Goal: Task Accomplishment & Management: Manage account settings

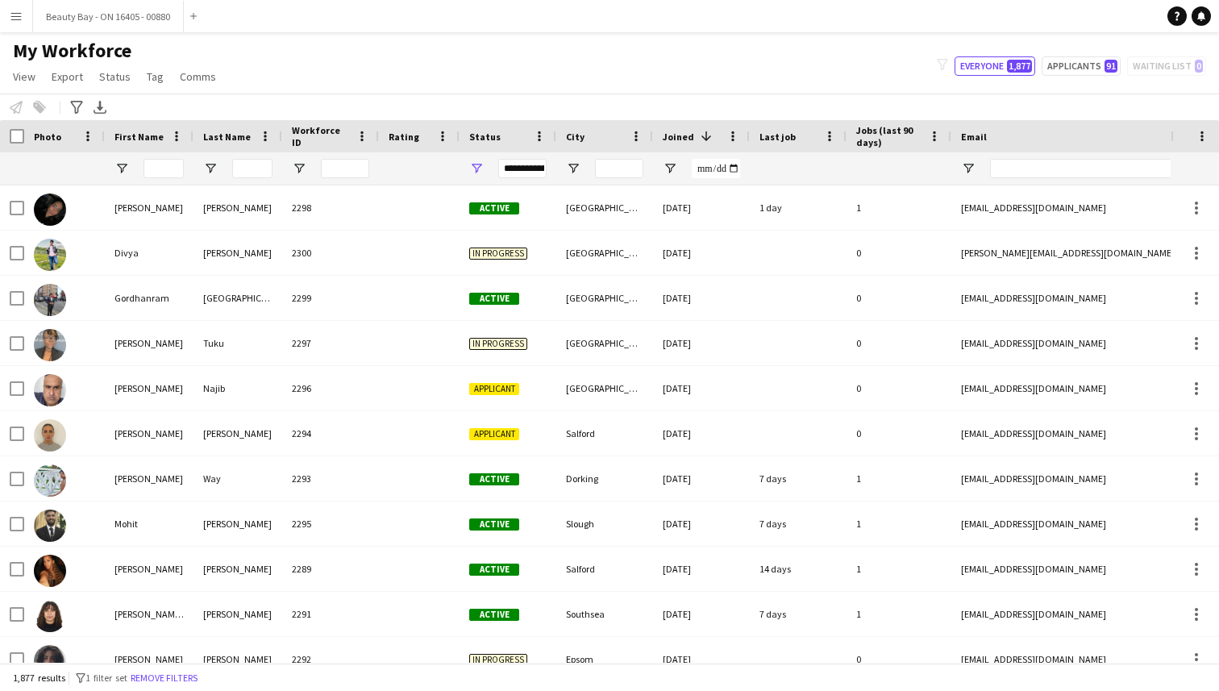
scroll to position [429, 0]
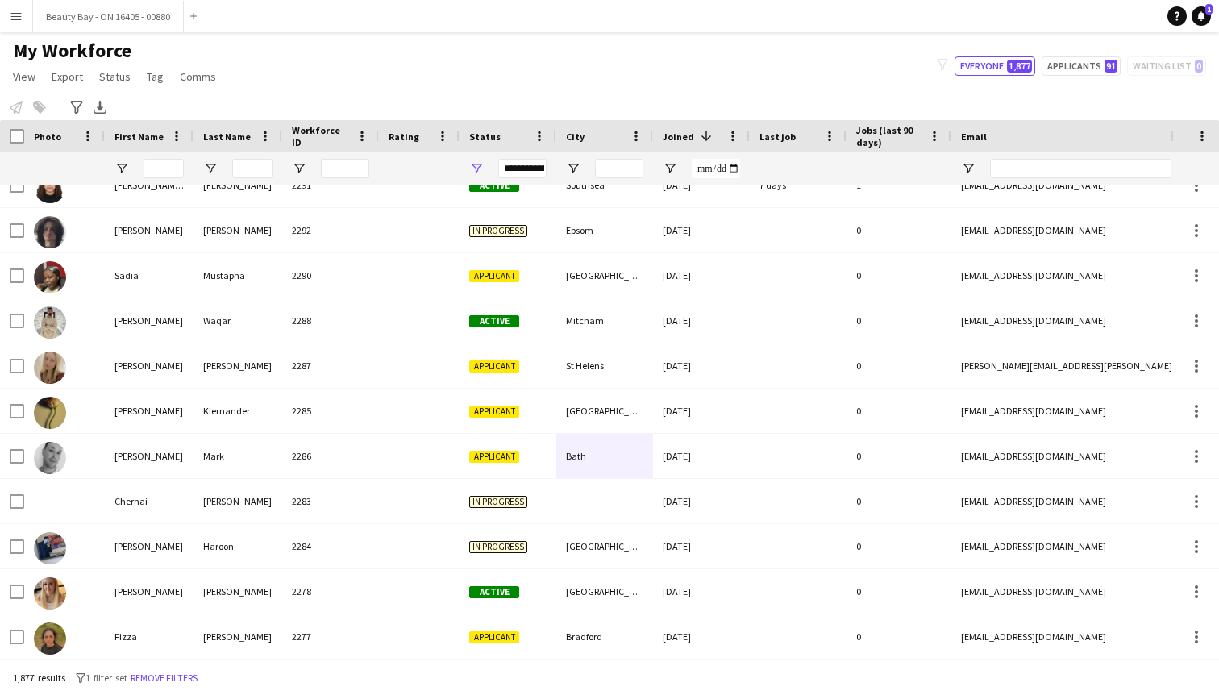
click at [25, 19] on button "Menu" at bounding box center [16, 16] width 32 height 32
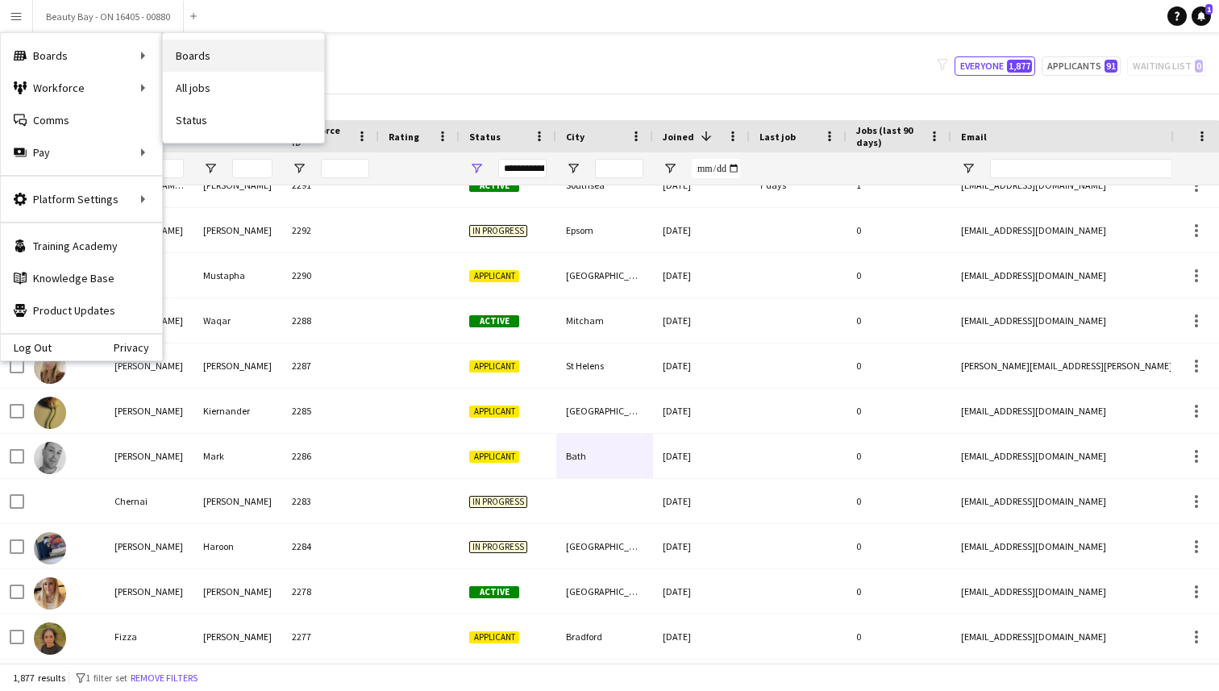
click at [197, 64] on link "Boards" at bounding box center [243, 55] width 161 height 32
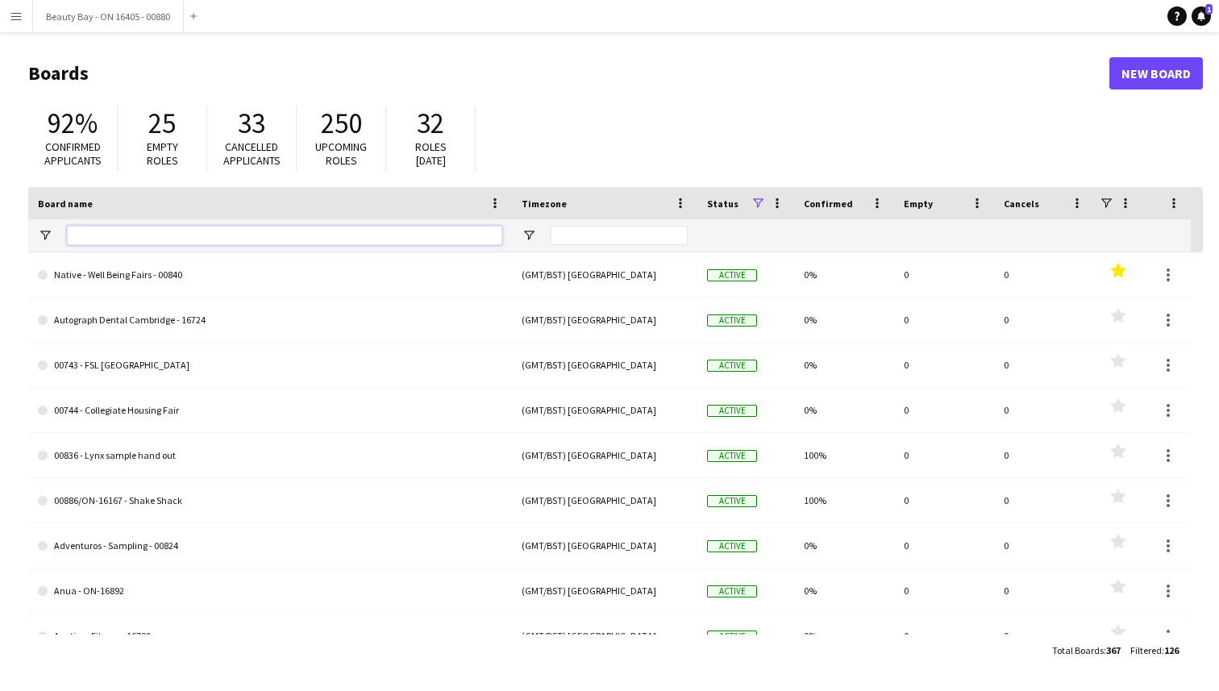
click at [178, 239] on input "Board name Filter Input" at bounding box center [284, 235] width 435 height 19
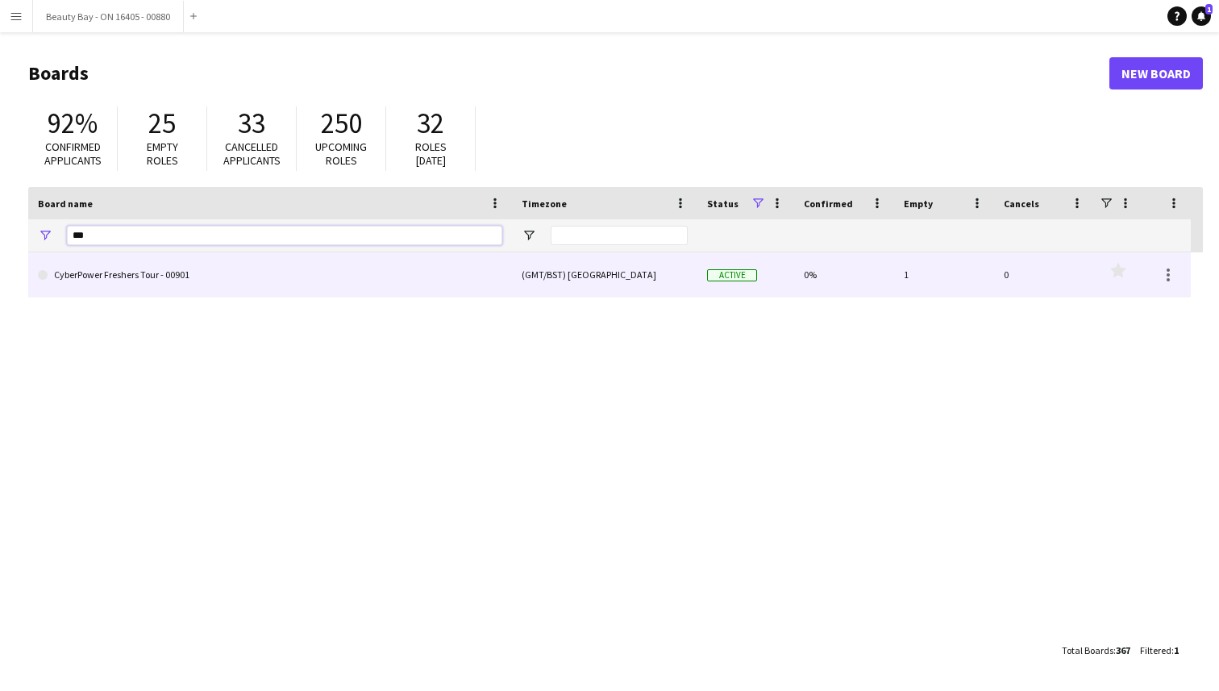
type input "***"
click at [152, 286] on link "CyberPower Freshers Tour - 00901" at bounding box center [270, 274] width 464 height 45
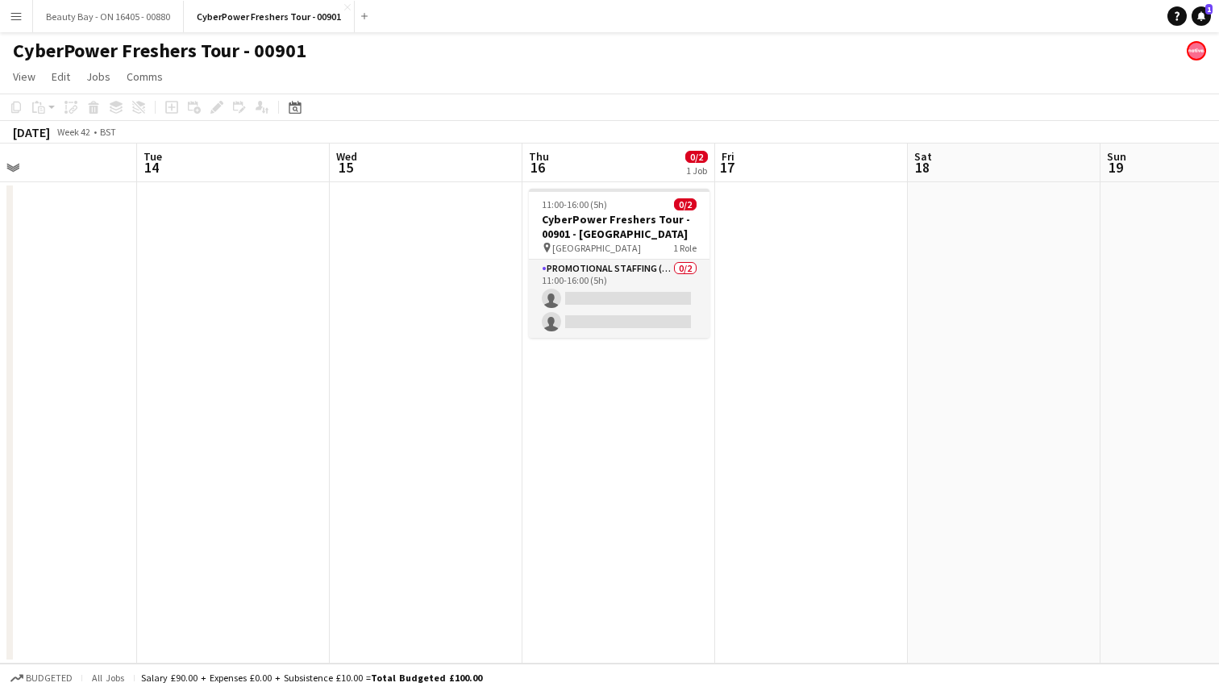
scroll to position [0, 637]
click at [589, 236] on h3 "CyberPower Freshers Tour - 00901 - Sheffield Hallam" at bounding box center [615, 226] width 181 height 29
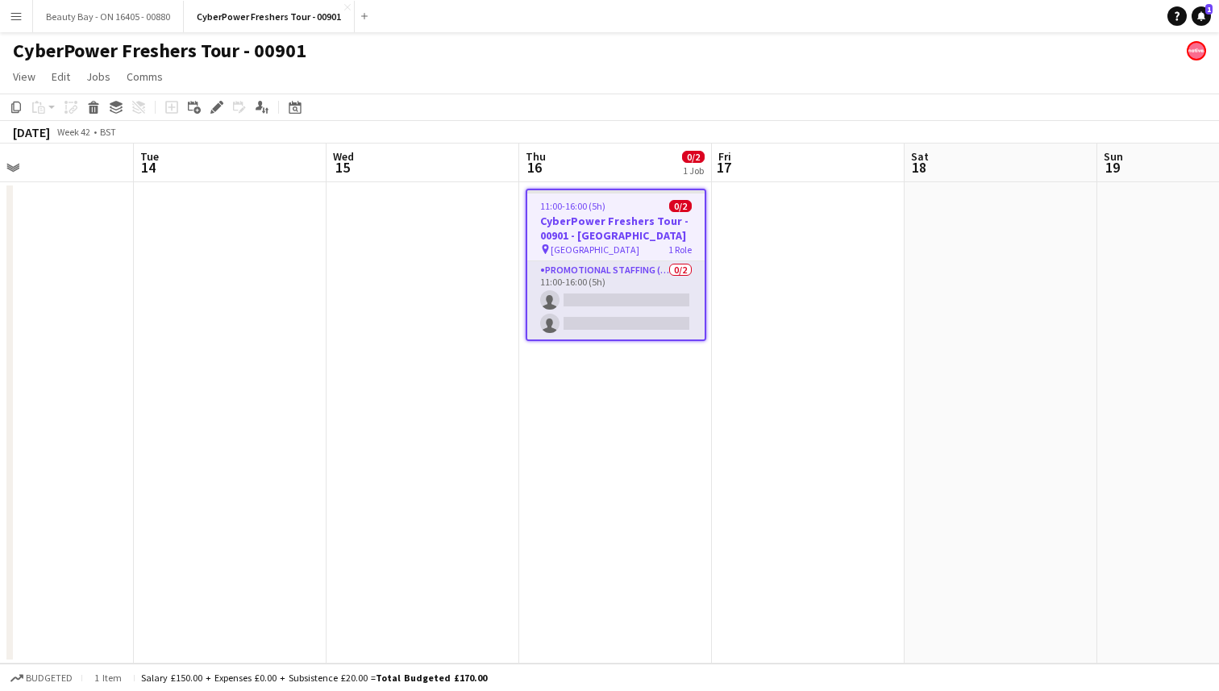
click at [592, 251] on span "Sheffield Hallam University" at bounding box center [594, 249] width 89 height 12
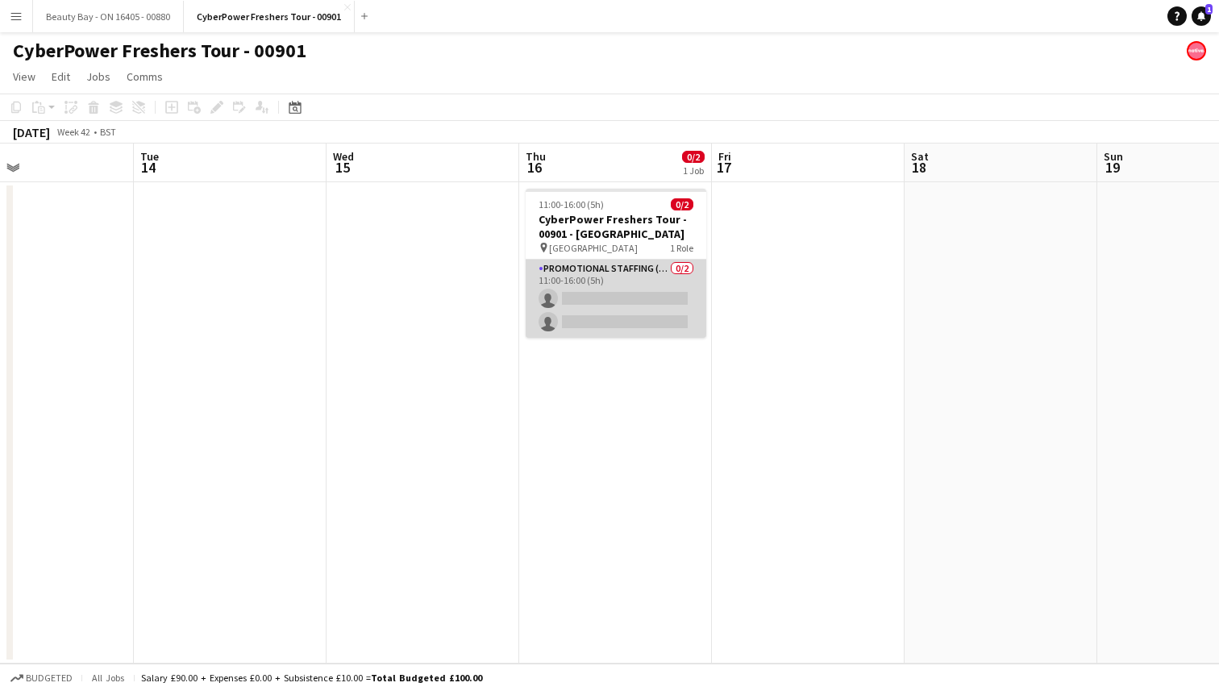
click at [593, 273] on app-card-role "Promotional Staffing (Brand Ambassadors) 0/2 11:00-16:00 (5h) single-neutral-ac…" at bounding box center [615, 298] width 181 height 78
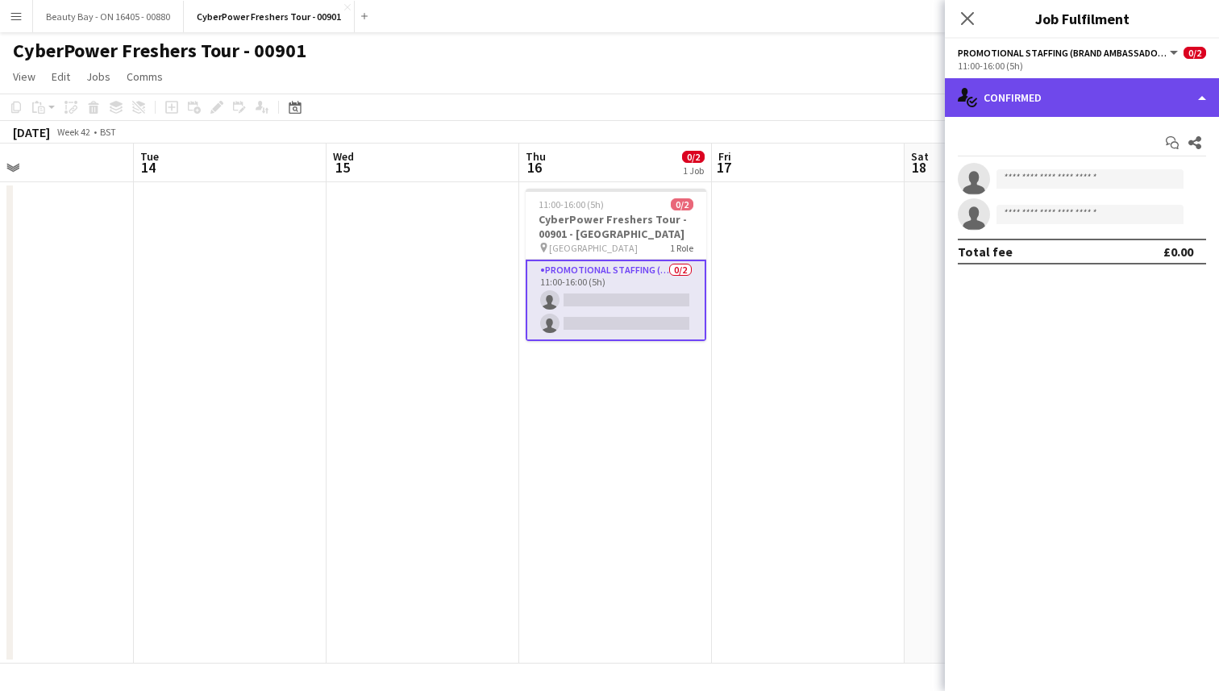
click at [1077, 112] on div "single-neutral-actions-check-2 Confirmed" at bounding box center [1081, 97] width 274 height 39
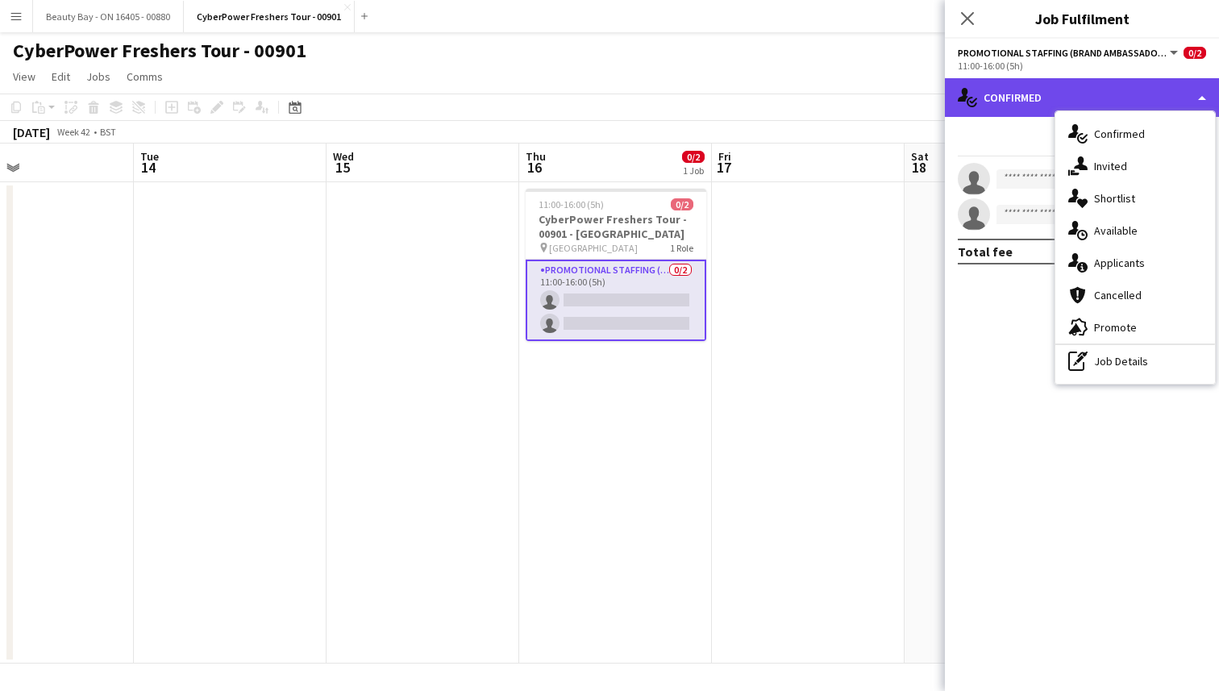
click at [1037, 102] on div "single-neutral-actions-check-2 Confirmed" at bounding box center [1081, 97] width 274 height 39
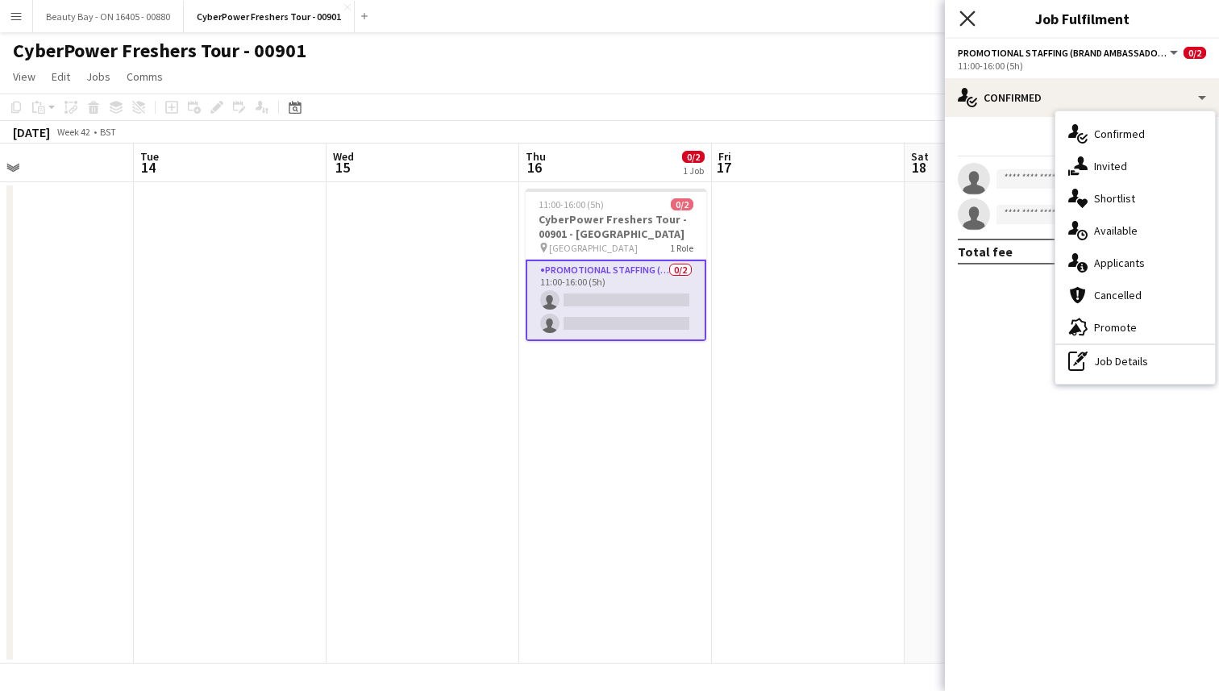
click at [964, 19] on icon "Close pop-in" at bounding box center [966, 17] width 15 height 15
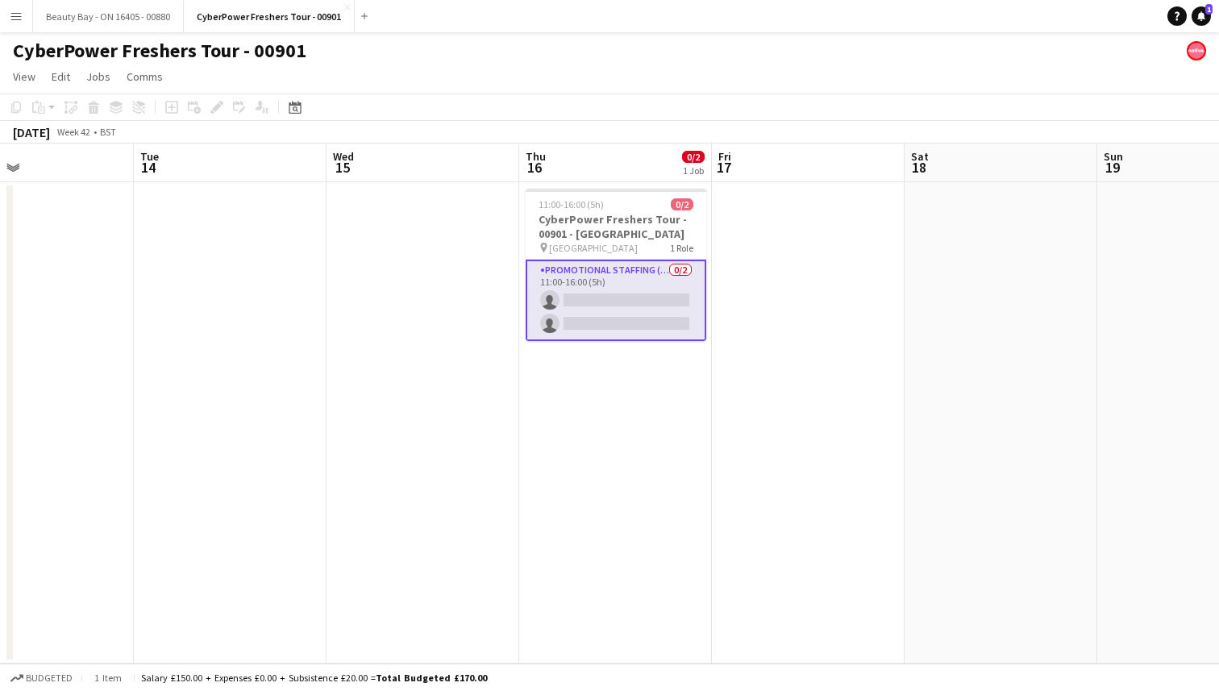
click at [614, 356] on app-date-cell "11:00-16:00 (5h) 0/2 CyberPower Freshers Tour - 00901 - Sheffield Hallam pin Sh…" at bounding box center [615, 422] width 193 height 481
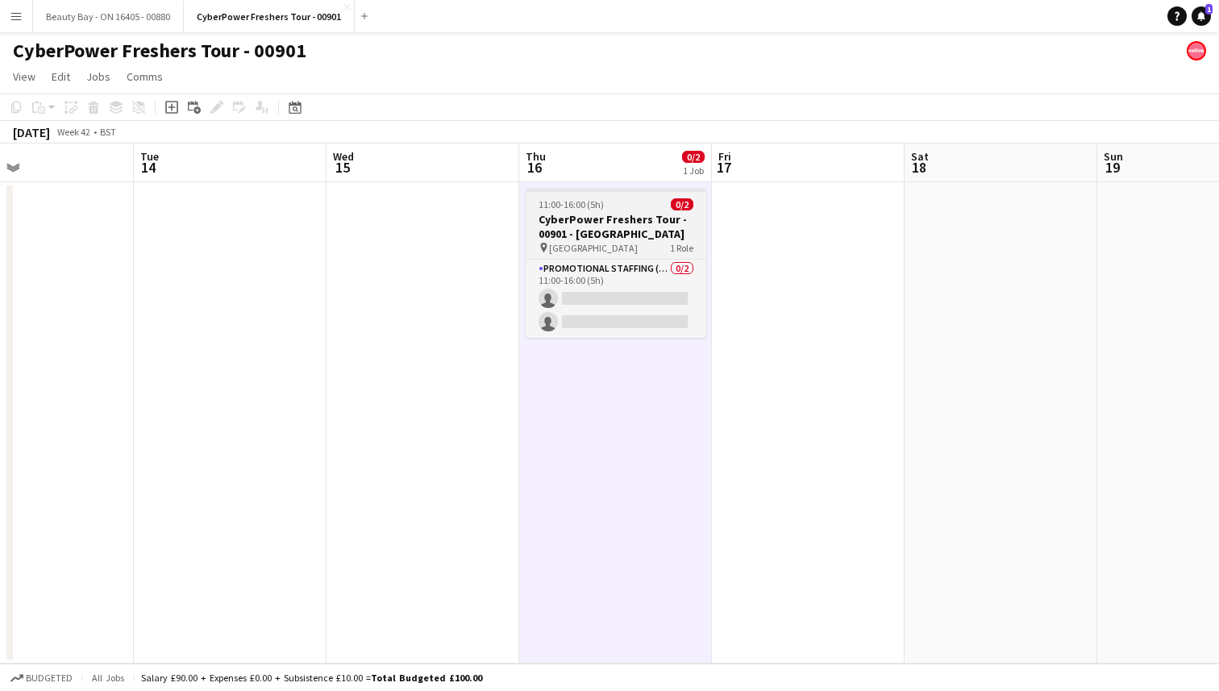
click at [592, 192] on app-job-card "11:00-16:00 (5h) 0/2 CyberPower Freshers Tour - 00901 - Sheffield Hallam pin Sh…" at bounding box center [615, 263] width 181 height 149
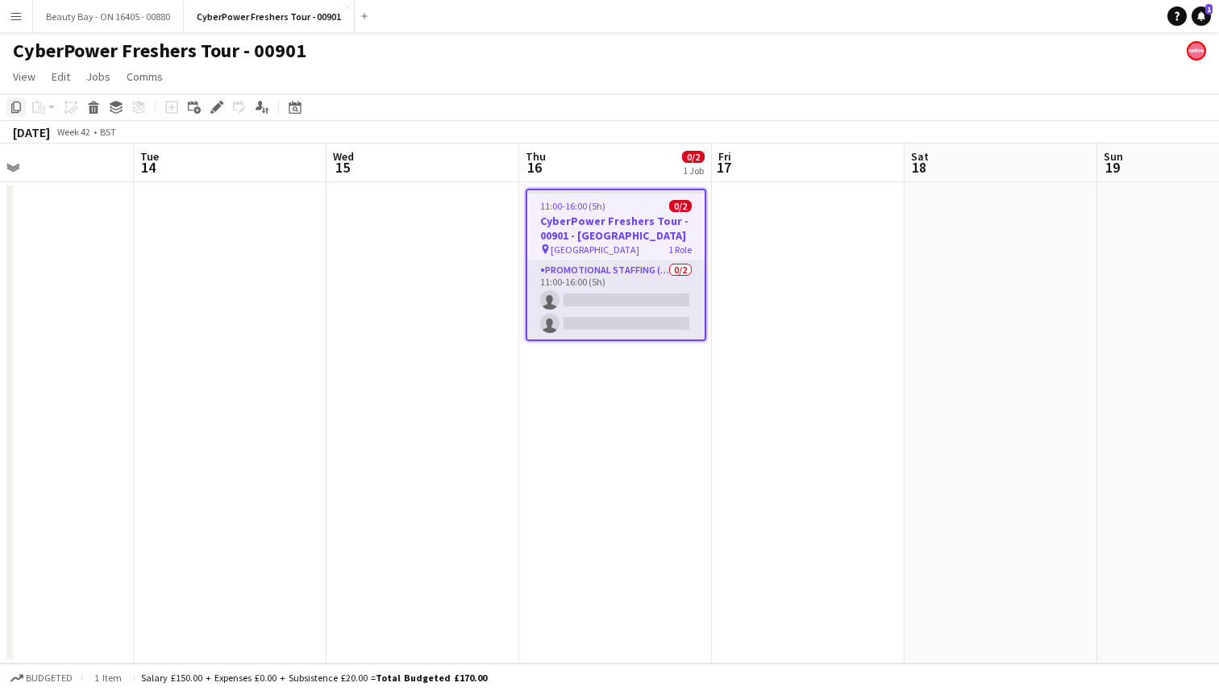
click at [16, 109] on icon "Copy" at bounding box center [16, 107] width 13 height 13
click at [844, 240] on app-date-cell at bounding box center [808, 422] width 193 height 481
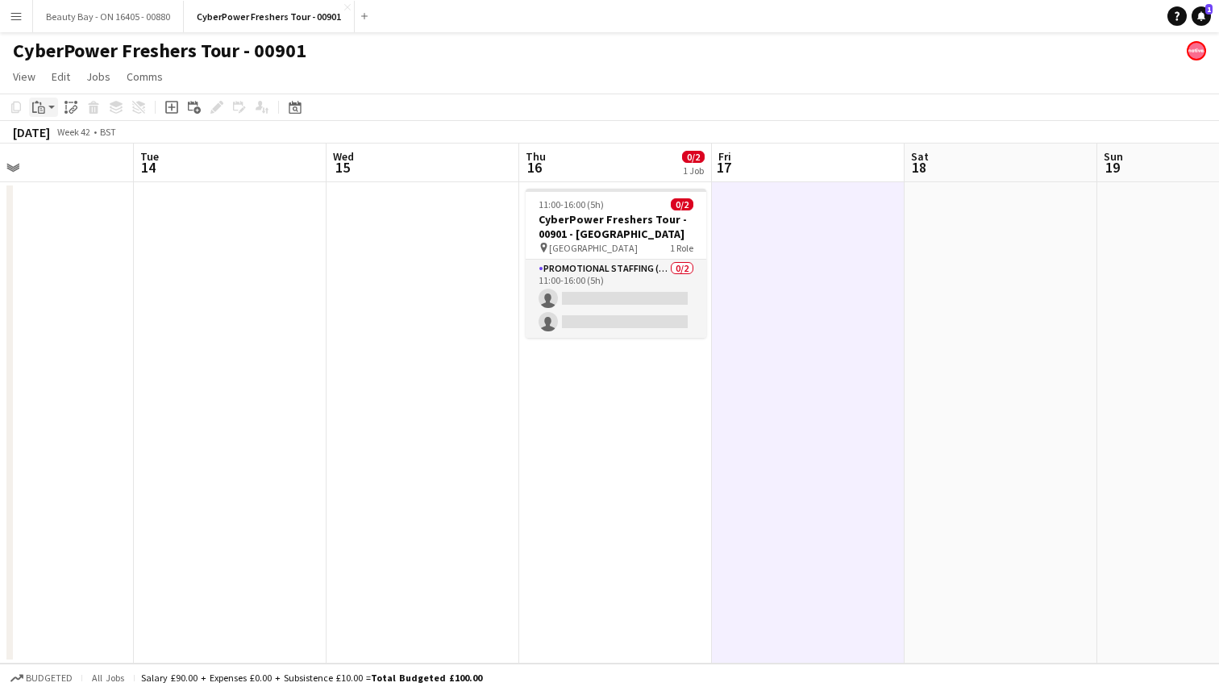
click at [39, 111] on icon "Paste" at bounding box center [38, 107] width 13 height 13
click at [89, 144] on link "Paste Command V" at bounding box center [106, 138] width 127 height 15
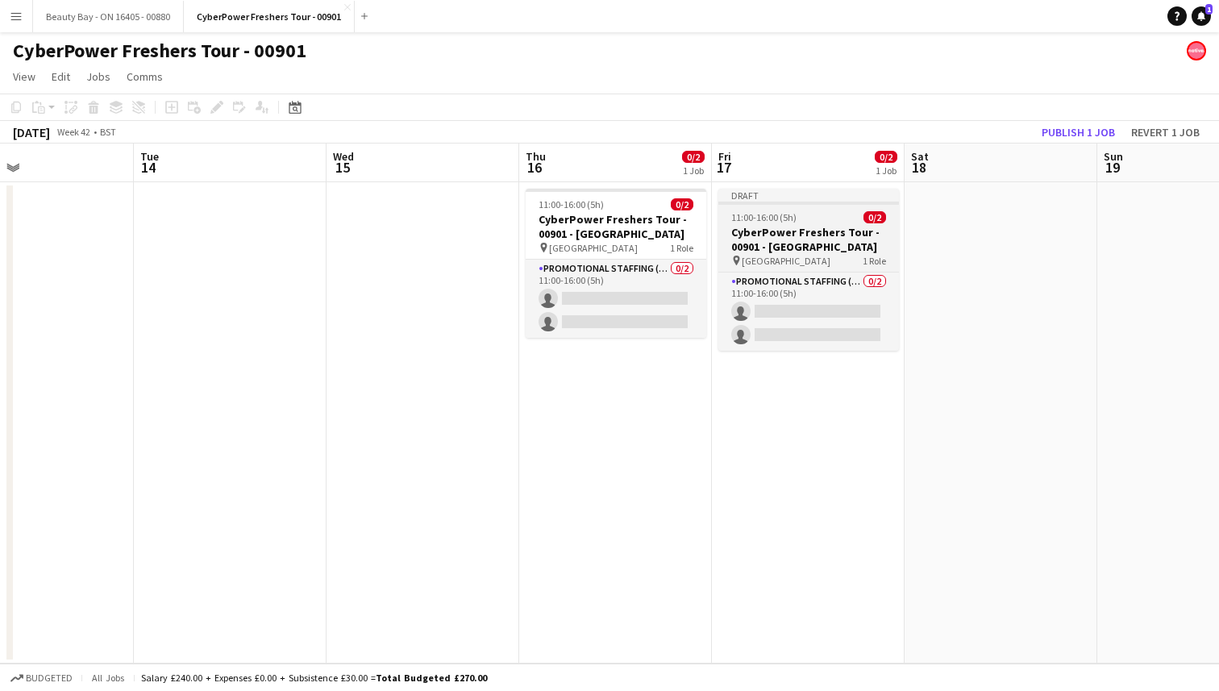
click at [796, 255] on span "Sheffield Hallam University" at bounding box center [785, 261] width 89 height 12
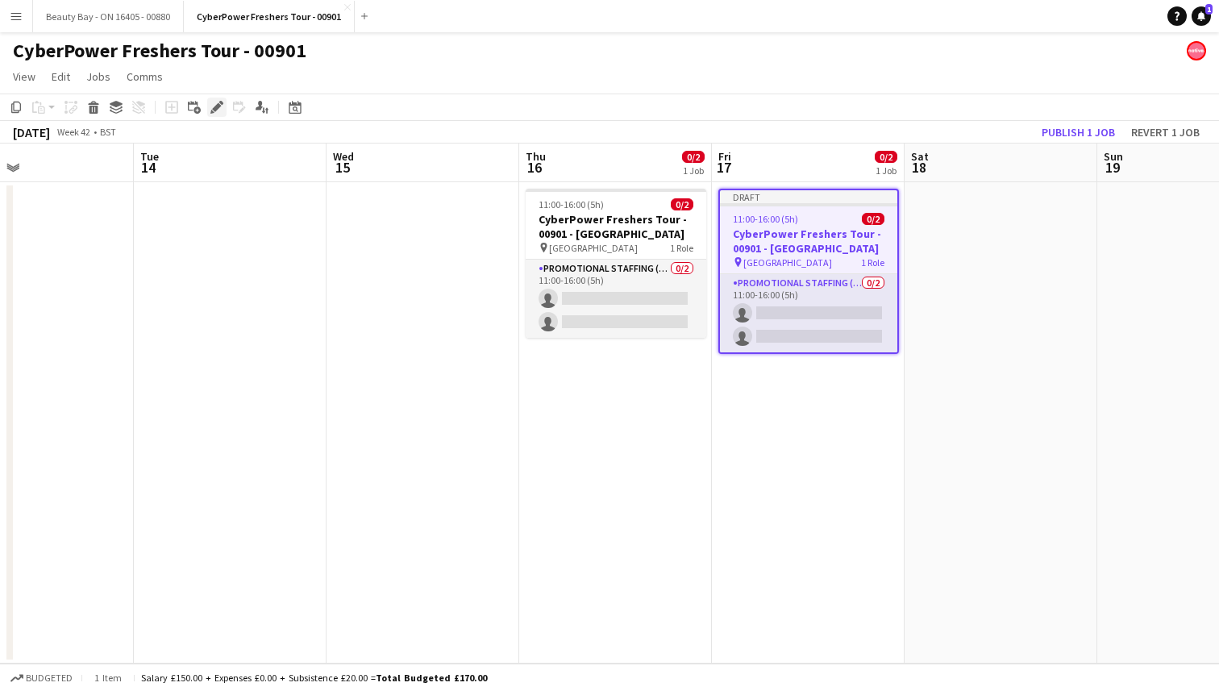
click at [214, 107] on icon at bounding box center [216, 107] width 9 height 9
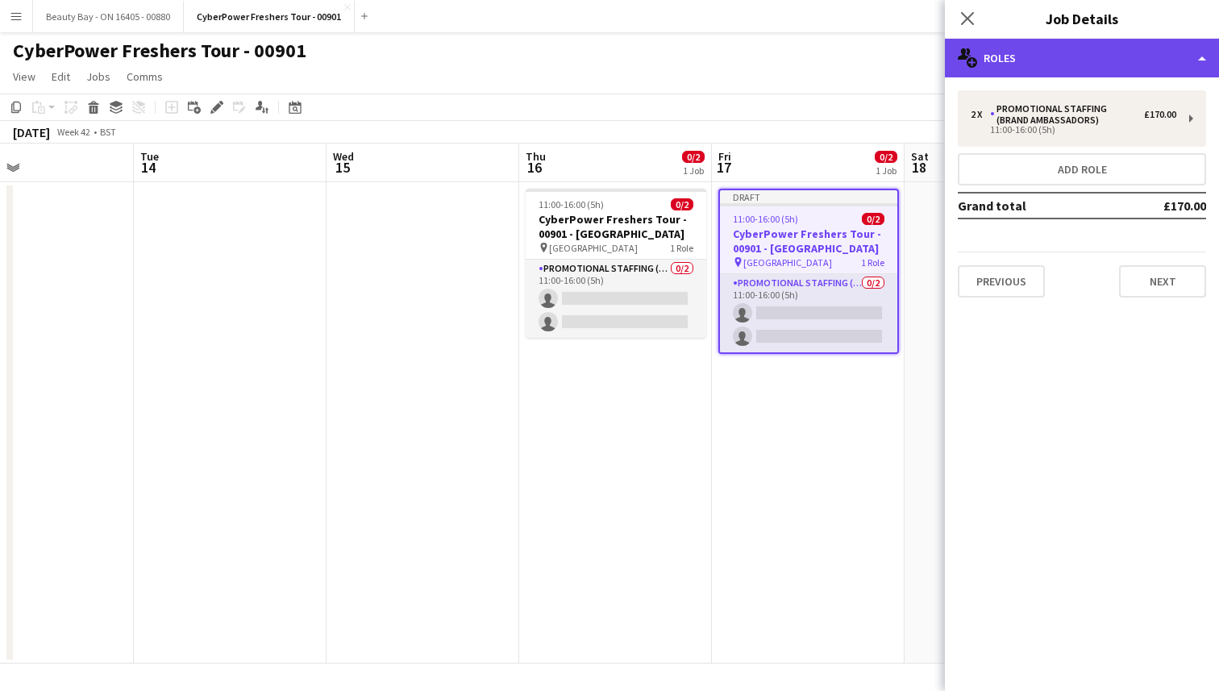
click at [1006, 54] on div "multiple-users-add Roles" at bounding box center [1081, 58] width 274 height 39
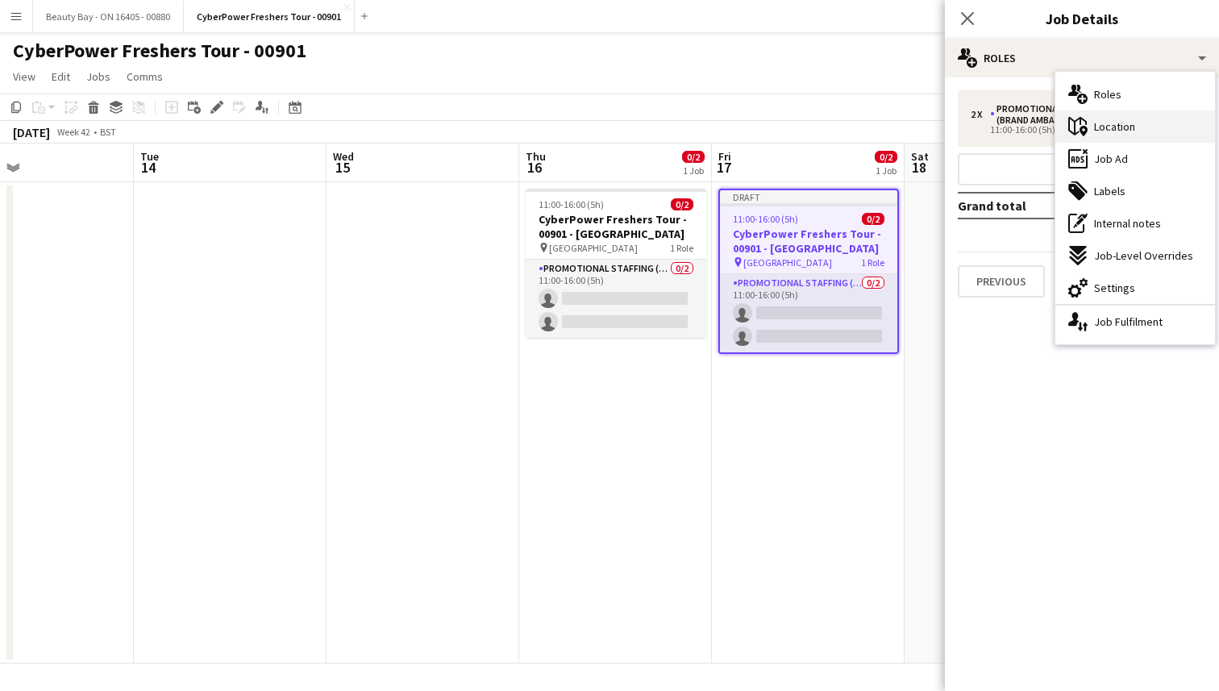
click at [1110, 126] on span "Location" at bounding box center [1114, 126] width 41 height 15
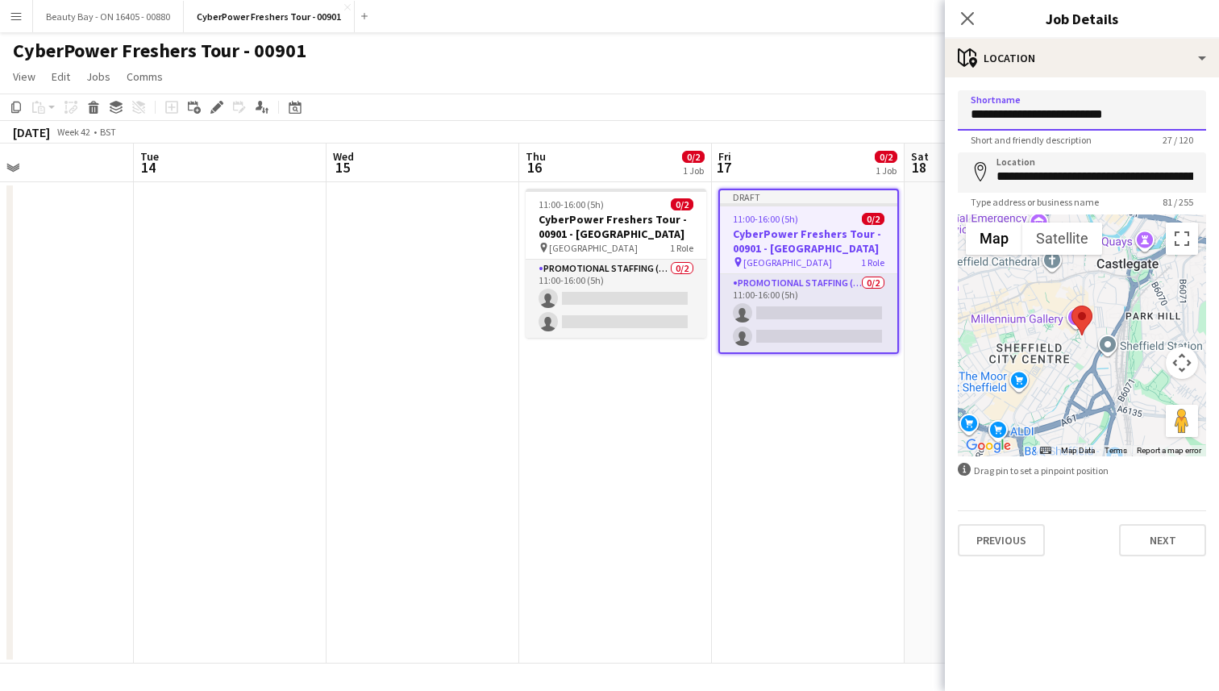
click at [1023, 127] on input "**********" at bounding box center [1081, 110] width 248 height 40
paste input
type input "**********"
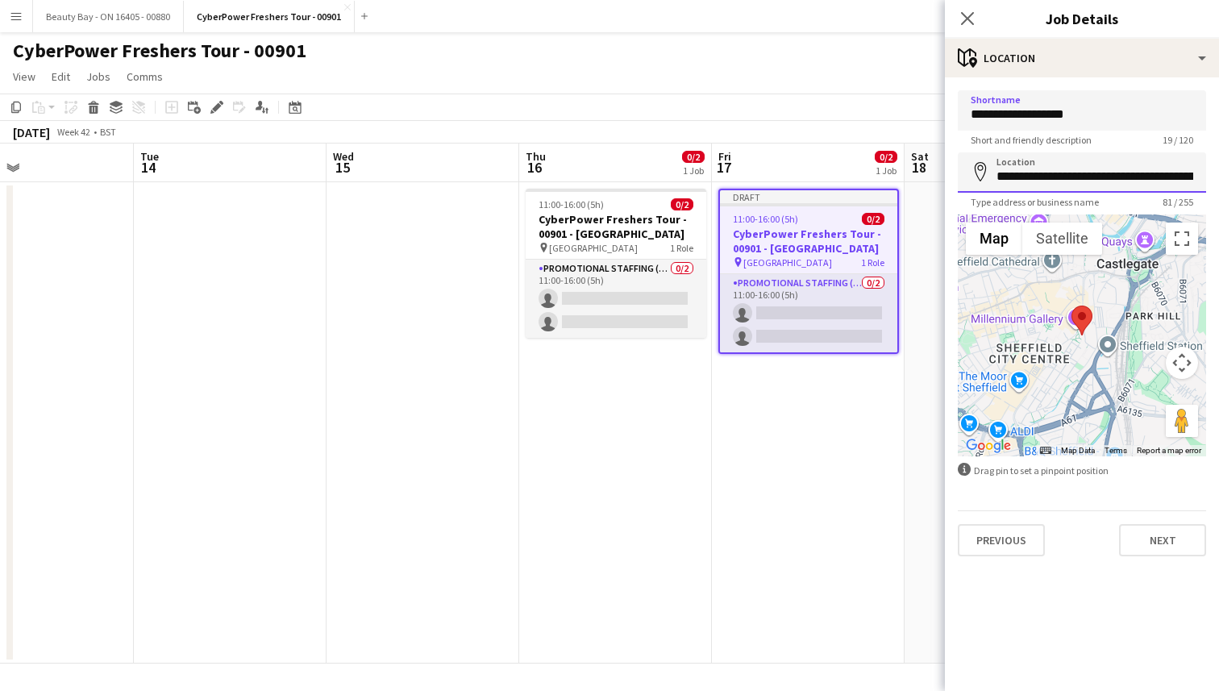
click at [1020, 172] on input "**********" at bounding box center [1081, 172] width 248 height 40
paste input
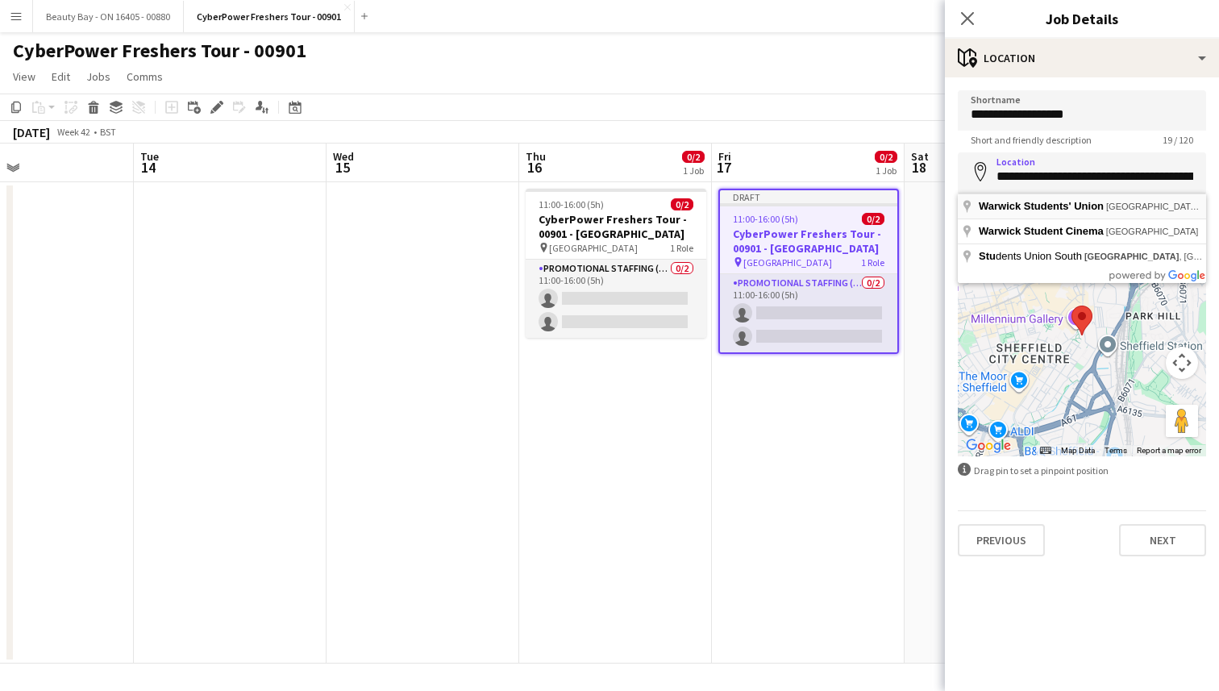
type input "**********"
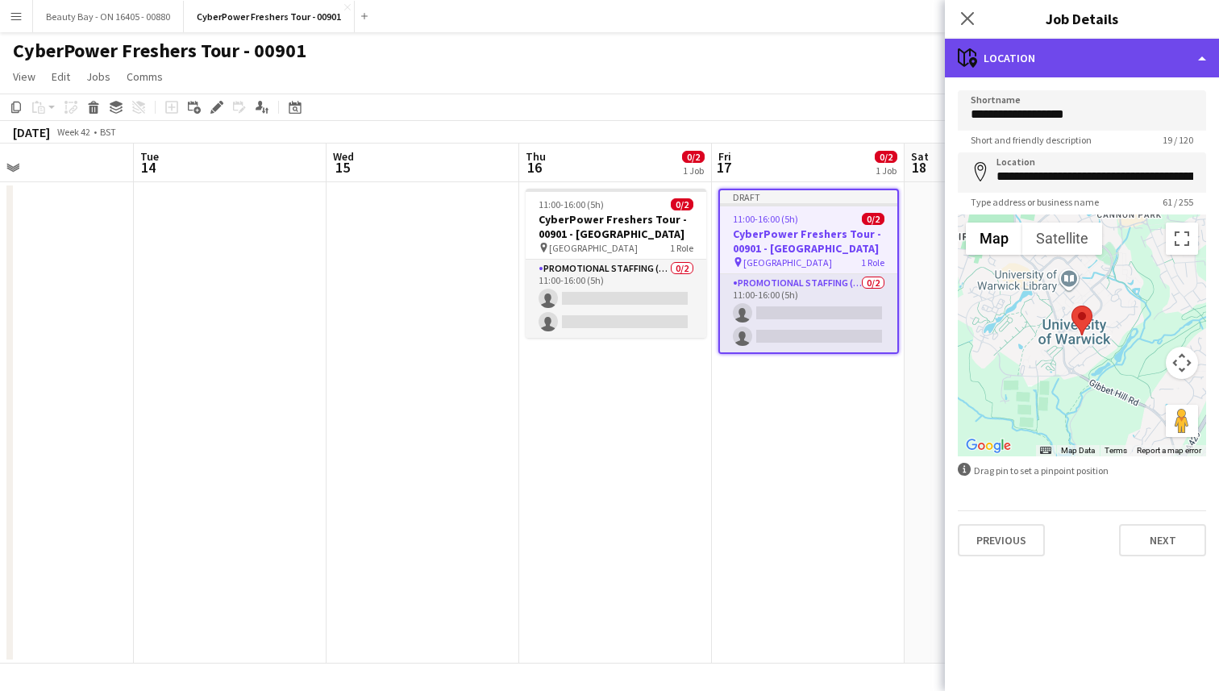
click at [1150, 40] on div "maps-pin-1 Location" at bounding box center [1081, 58] width 274 height 39
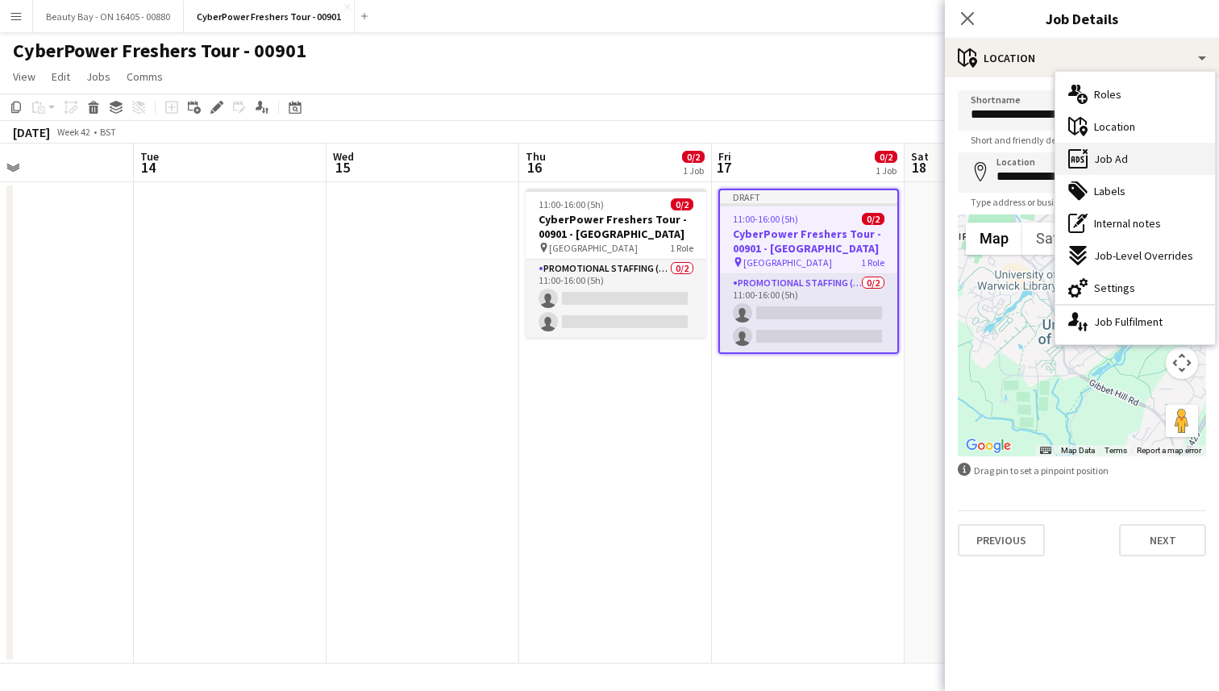
click at [1116, 166] on div "ads-window Job Ad" at bounding box center [1135, 159] width 160 height 32
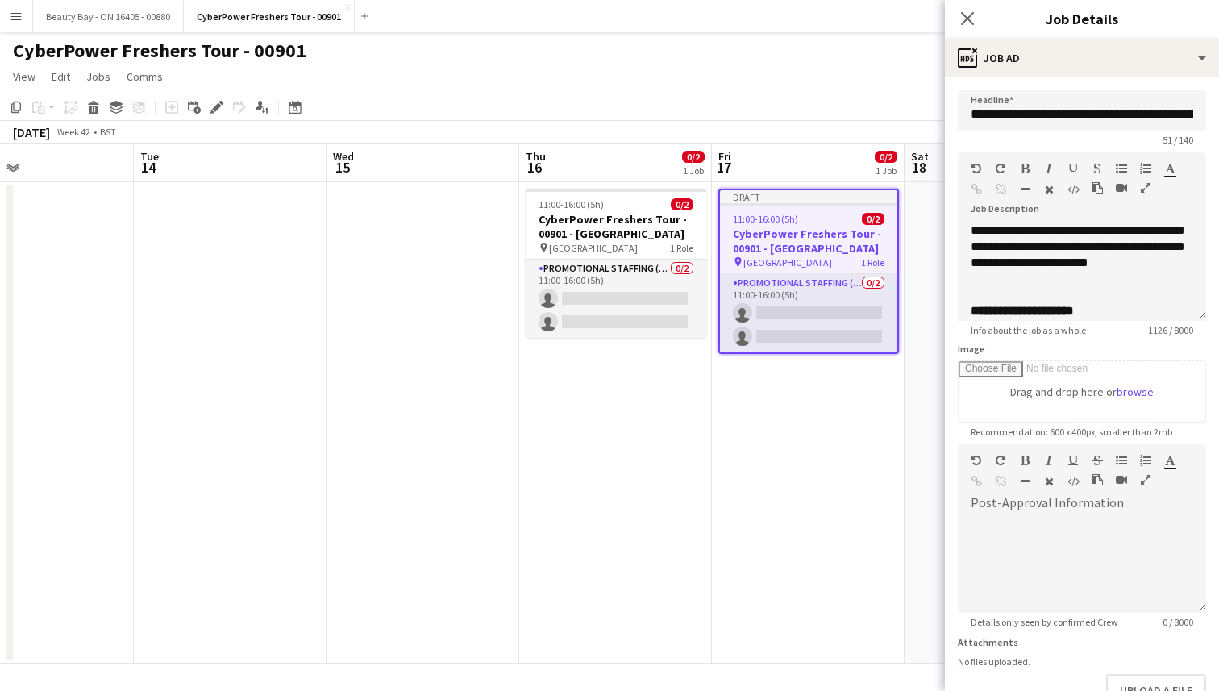
scroll to position [0, 0]
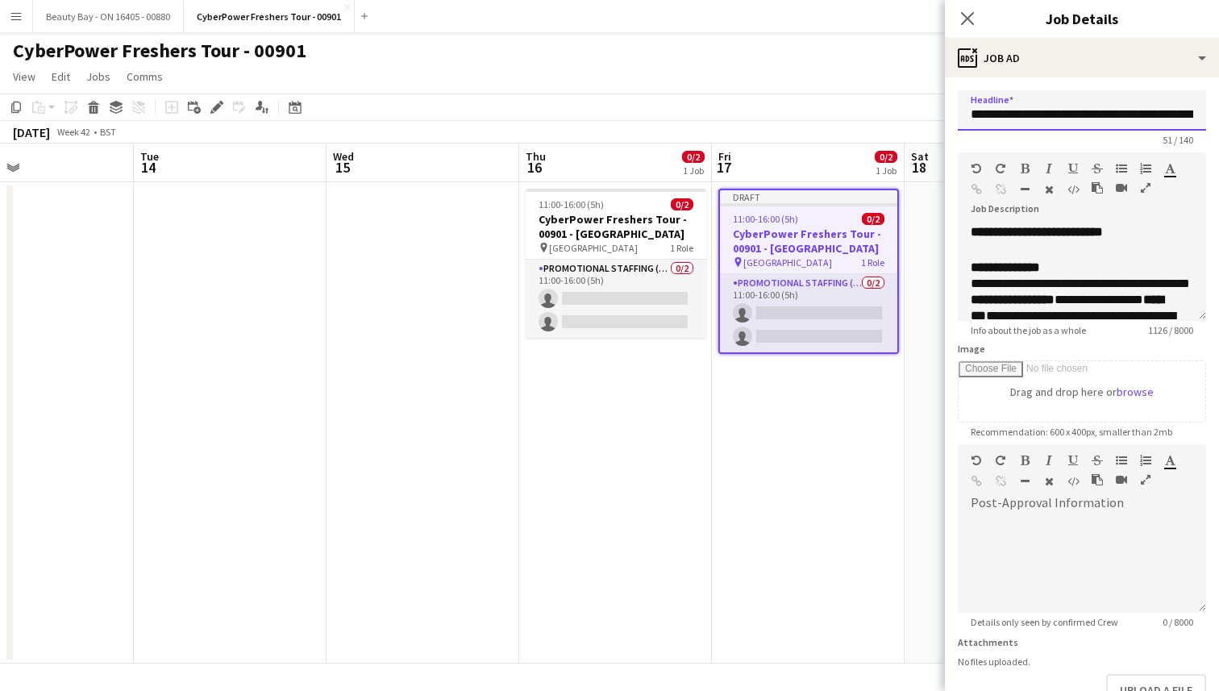
click at [1136, 113] on input "**********" at bounding box center [1081, 110] width 248 height 40
drag, startPoint x: 1164, startPoint y: 114, endPoint x: 1216, endPoint y: 114, distance: 52.4
click at [1216, 114] on form "**********" at bounding box center [1081, 437] width 274 height 694
paste input "**"
type input "**********"
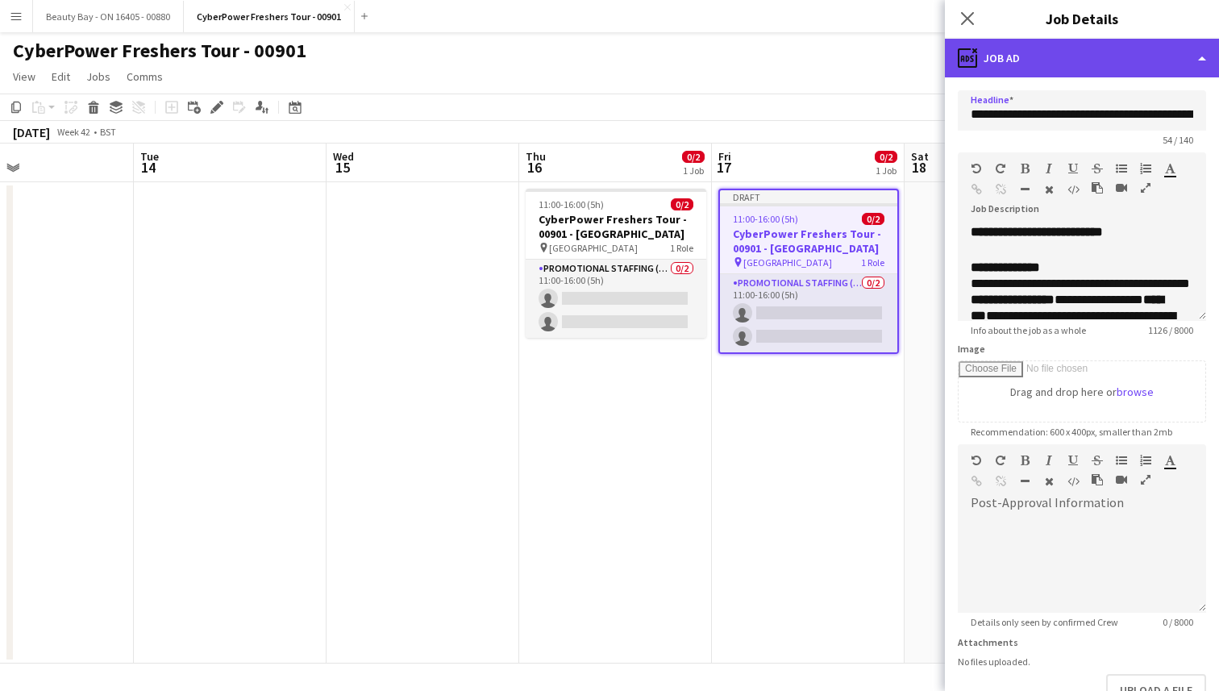
click at [1019, 44] on div "ads-window Job Ad" at bounding box center [1081, 58] width 274 height 39
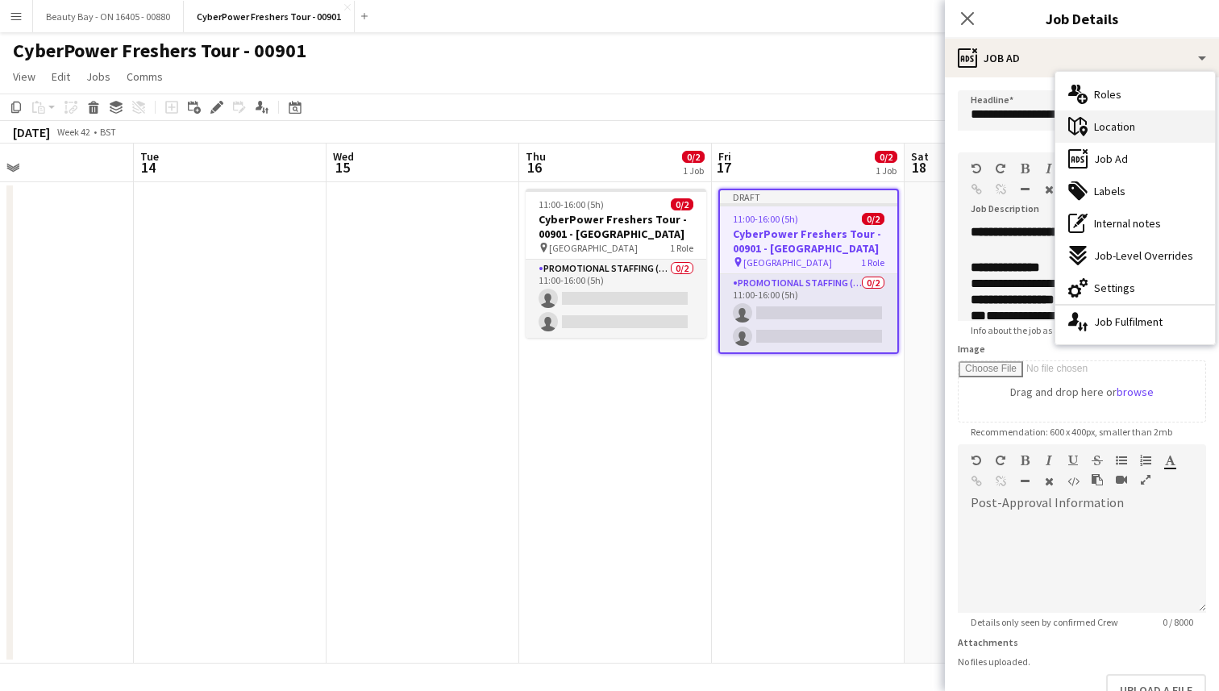
click at [1077, 124] on icon "maps-pin-1" at bounding box center [1077, 126] width 19 height 19
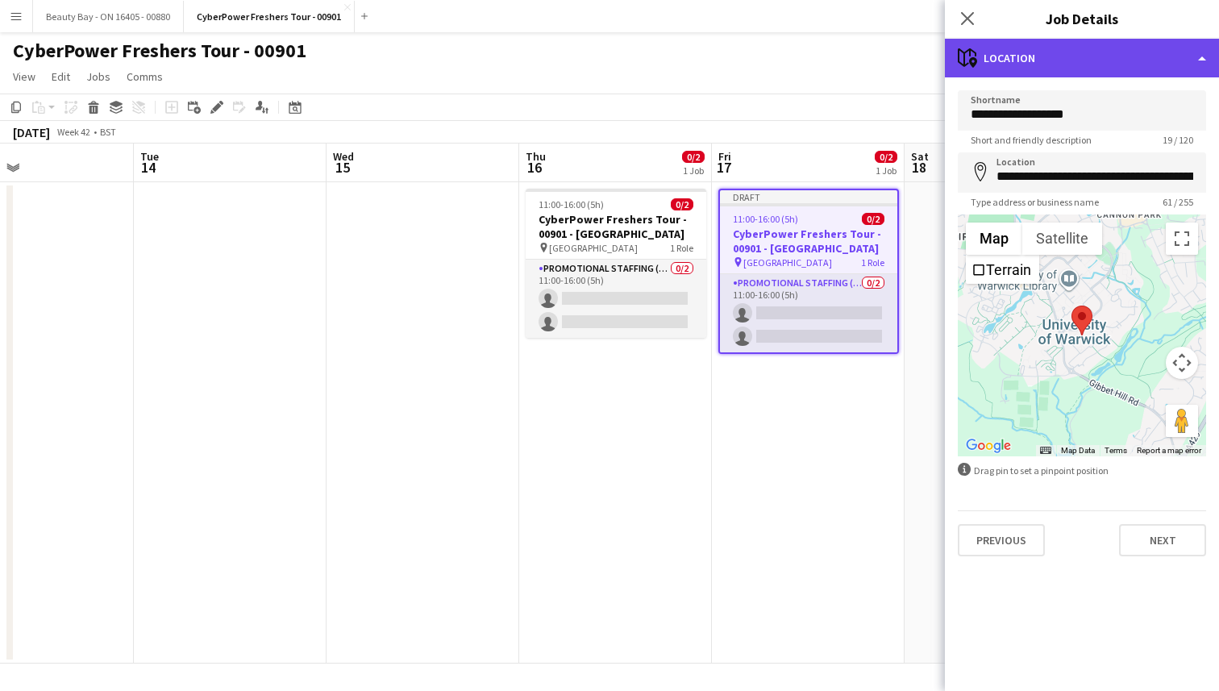
click at [996, 57] on div "maps-pin-1 Location" at bounding box center [1081, 58] width 274 height 39
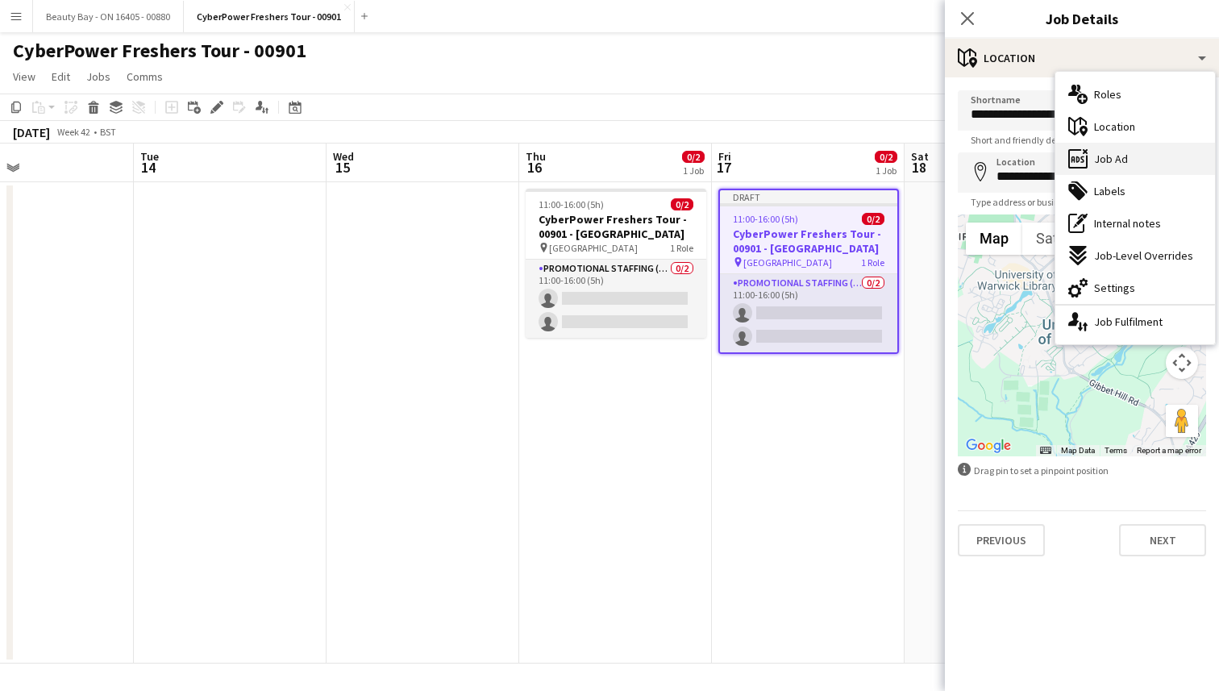
click at [1124, 154] on span "Job Ad" at bounding box center [1111, 159] width 34 height 15
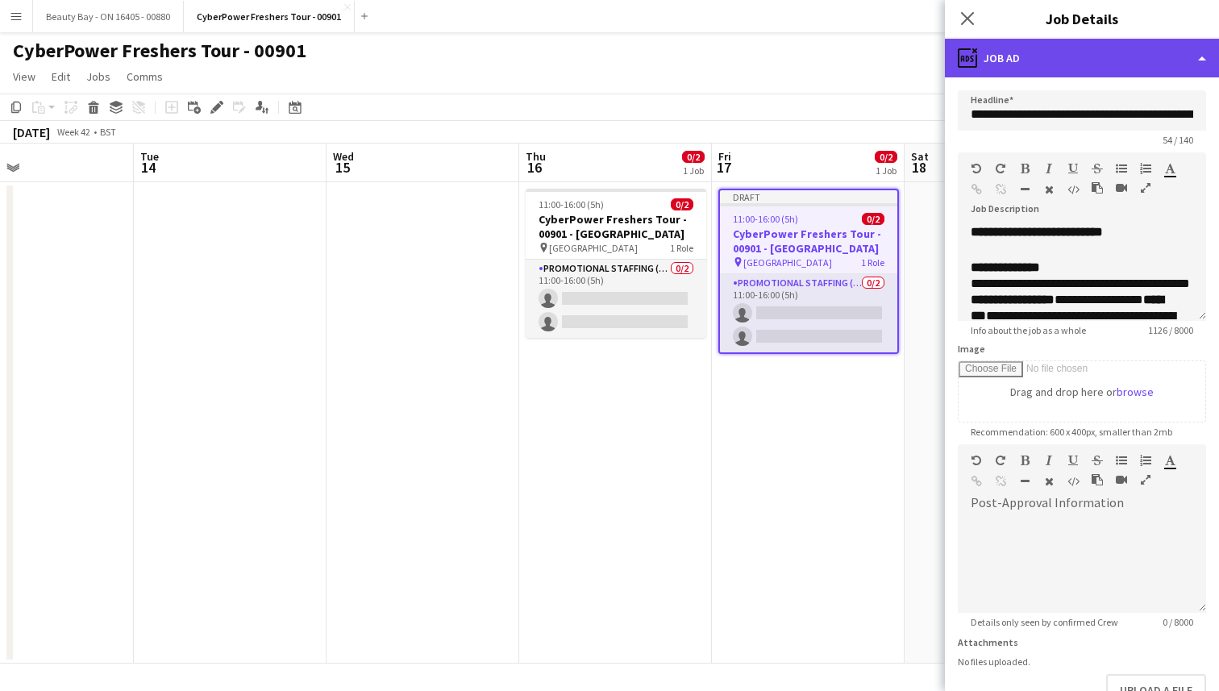
click at [1020, 55] on div "ads-window Job Ad" at bounding box center [1081, 58] width 274 height 39
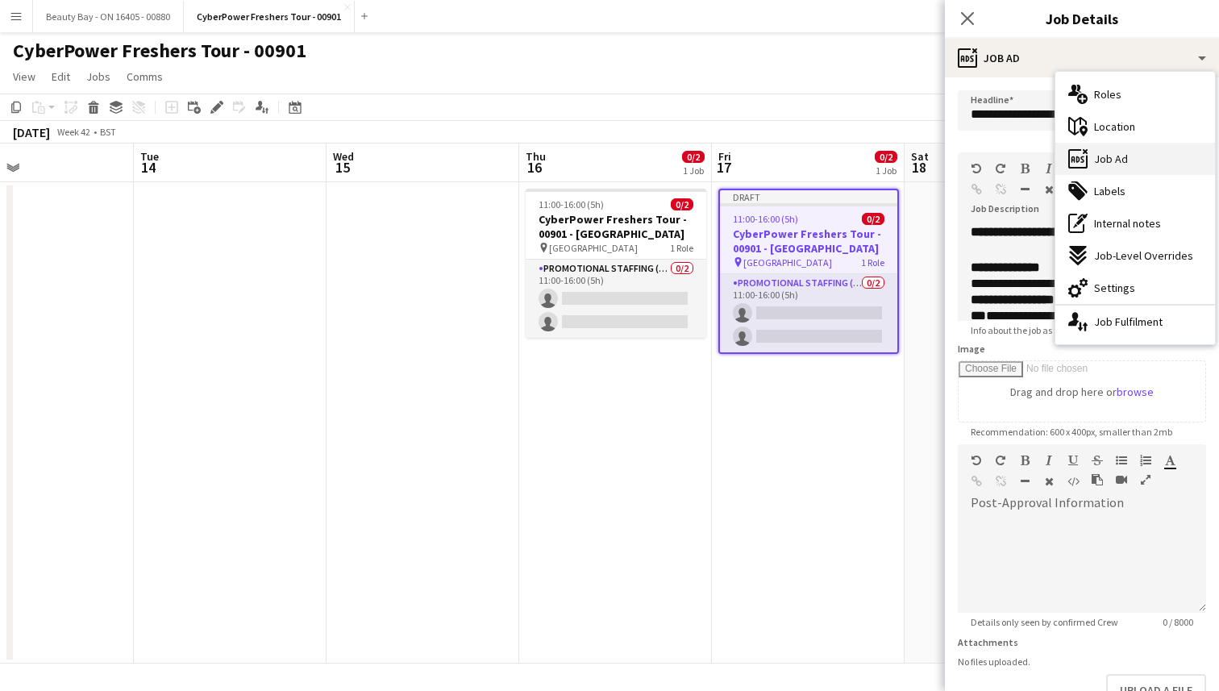
click at [1110, 171] on div "ads-window Job Ad" at bounding box center [1135, 159] width 160 height 32
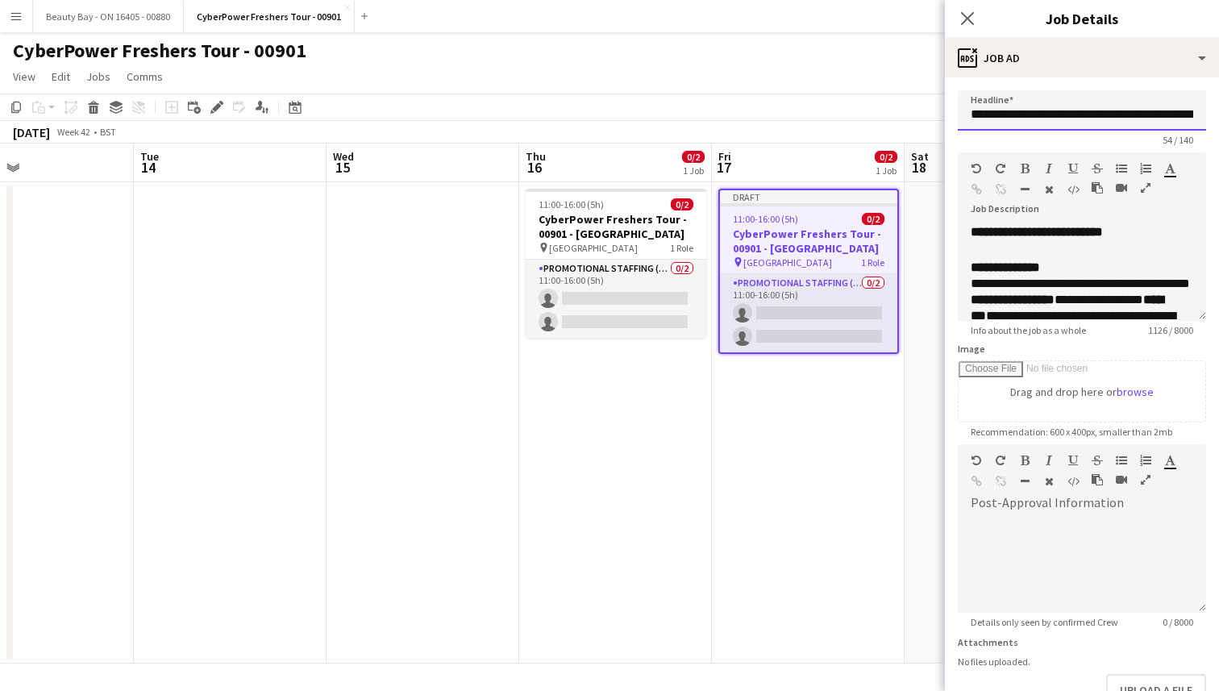
click at [1077, 107] on input "**********" at bounding box center [1081, 110] width 248 height 40
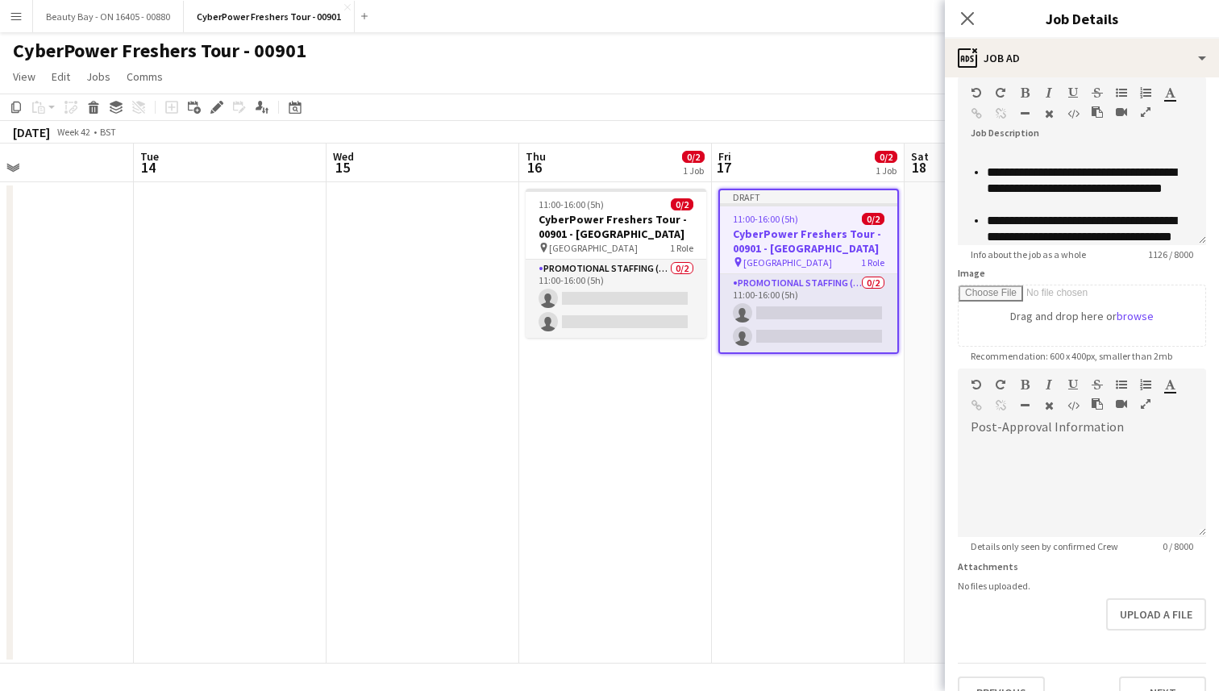
scroll to position [106, 0]
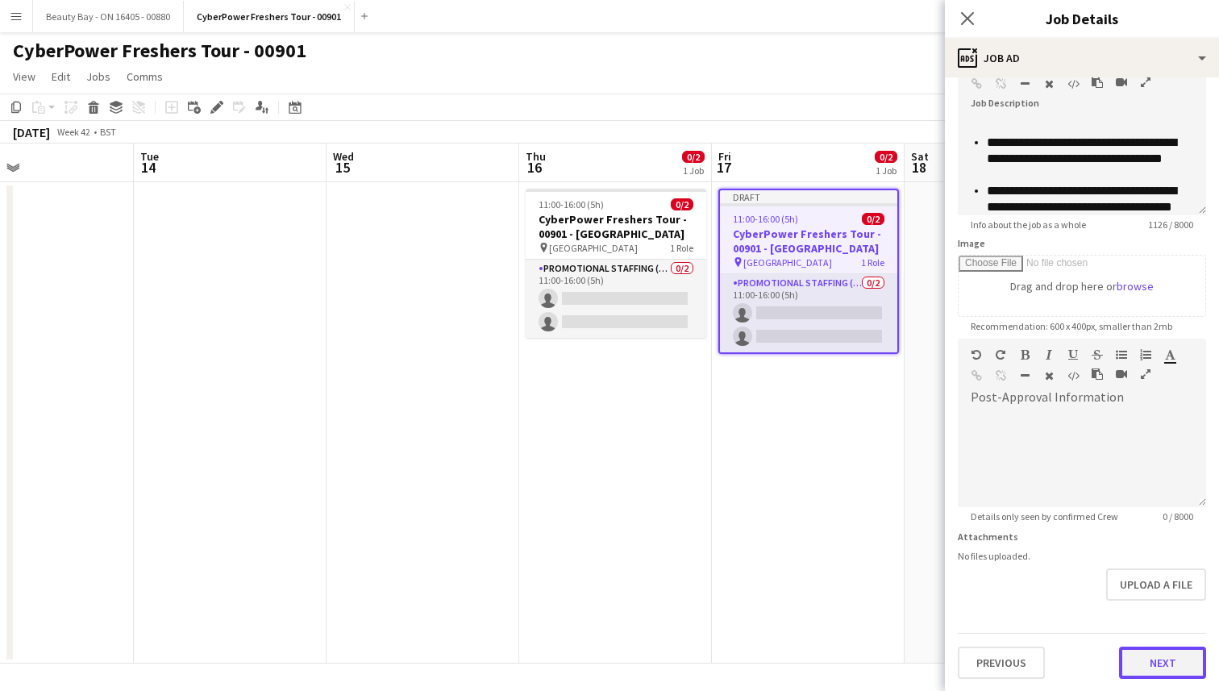
click at [1160, 661] on button "Next" at bounding box center [1162, 662] width 87 height 32
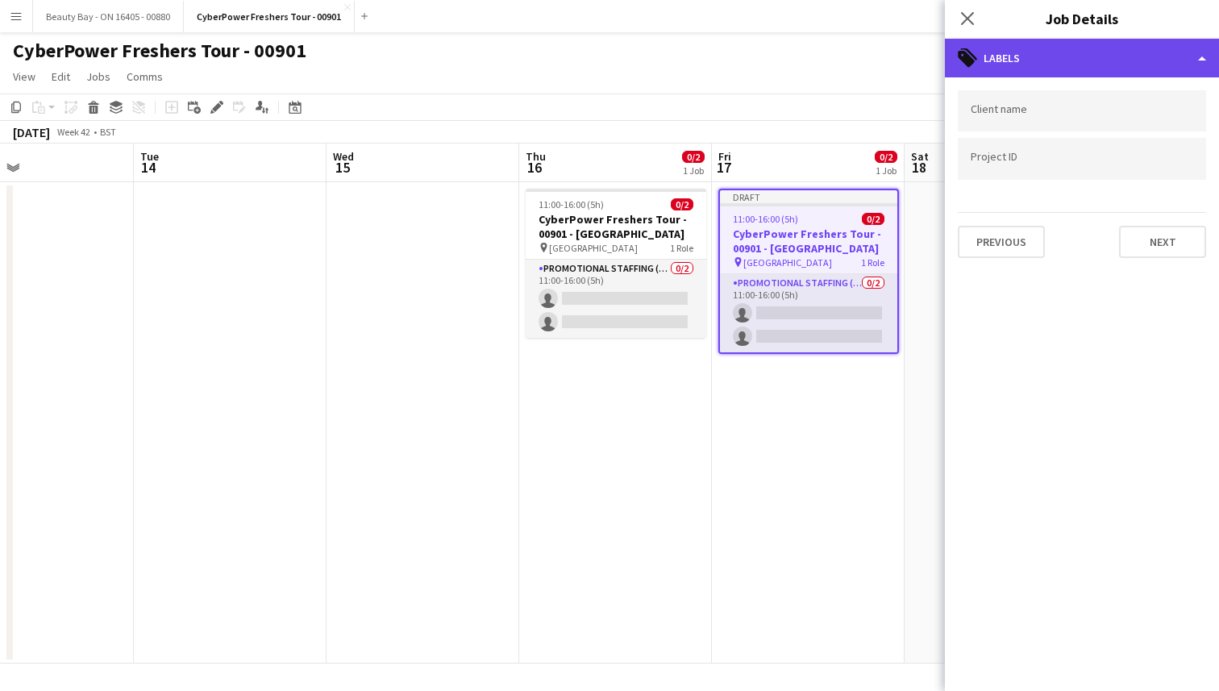
click at [1024, 64] on div "tags-double Labels" at bounding box center [1081, 58] width 274 height 39
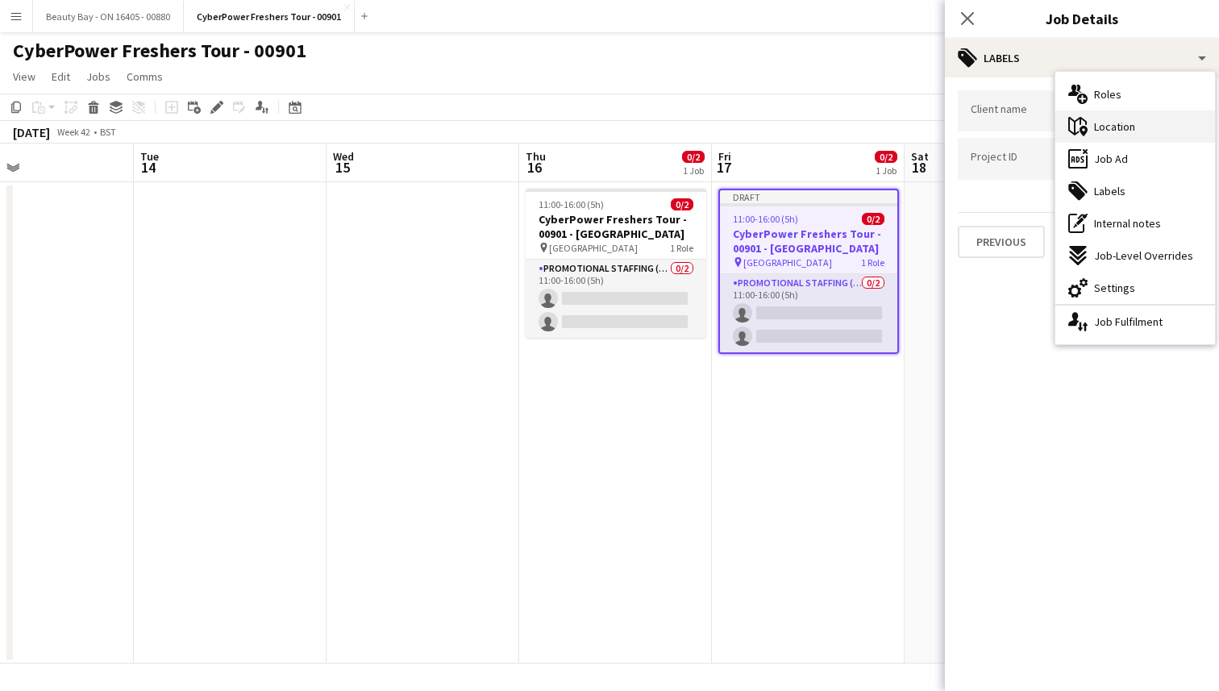
click at [1121, 131] on span "Location" at bounding box center [1114, 126] width 41 height 15
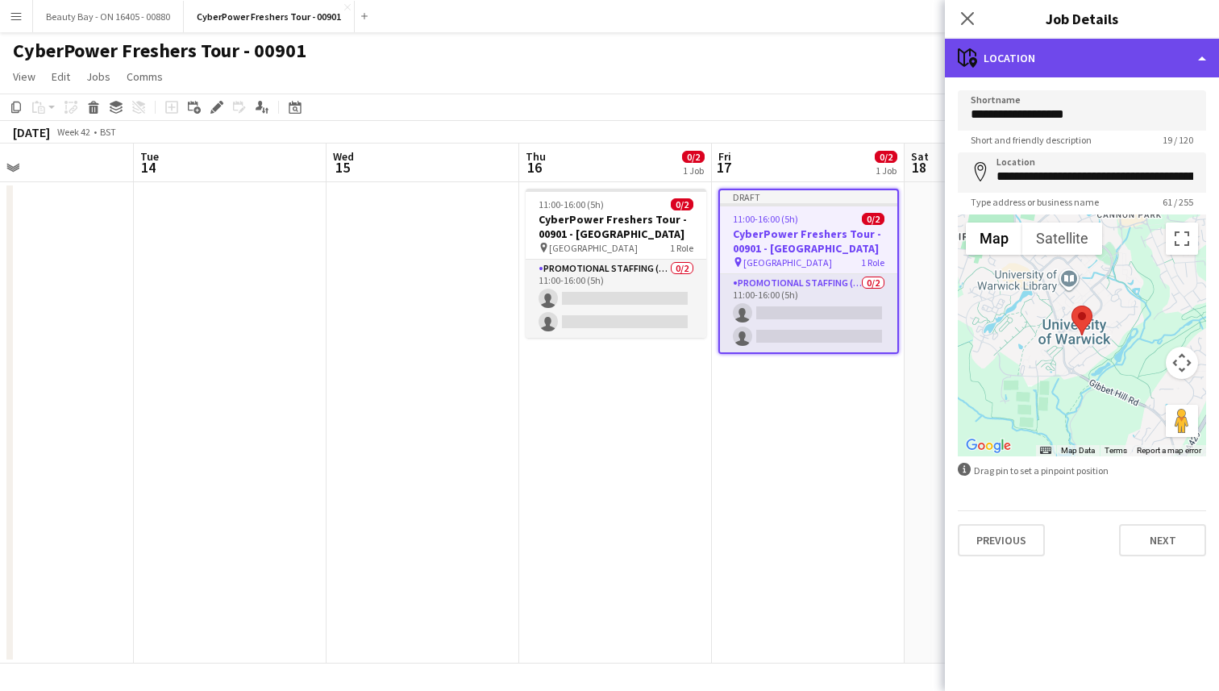
click at [1024, 44] on div "maps-pin-1 Location" at bounding box center [1081, 58] width 274 height 39
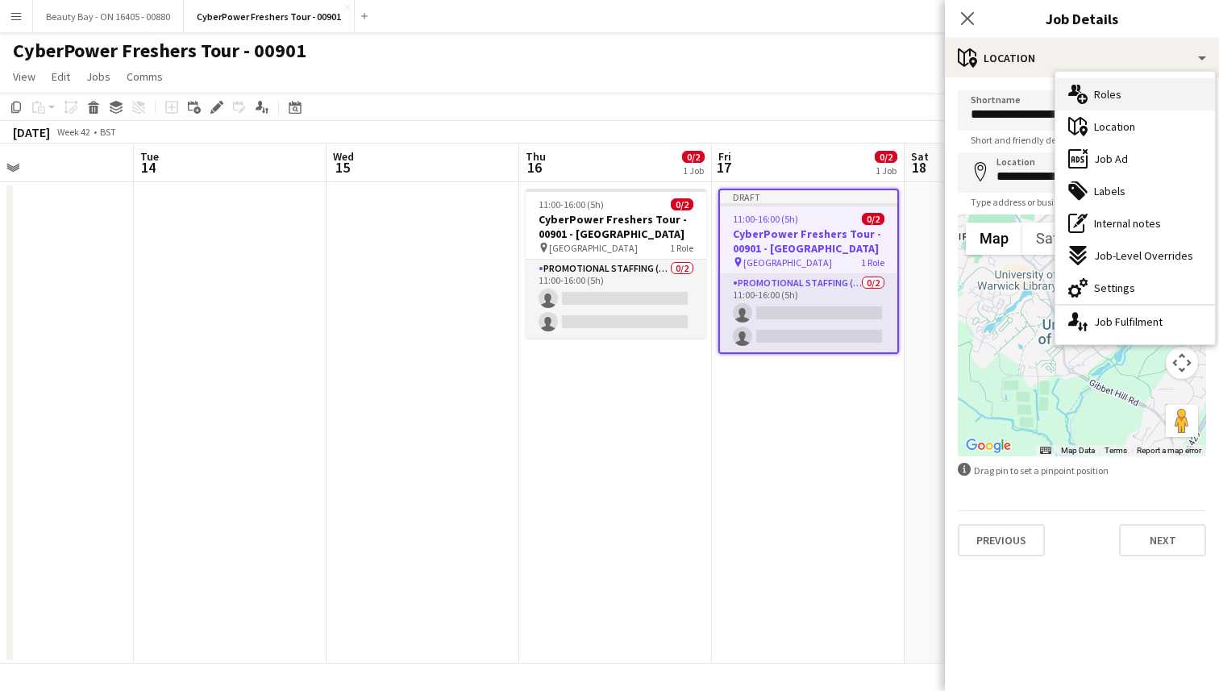
click at [1096, 86] on div "multiple-users-add Roles" at bounding box center [1135, 94] width 160 height 32
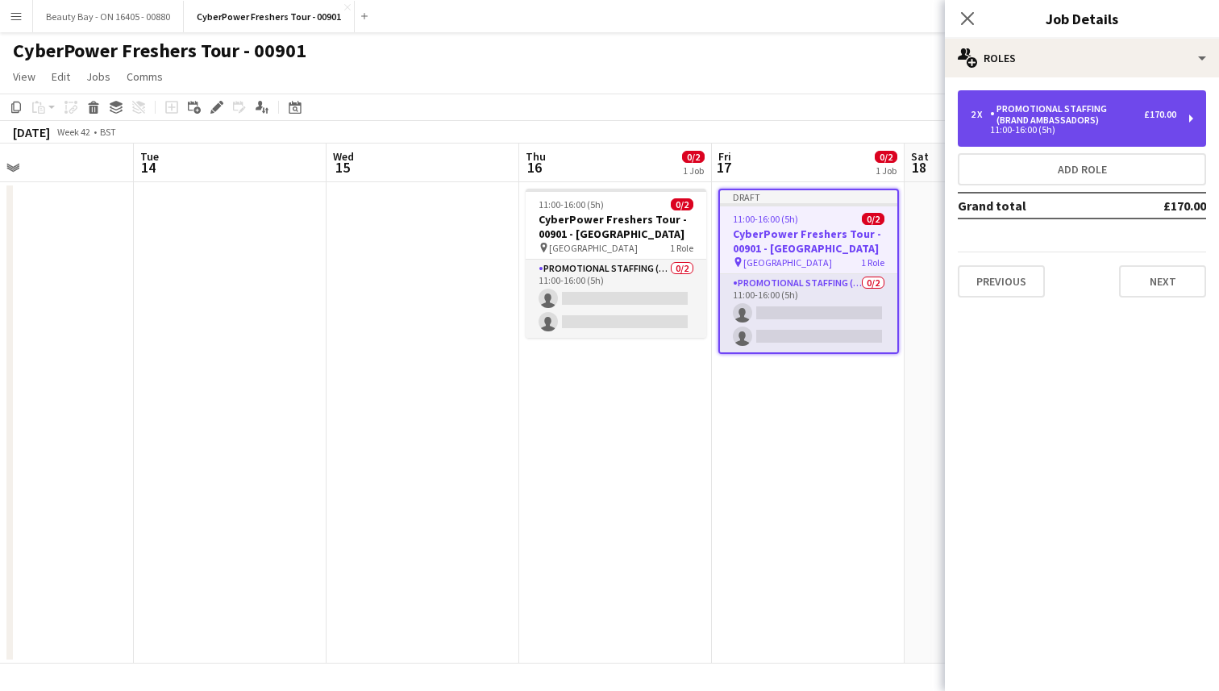
click at [1096, 109] on div "Promotional Staffing (Brand Ambassadors)" at bounding box center [1067, 114] width 154 height 23
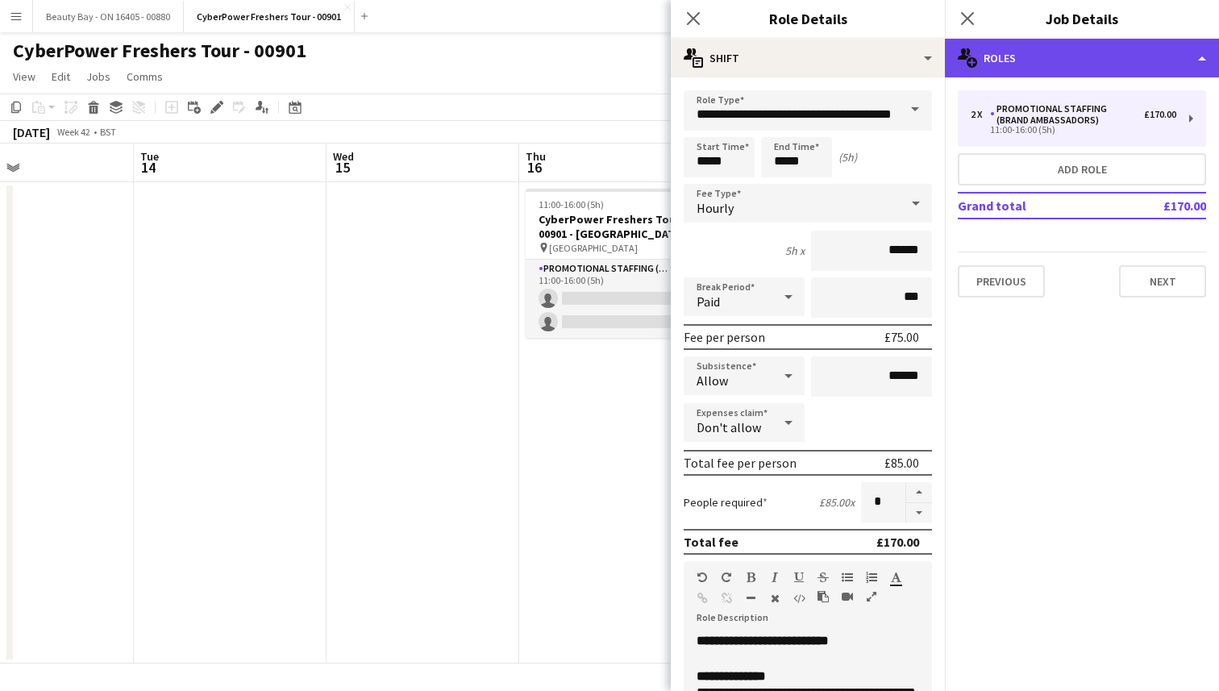
click at [1049, 70] on div "multiple-users-add Roles" at bounding box center [1081, 58] width 274 height 39
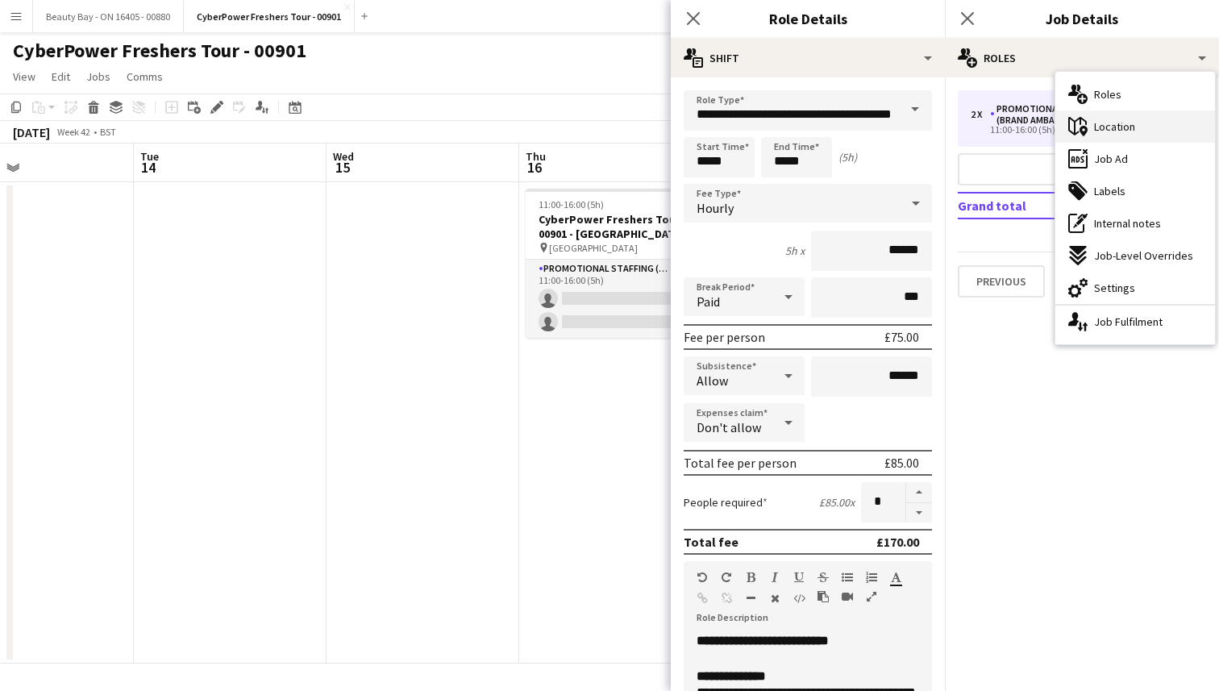
click at [1087, 122] on div "maps-pin-1 Location" at bounding box center [1135, 126] width 160 height 32
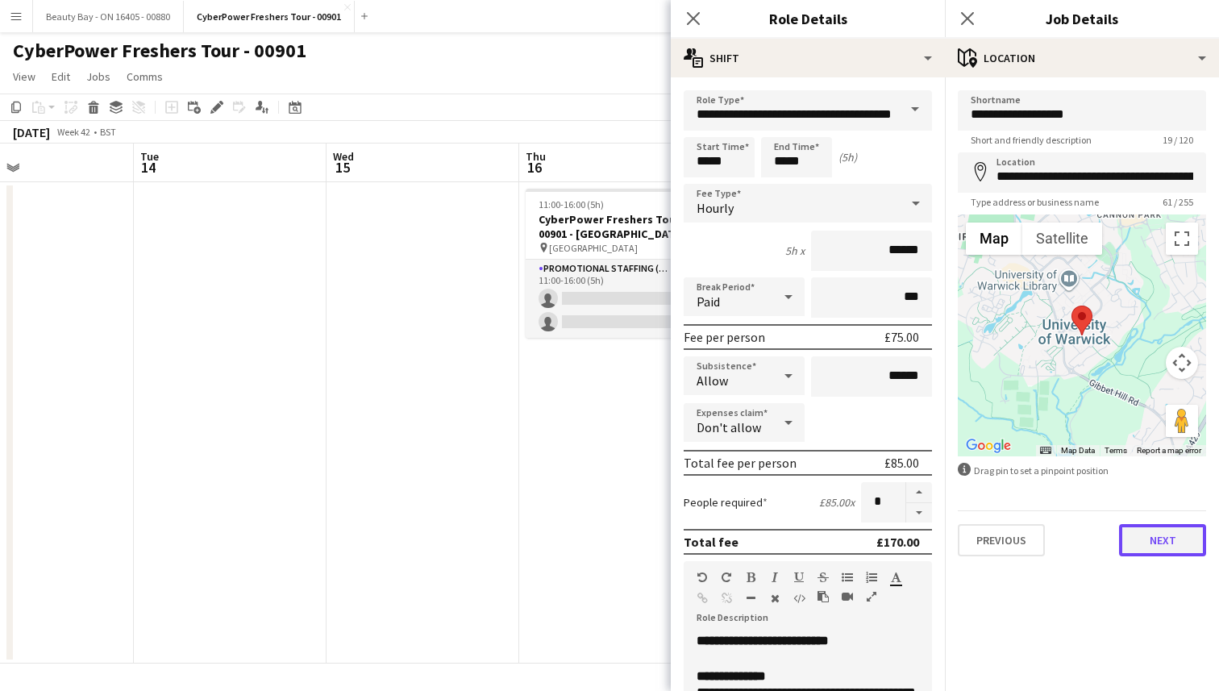
click at [1157, 533] on button "Next" at bounding box center [1162, 540] width 87 height 32
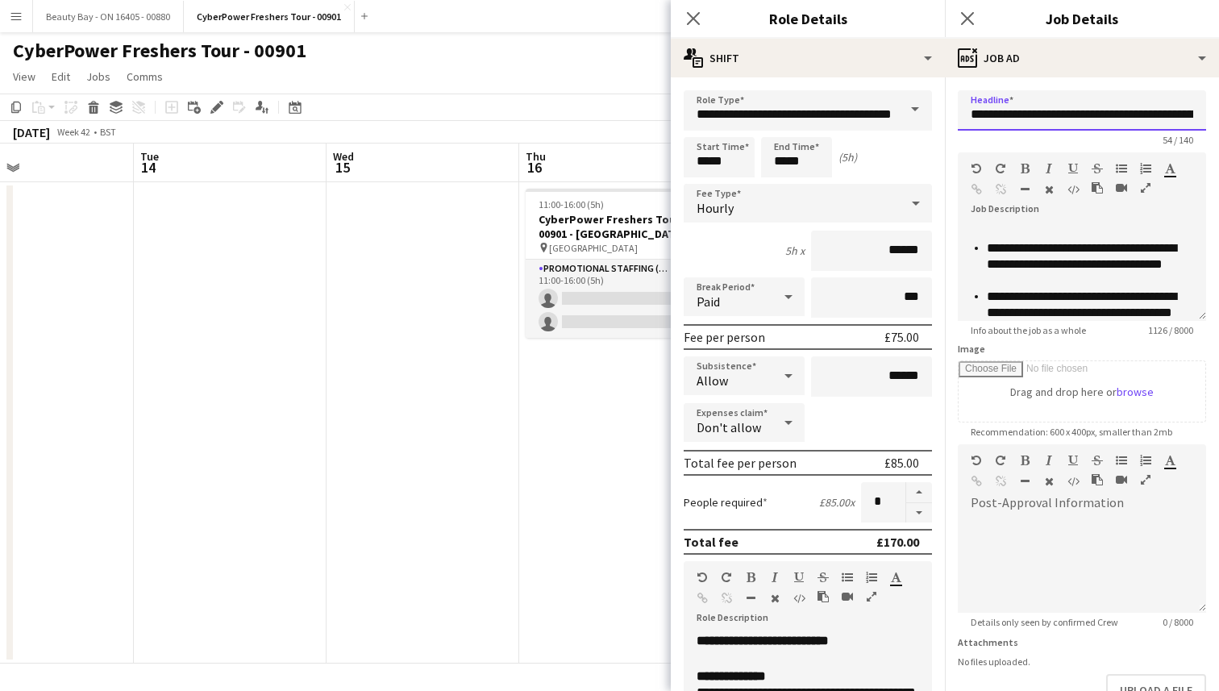
scroll to position [0, 73]
drag, startPoint x: 1120, startPoint y: 117, endPoint x: 1218, endPoint y: 116, distance: 97.5
click at [1218, 117] on form "**********" at bounding box center [1081, 437] width 274 height 694
click at [696, 17] on icon "Close pop-in" at bounding box center [692, 17] width 15 height 15
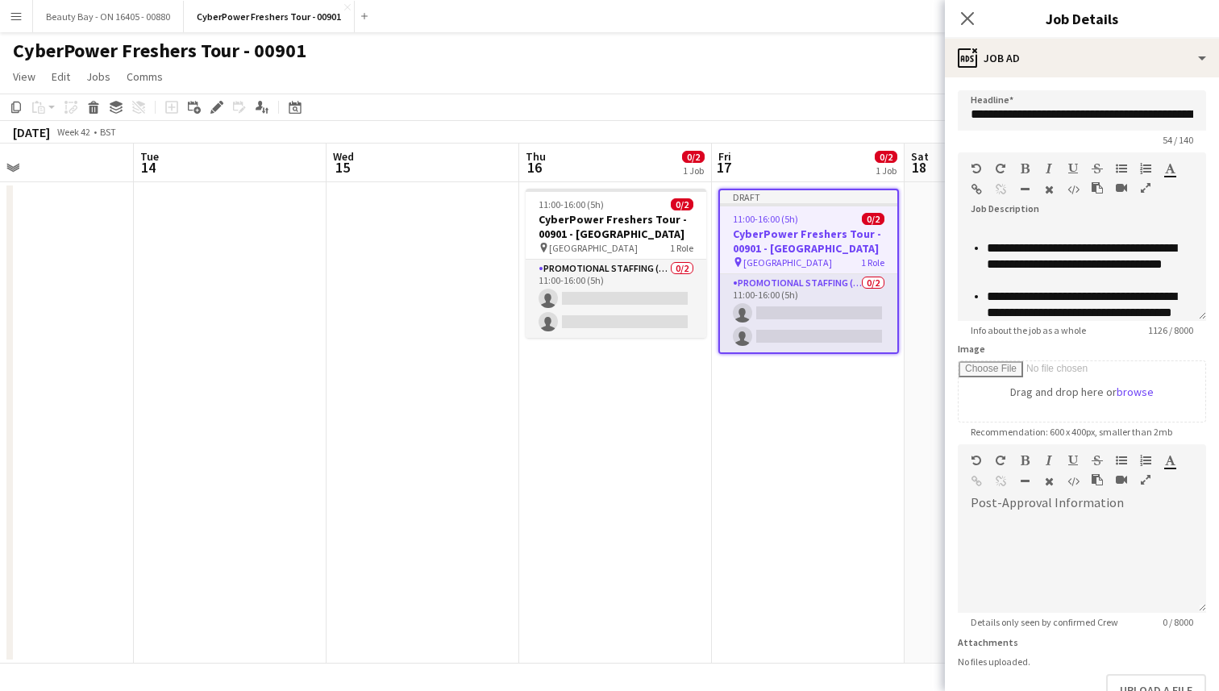
click at [868, 472] on app-date-cell "Draft 11:00-16:00 (5h) 0/2 CyberPower Freshers Tour - 00901 - Sheffield Hallam …" at bounding box center [808, 422] width 193 height 481
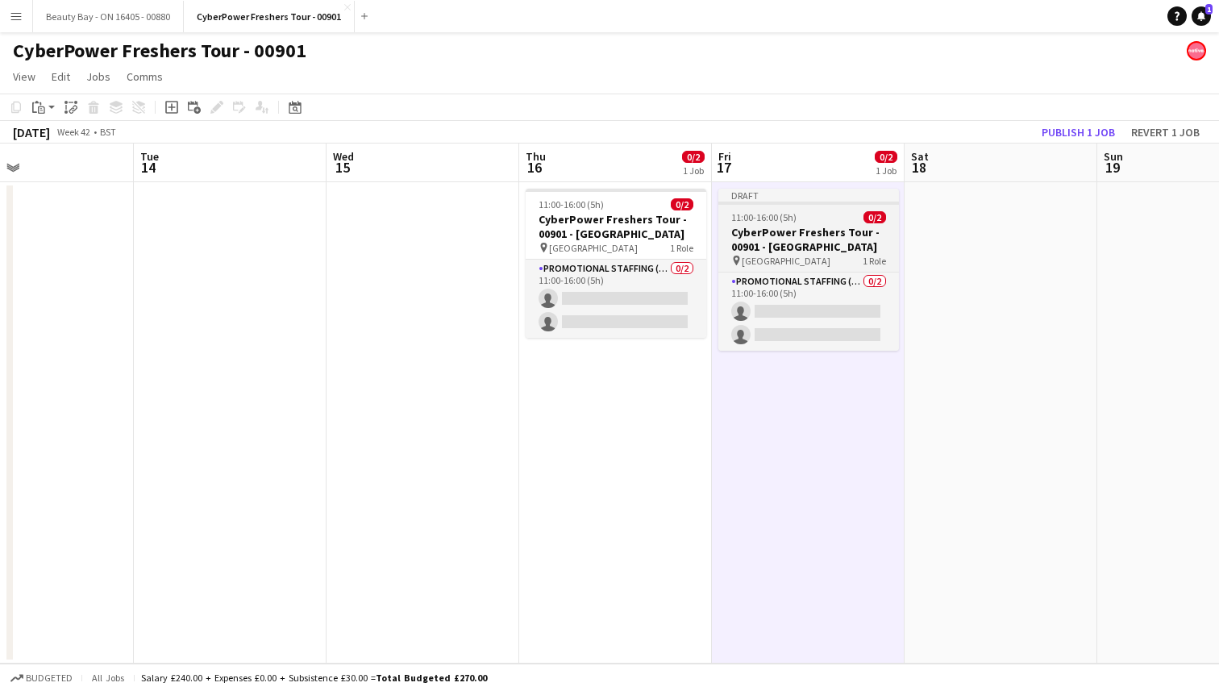
click at [805, 246] on h3 "CyberPower Freshers Tour - 00901 - Sheffield Hallam" at bounding box center [808, 239] width 181 height 29
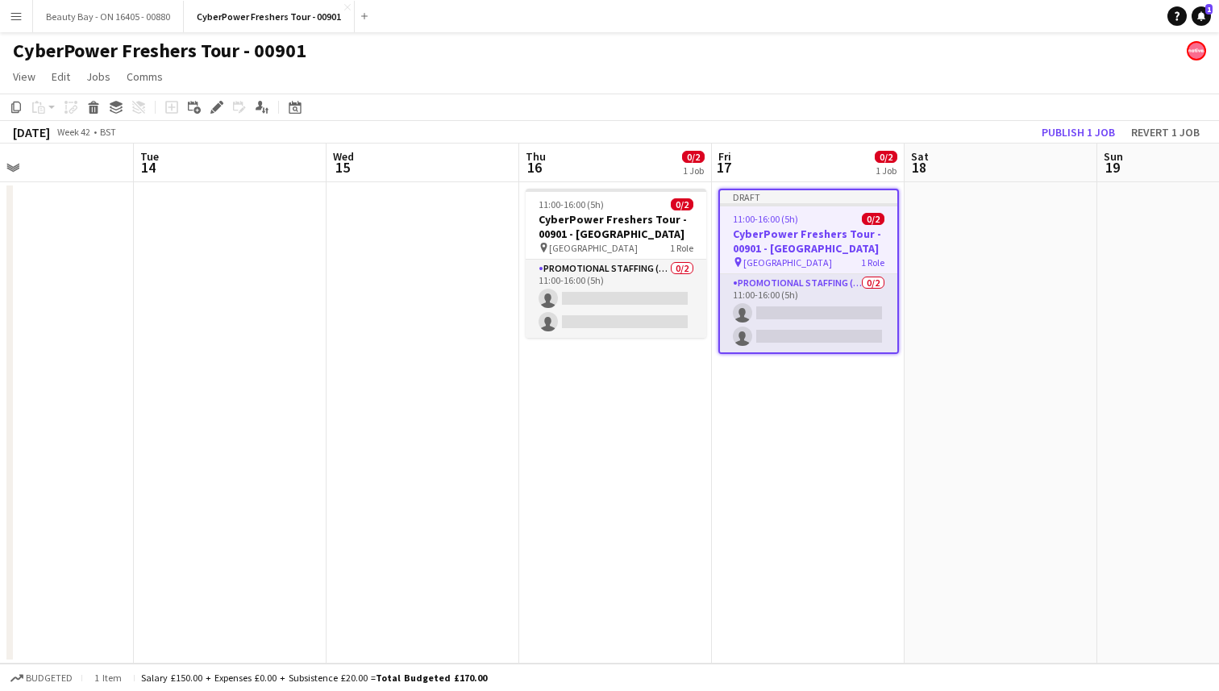
click at [805, 246] on h3 "CyberPower Freshers Tour - 00901 - Sheffield Hallam" at bounding box center [808, 240] width 177 height 29
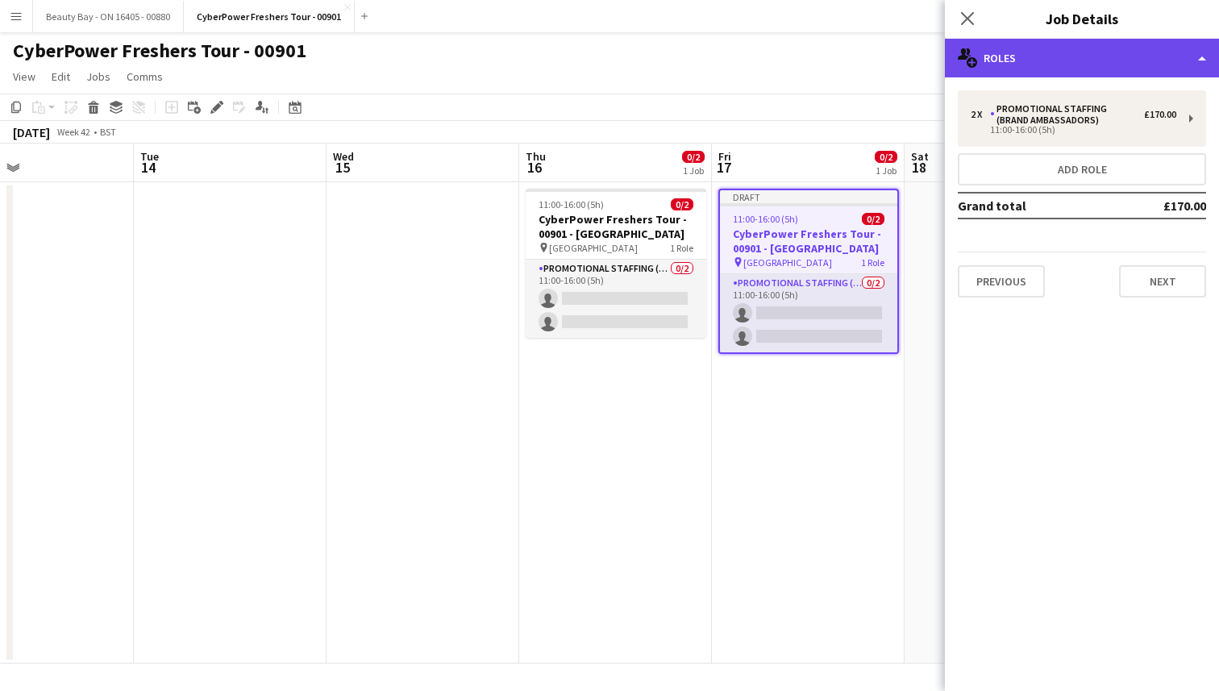
click at [1065, 55] on div "multiple-users-add Roles" at bounding box center [1081, 58] width 274 height 39
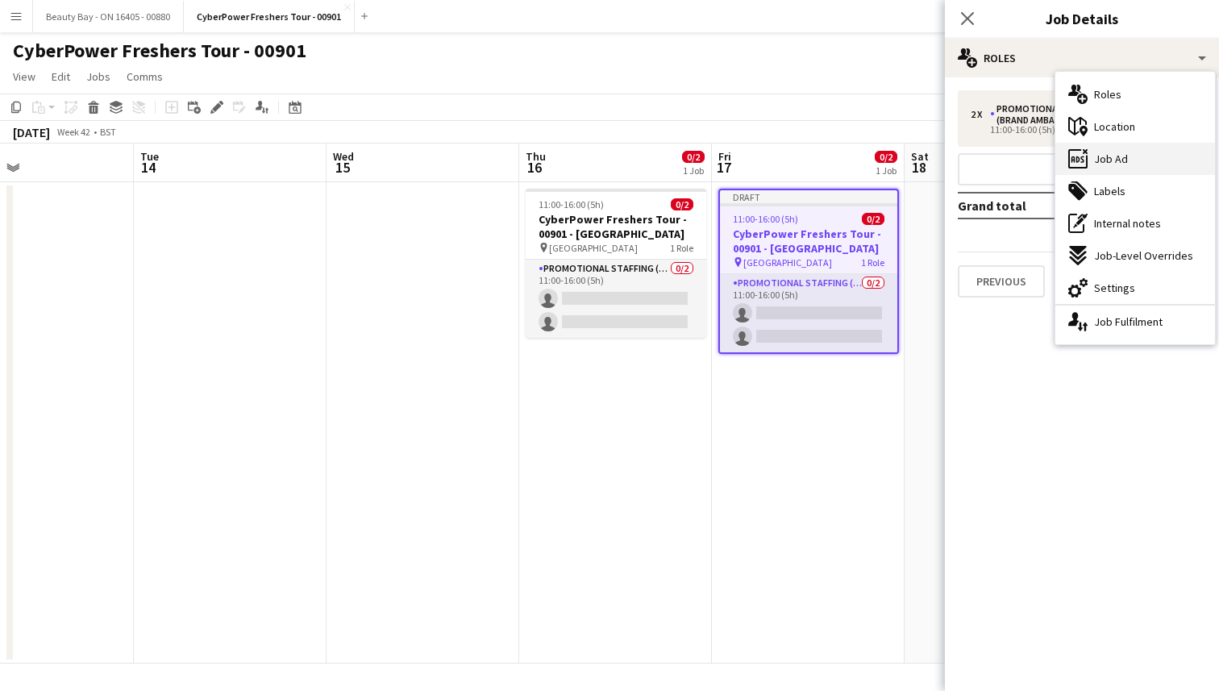
click at [1122, 171] on div "ads-window Job Ad" at bounding box center [1135, 159] width 160 height 32
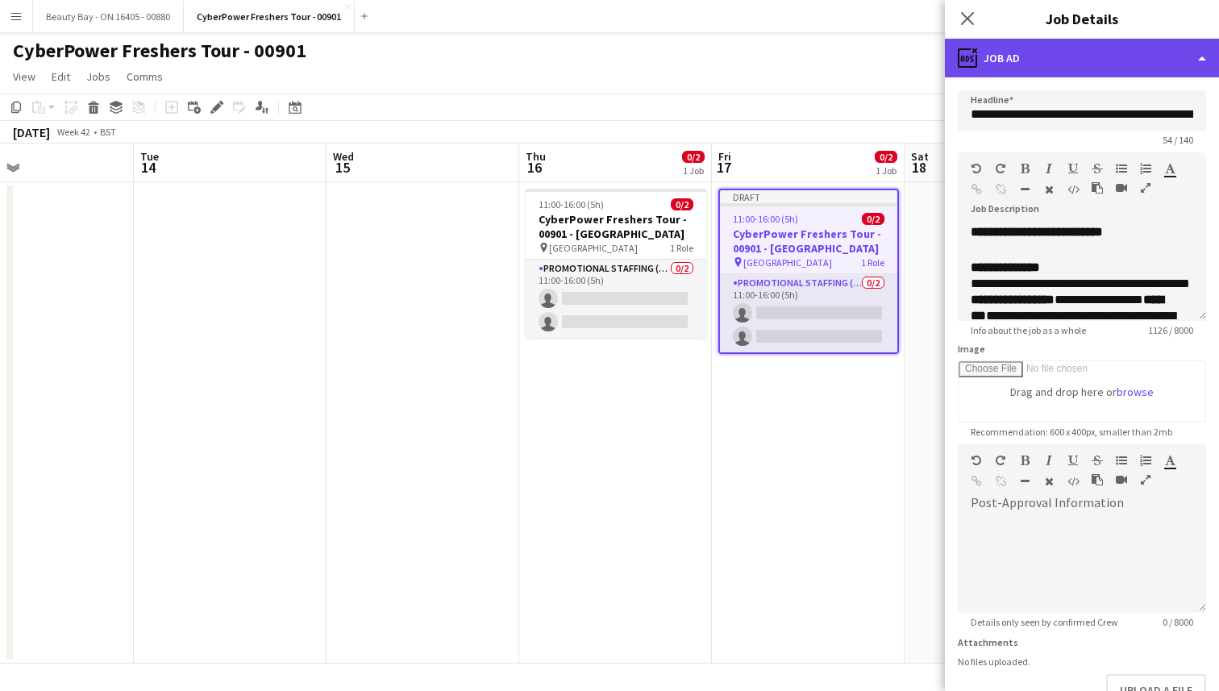
click at [1140, 56] on div "ads-window Job Ad" at bounding box center [1081, 58] width 274 height 39
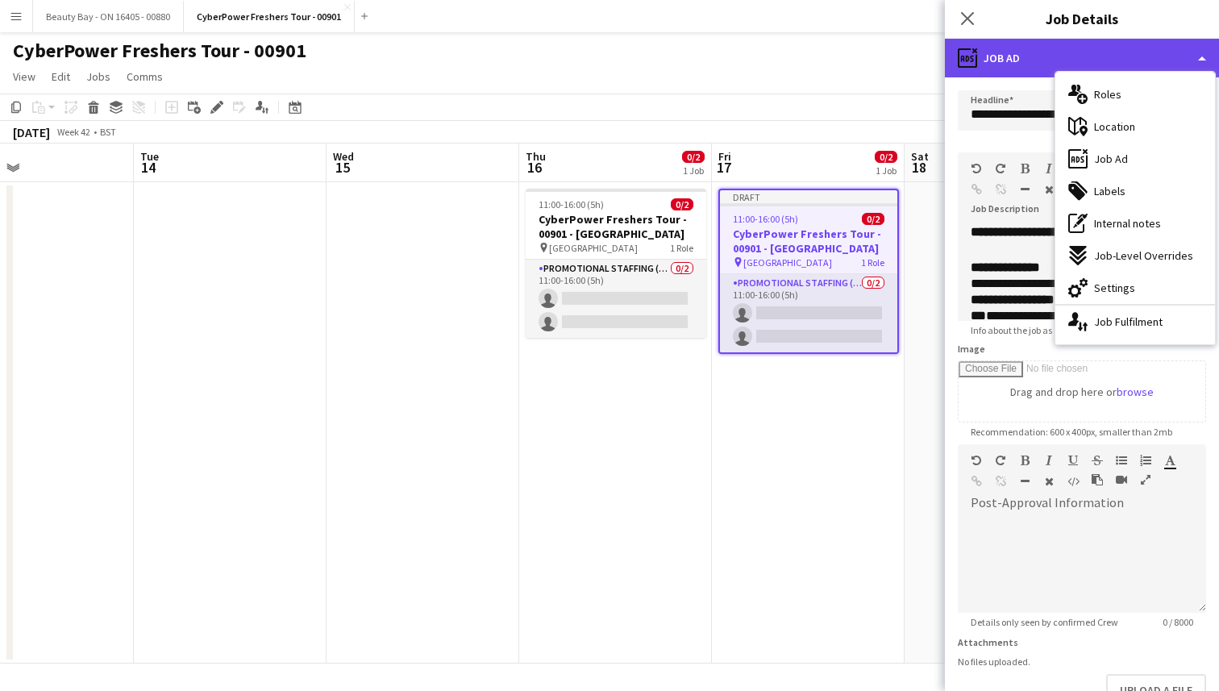
click at [1140, 56] on div "ads-window Job Ad" at bounding box center [1081, 58] width 274 height 39
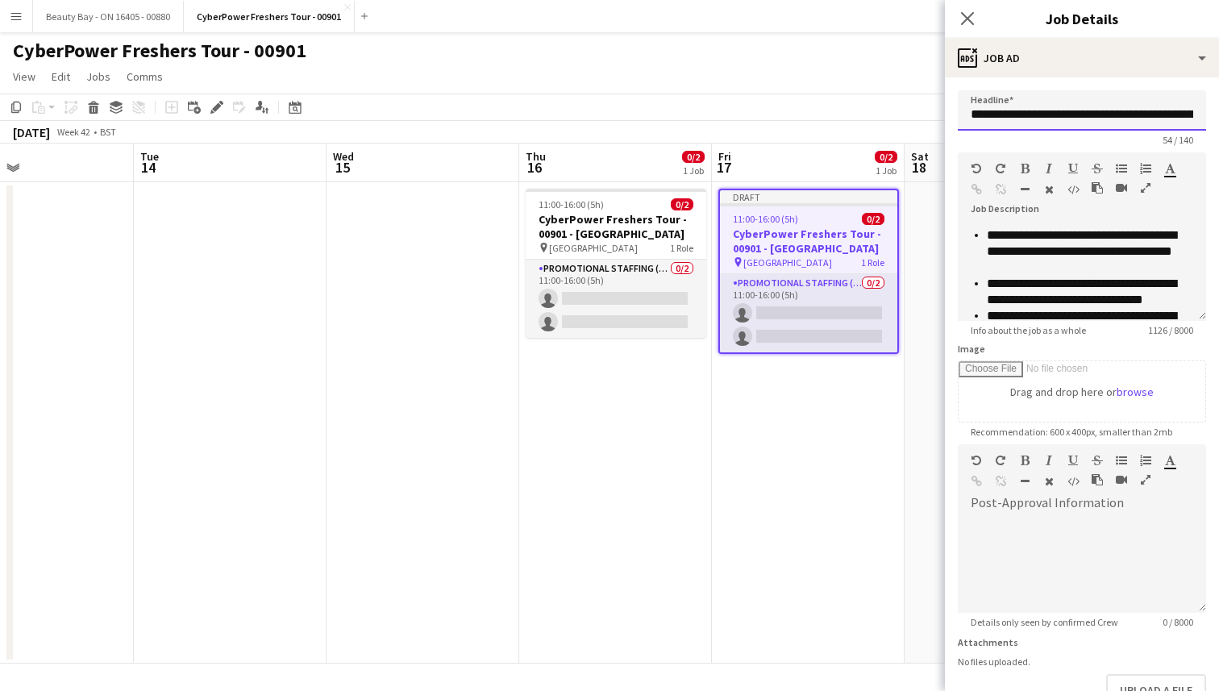
click at [1173, 114] on input "**********" at bounding box center [1081, 110] width 248 height 40
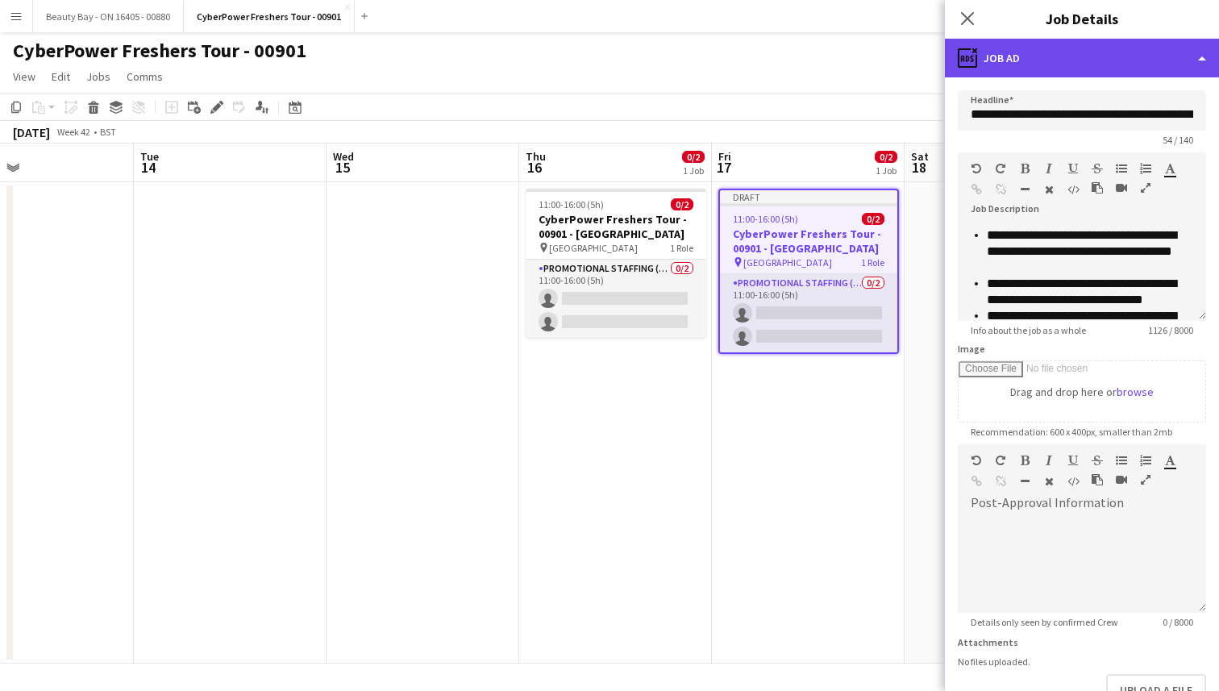
click at [1140, 41] on div "ads-window Job Ad" at bounding box center [1081, 58] width 274 height 39
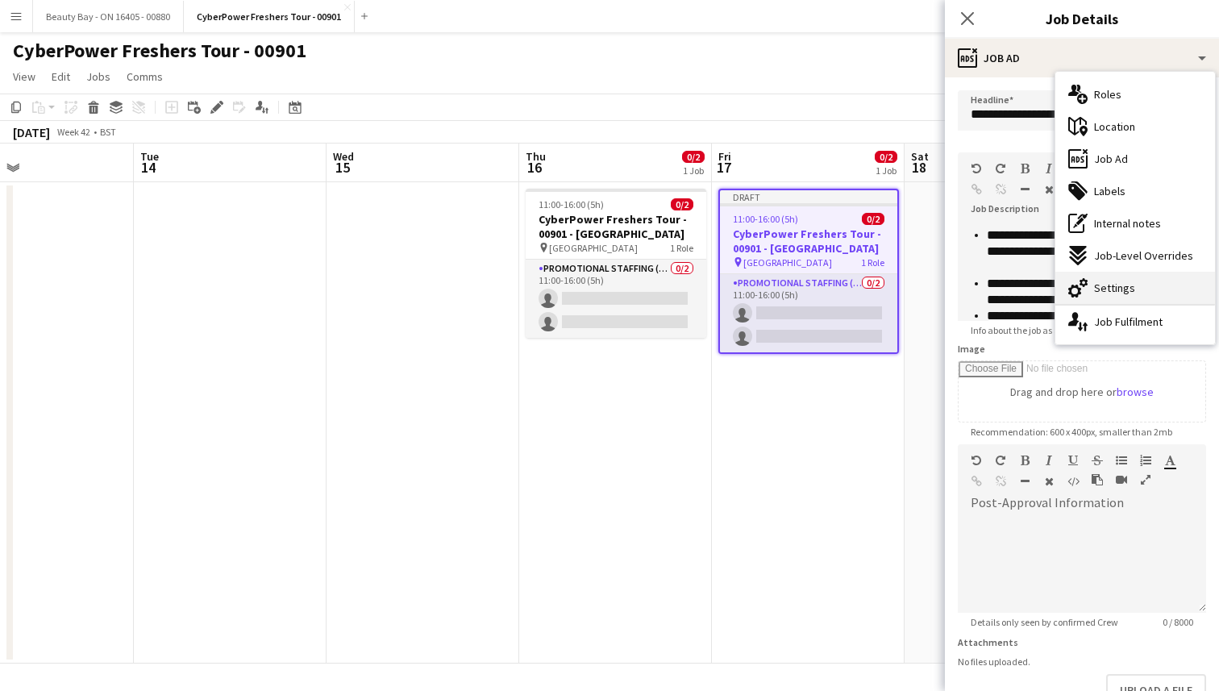
click at [1129, 292] on span "Settings" at bounding box center [1114, 287] width 41 height 15
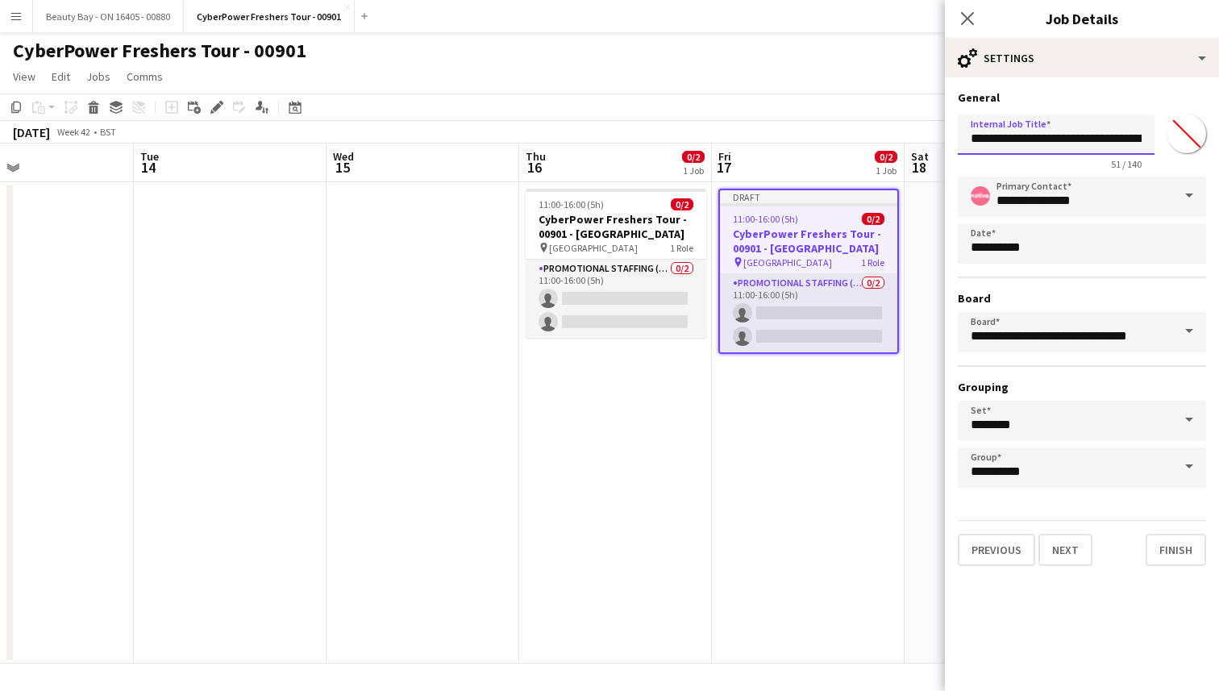
scroll to position [0, 109]
drag, startPoint x: 1116, startPoint y: 142, endPoint x: 1182, endPoint y: 141, distance: 66.1
click at [1182, 141] on div "**********" at bounding box center [1081, 139] width 248 height 62
click at [1049, 131] on input "**********" at bounding box center [1055, 134] width 197 height 40
drag, startPoint x: 1056, startPoint y: 133, endPoint x: 1161, endPoint y: 140, distance: 105.8
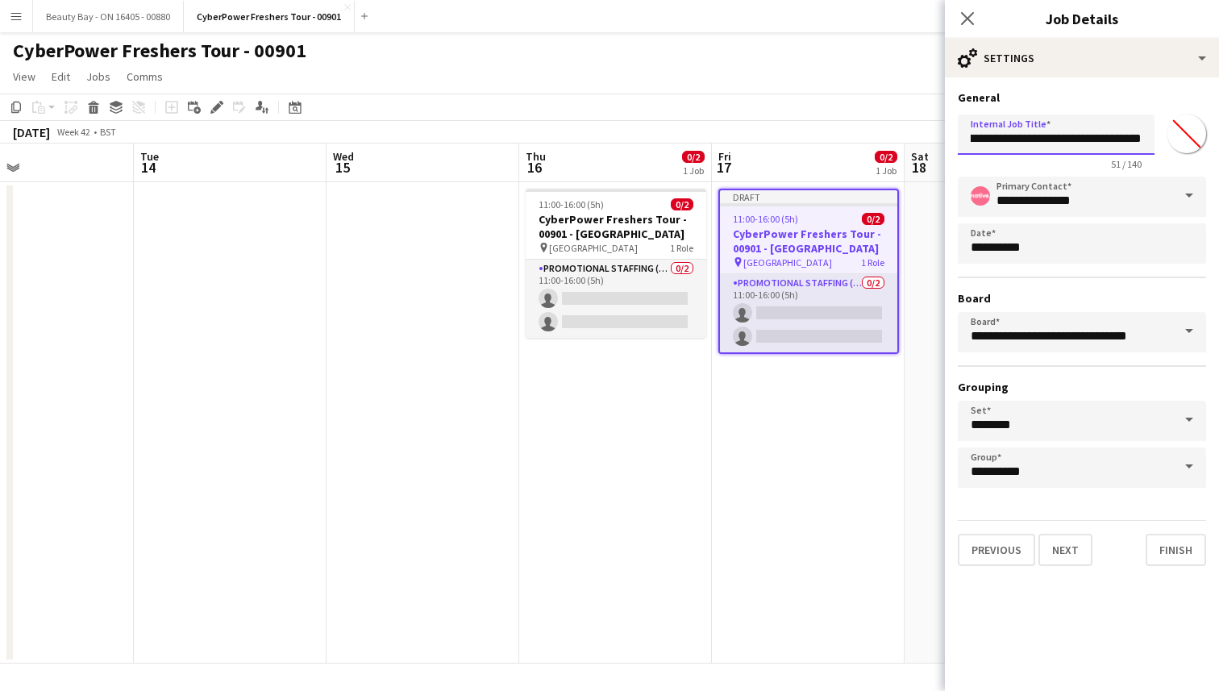
click at [1162, 140] on div "**********" at bounding box center [1081, 139] width 248 height 62
paste input "**********"
type input "**********"
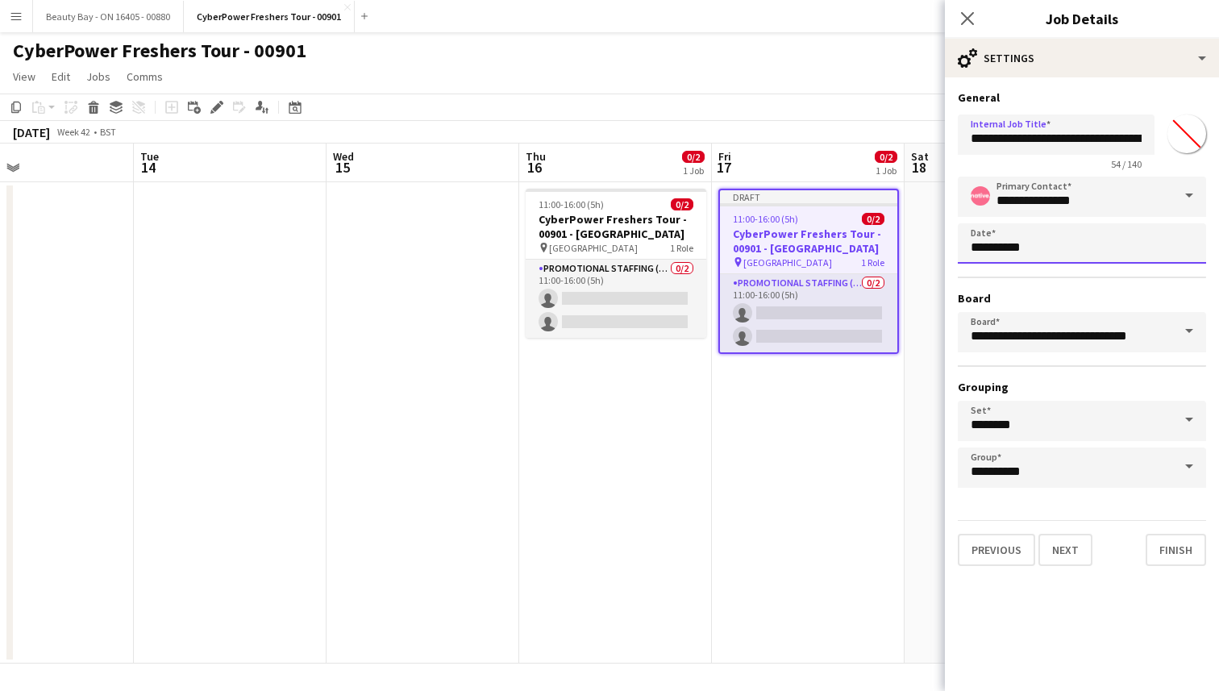
click at [1063, 247] on body "Menu Boards Boards Boards All jobs Status Workforce Workforce My Workforce Recr…" at bounding box center [609, 345] width 1219 height 691
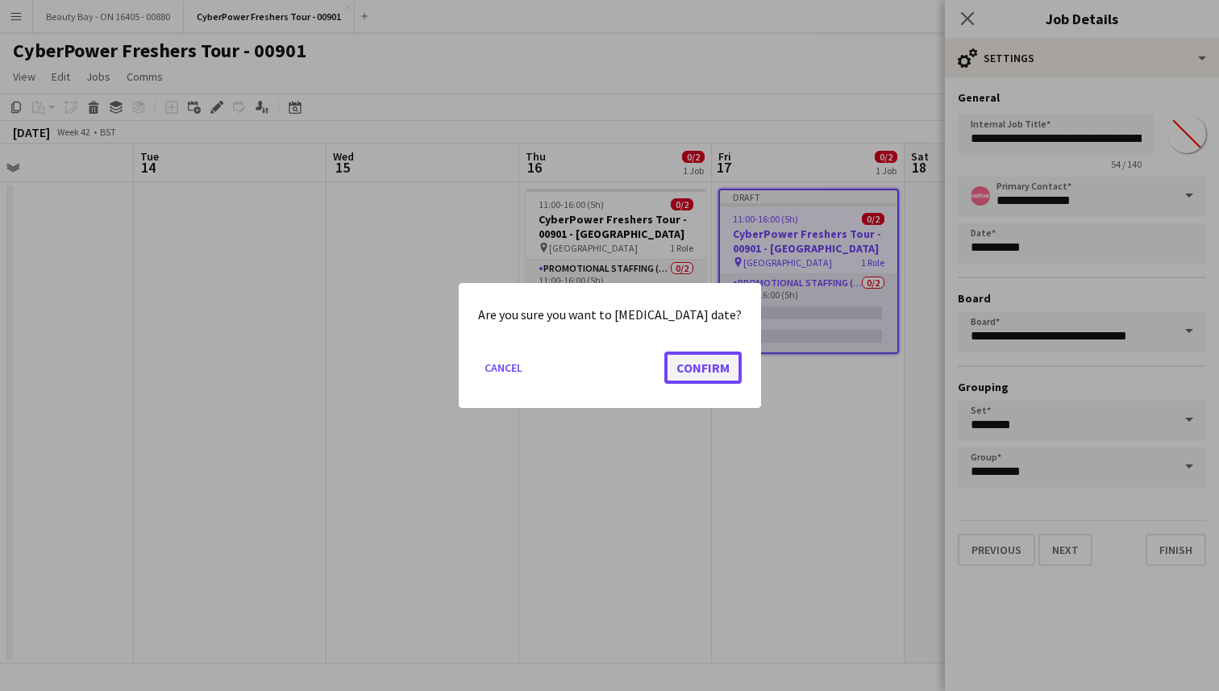
click at [677, 373] on button "Confirm" at bounding box center [702, 367] width 77 height 32
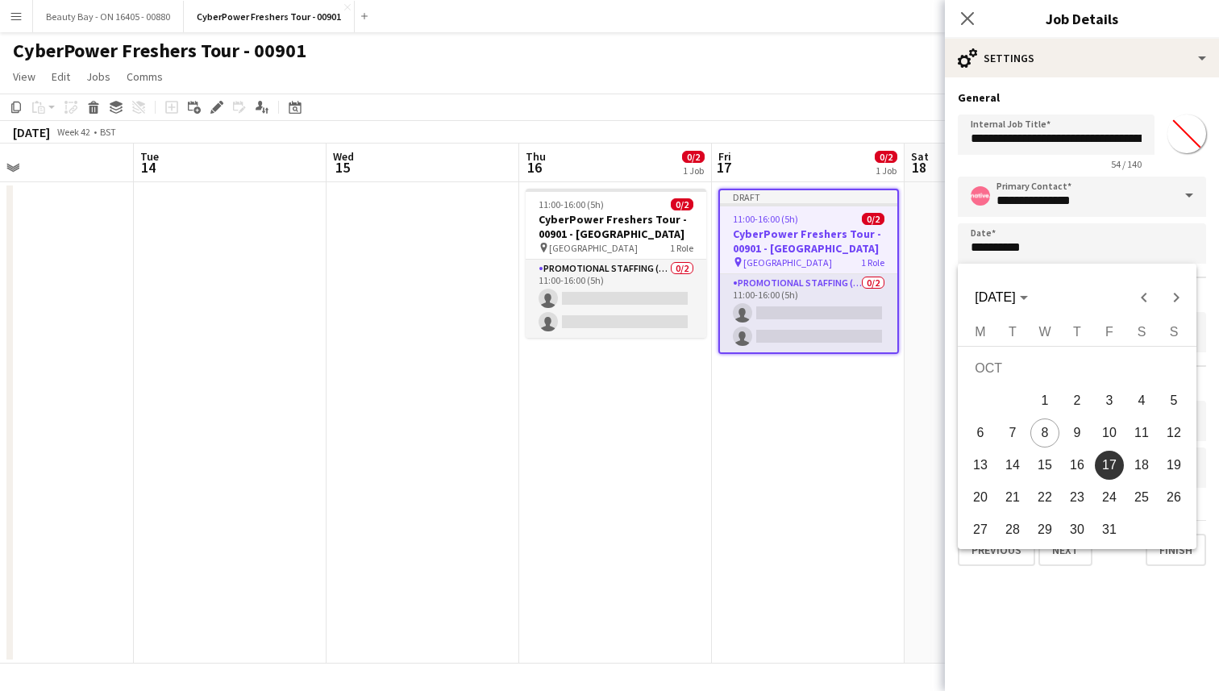
click at [1065, 167] on div at bounding box center [609, 345] width 1219 height 691
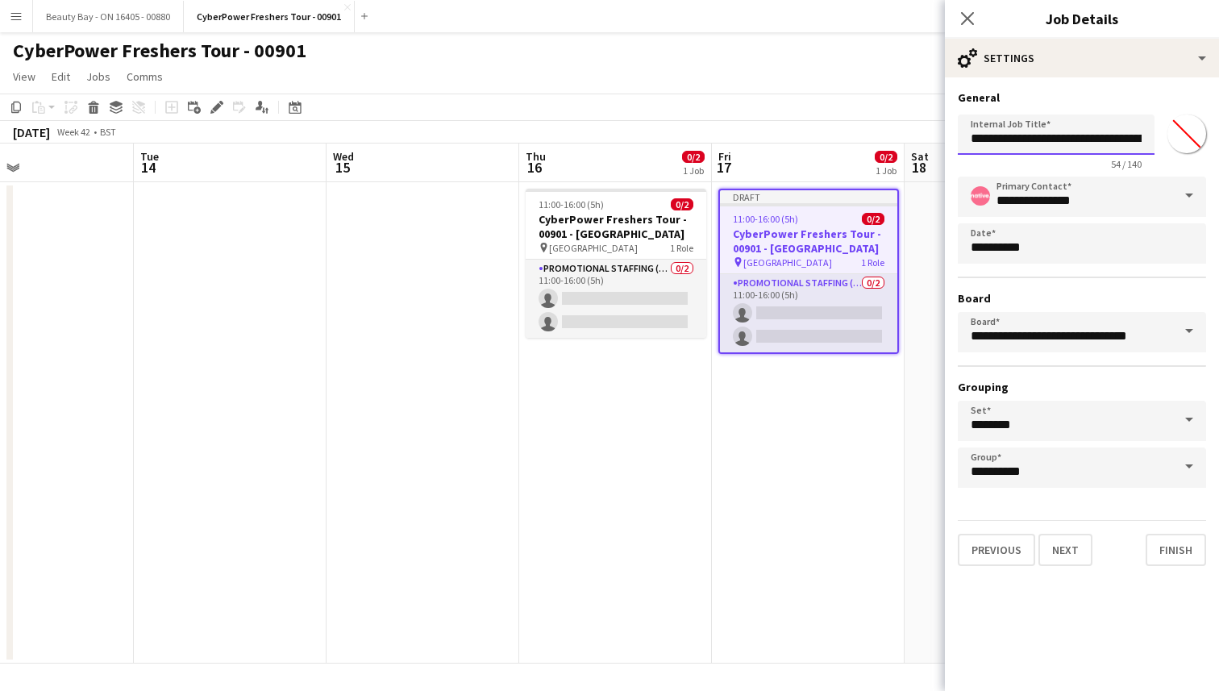
click at [1065, 134] on input "**********" at bounding box center [1055, 134] width 197 height 40
drag, startPoint x: 1065, startPoint y: 134, endPoint x: 1202, endPoint y: 132, distance: 137.0
click at [1203, 133] on div "**********" at bounding box center [1081, 139] width 248 height 62
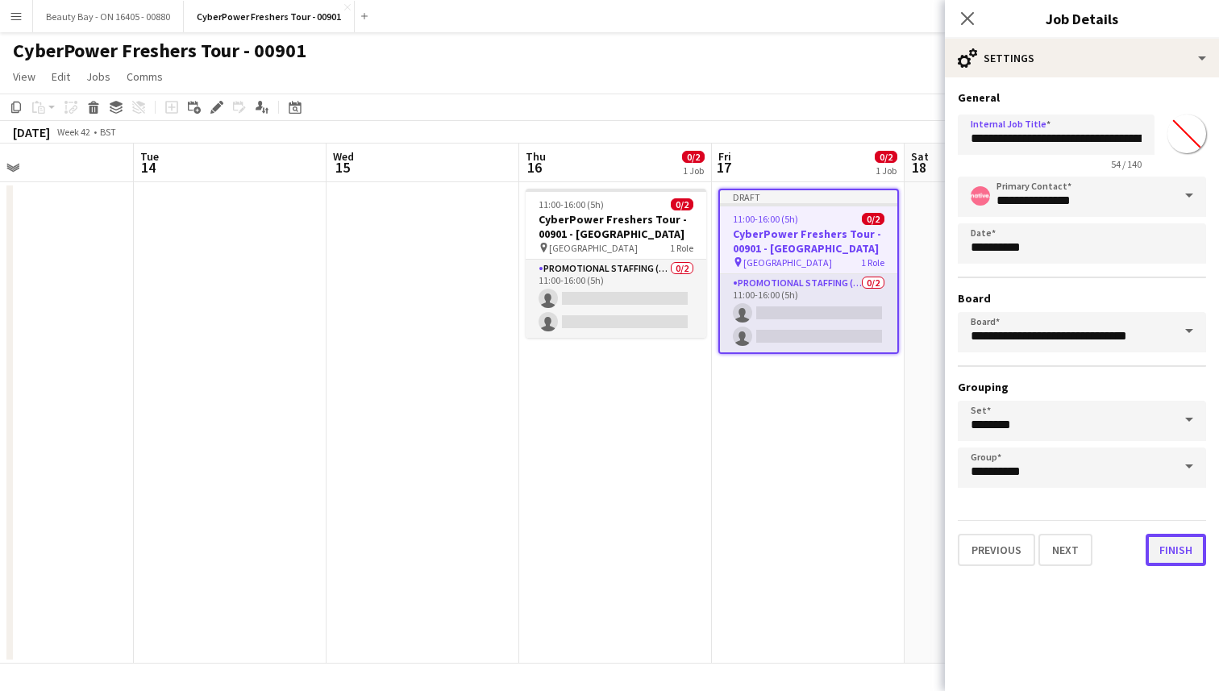
click at [1165, 550] on button "Finish" at bounding box center [1175, 549] width 60 height 32
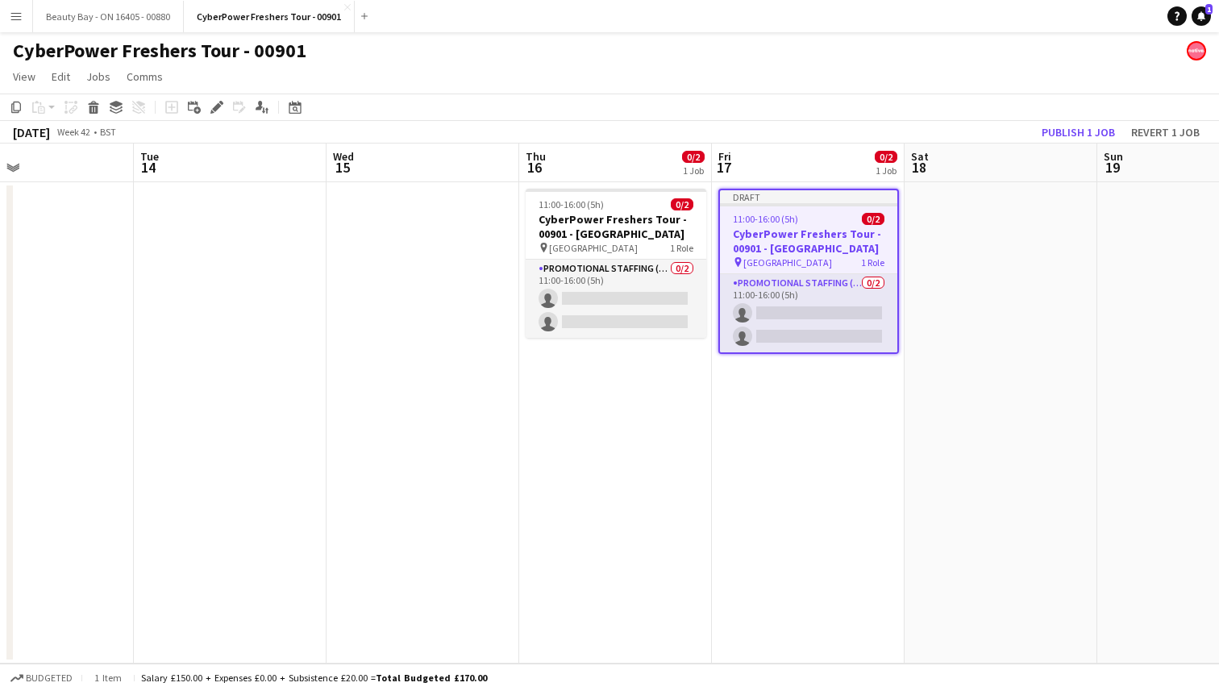
click at [853, 470] on app-date-cell "Draft 11:00-16:00 (5h) 0/2 CyberPower Freshers Tour - 00901 - Warwick Universit…" at bounding box center [808, 422] width 193 height 481
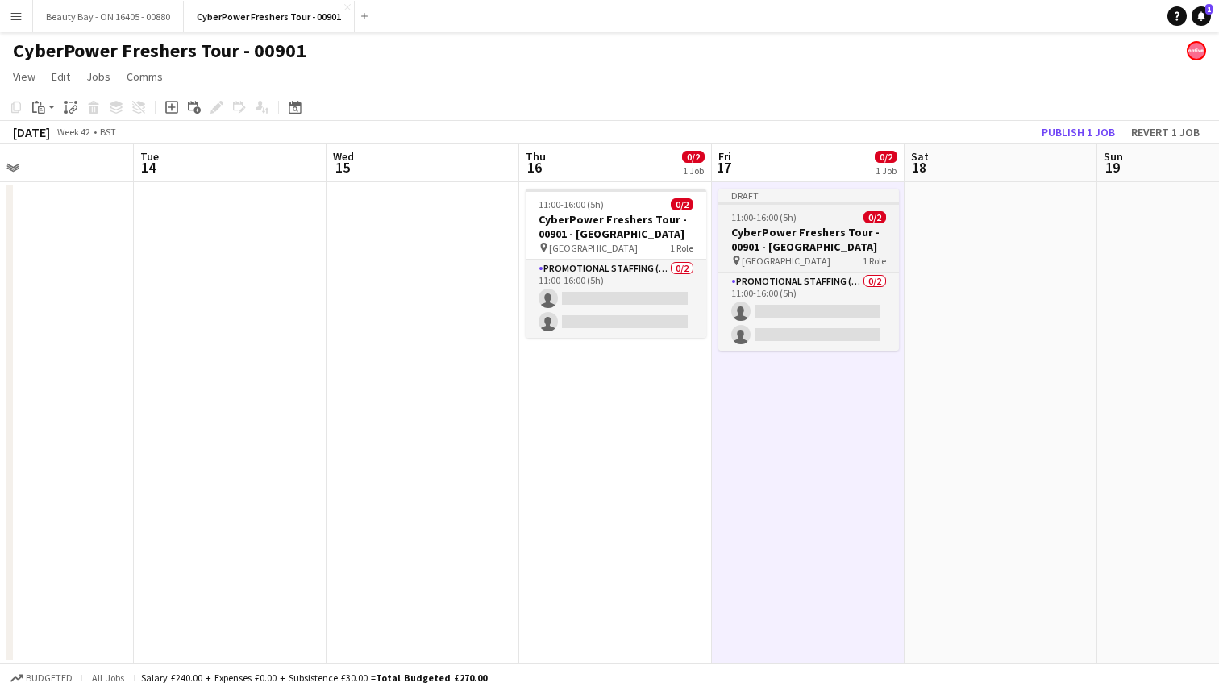
click at [773, 223] on app-job-card "Draft 11:00-16:00 (5h) 0/2 CyberPower Freshers Tour - 00901 - Warwick Universit…" at bounding box center [808, 270] width 181 height 162
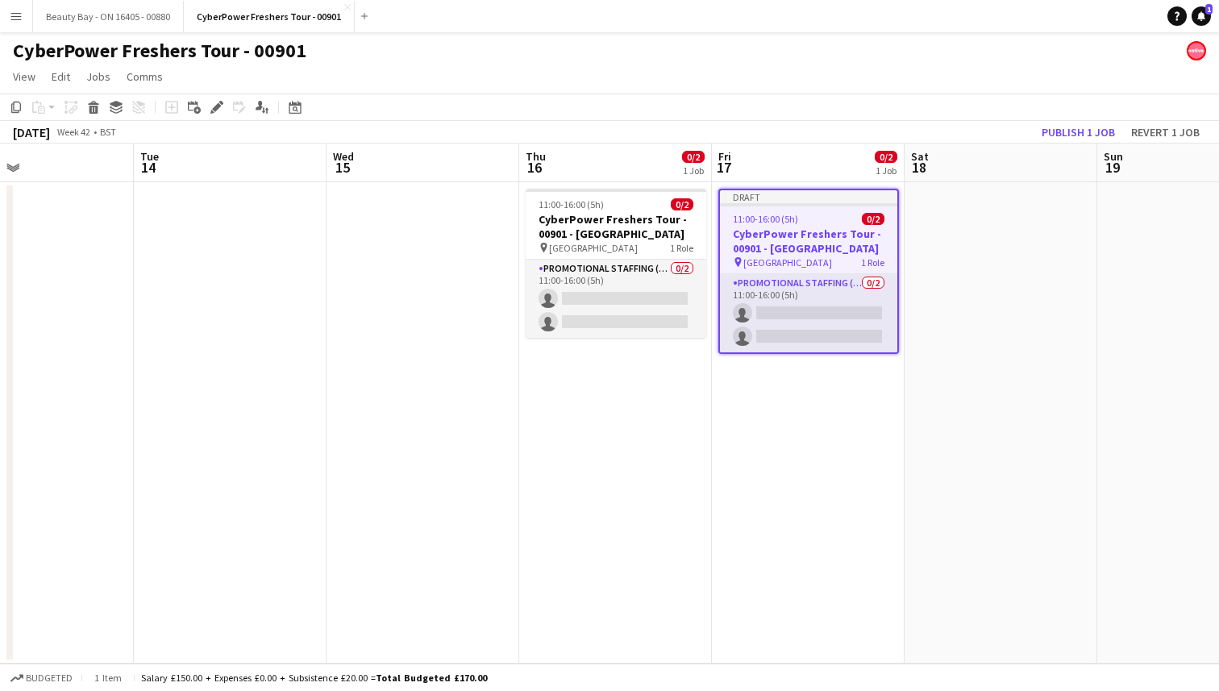
click at [773, 223] on span "11:00-16:00 (5h)" at bounding box center [765, 219] width 65 height 12
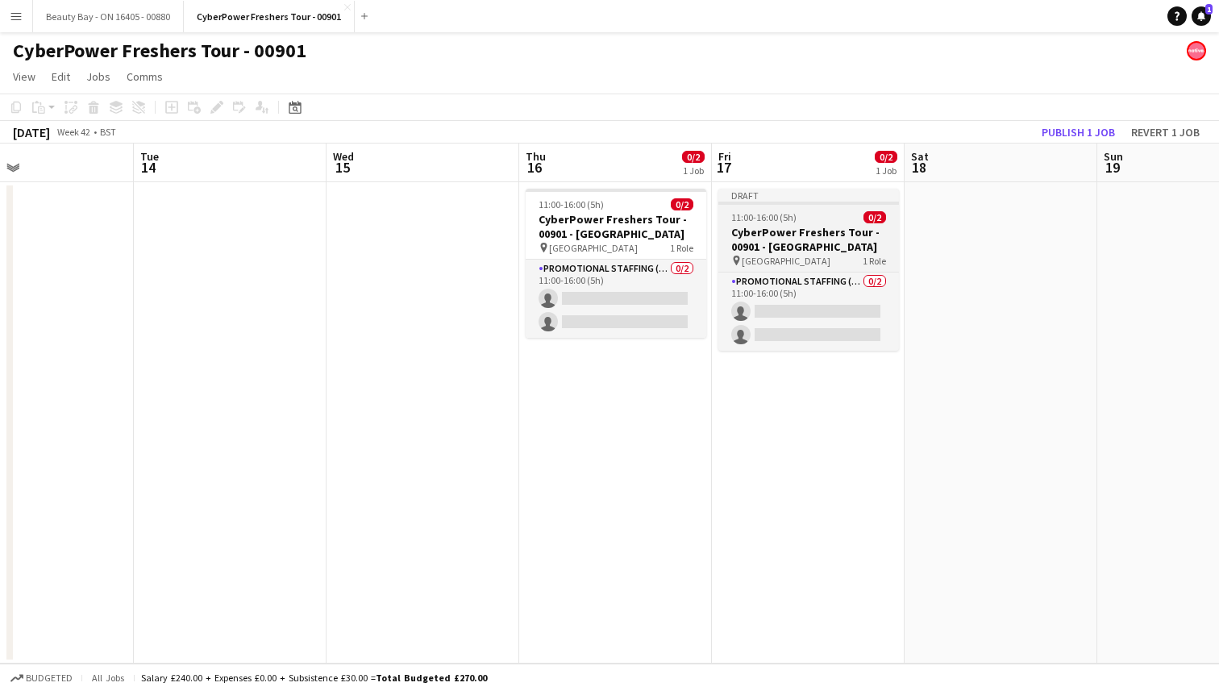
click at [773, 223] on app-job-card "Draft 11:00-16:00 (5h) 0/2 CyberPower Freshers Tour - 00901 - Warwick Universit…" at bounding box center [808, 270] width 181 height 162
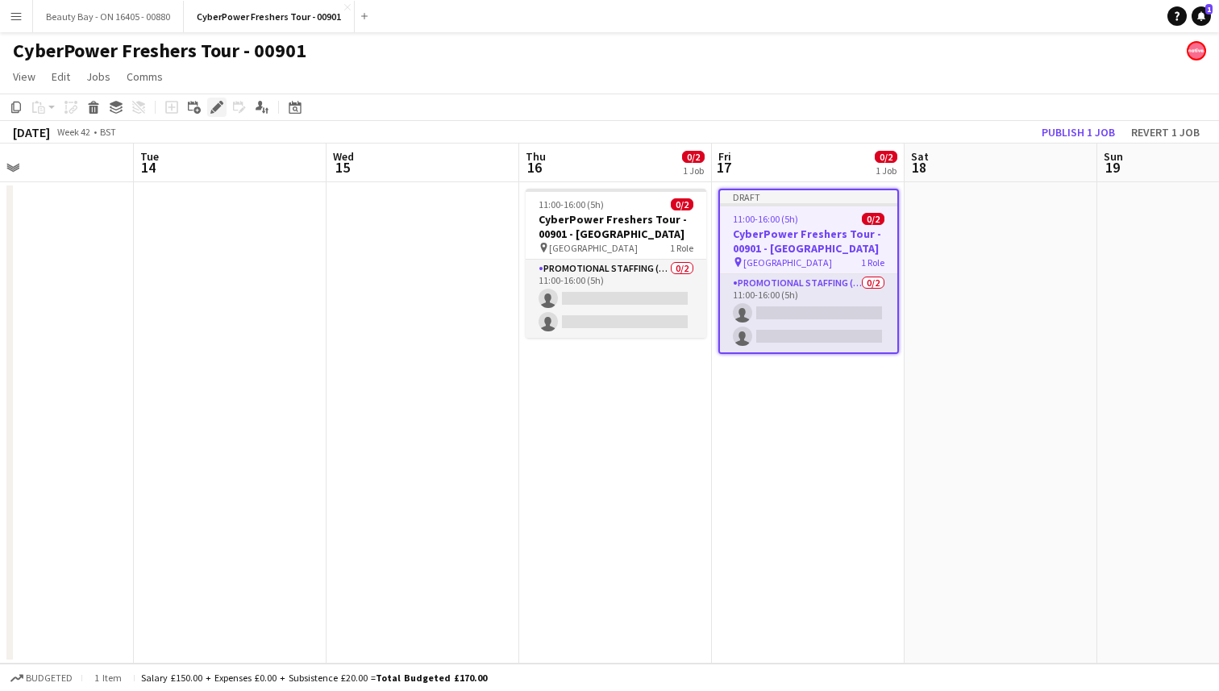
click at [217, 107] on icon at bounding box center [216, 107] width 9 height 9
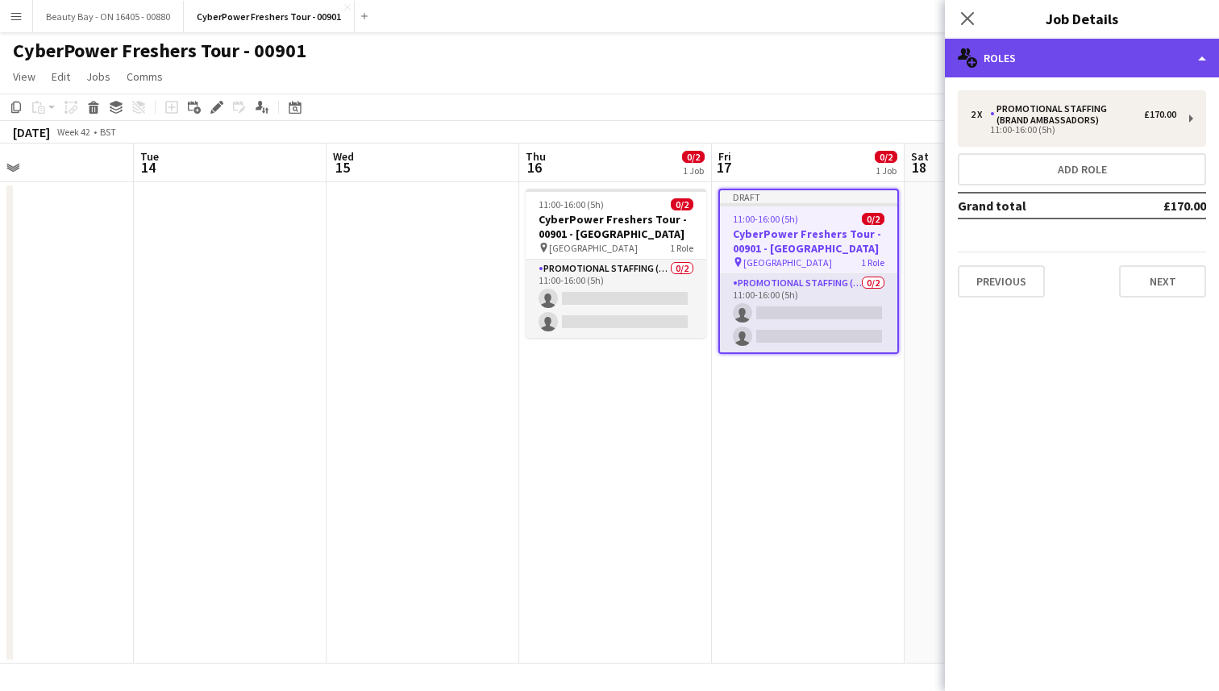
click at [1040, 52] on div "multiple-users-add Roles" at bounding box center [1081, 58] width 274 height 39
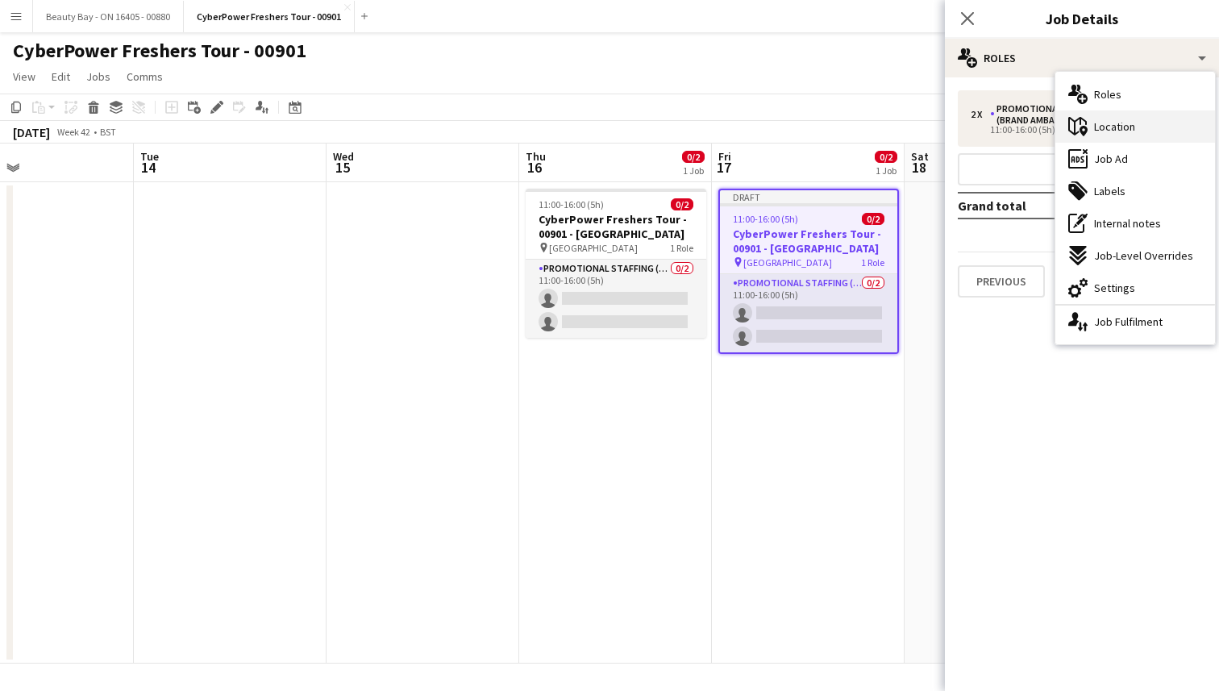
click at [1093, 127] on div "maps-pin-1 Location" at bounding box center [1135, 126] width 160 height 32
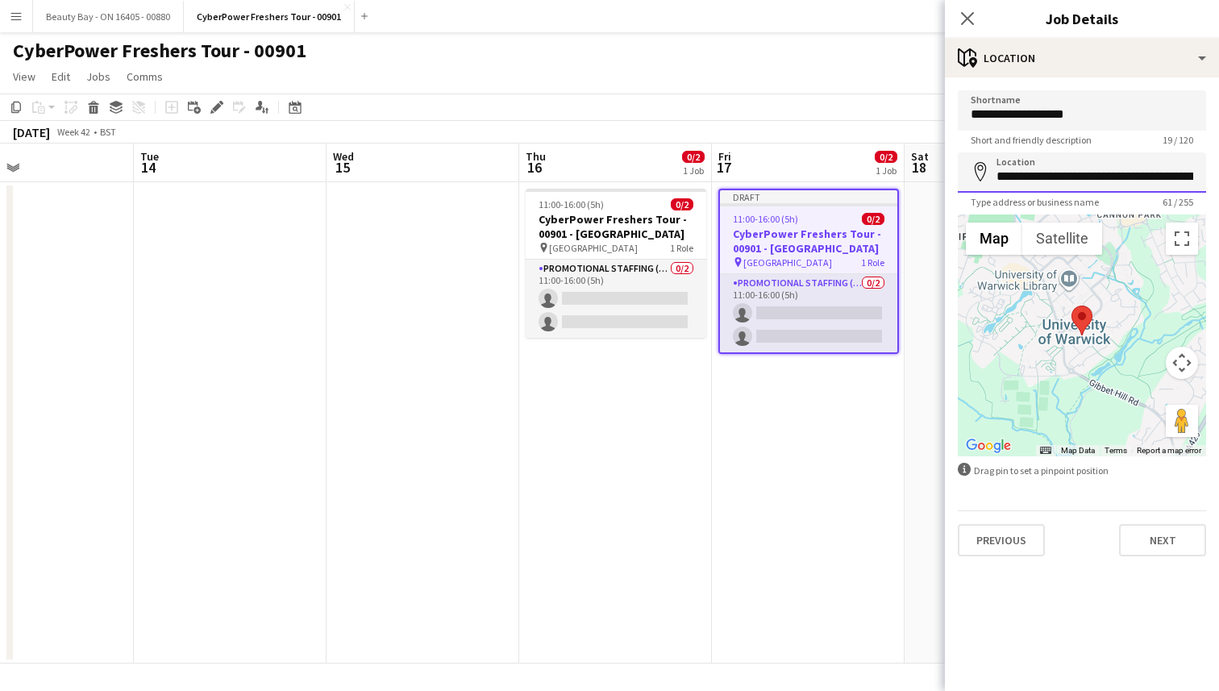
click at [1075, 178] on input "**********" at bounding box center [1081, 172] width 248 height 40
click at [658, 413] on app-date-cell "11:00-16:00 (5h) 0/2 CyberPower Freshers Tour - 00901 - Sheffield Hallam pin Sh…" at bounding box center [615, 422] width 193 height 481
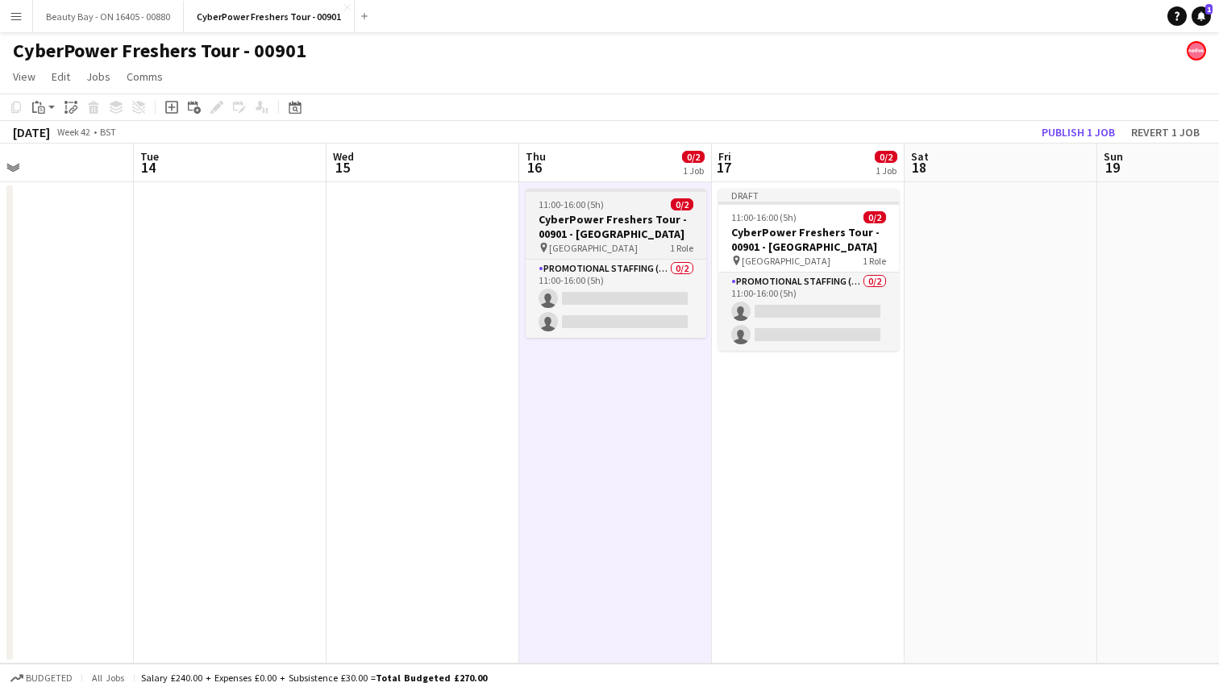
click at [633, 235] on h3 "CyberPower Freshers Tour - 00901 - Sheffield Hallam" at bounding box center [615, 226] width 181 height 29
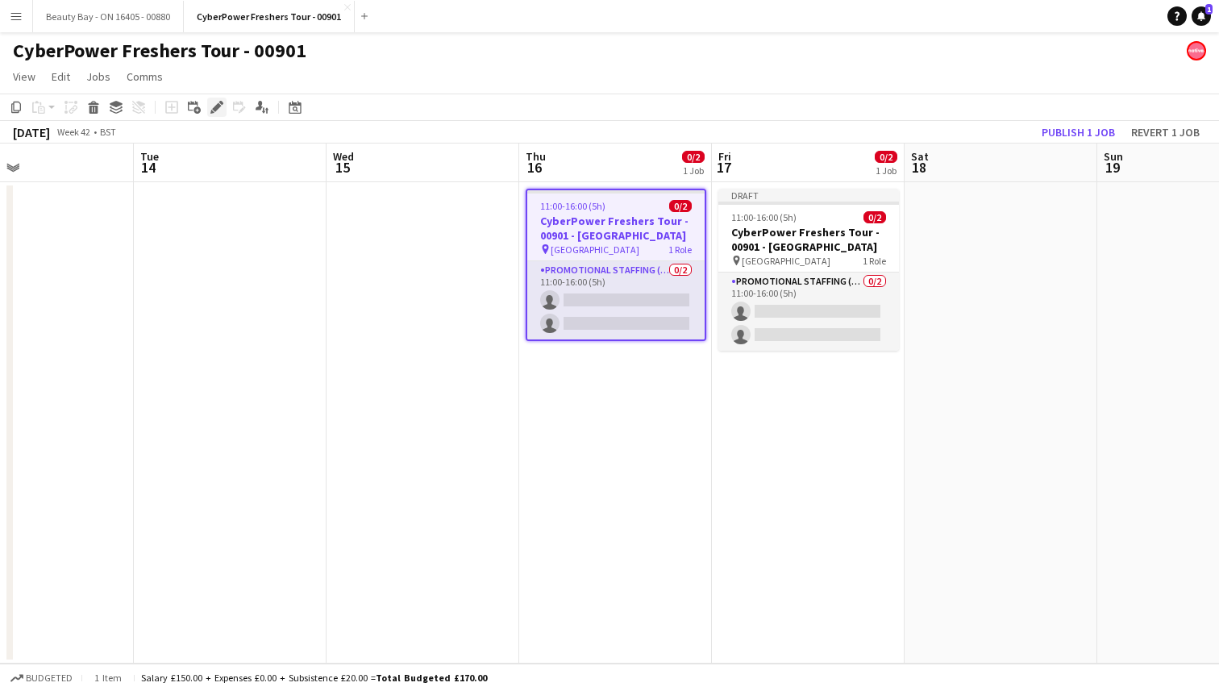
click at [214, 114] on div "Edit" at bounding box center [216, 107] width 19 height 19
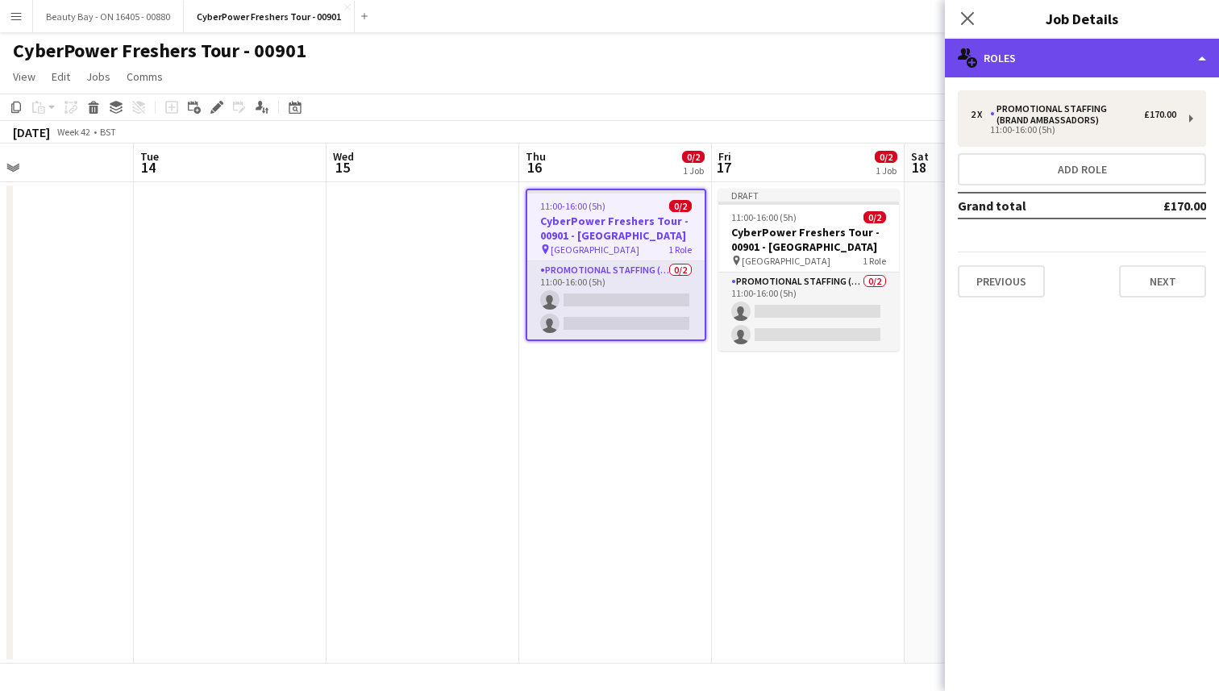
click at [1032, 61] on div "multiple-users-add Roles" at bounding box center [1081, 58] width 274 height 39
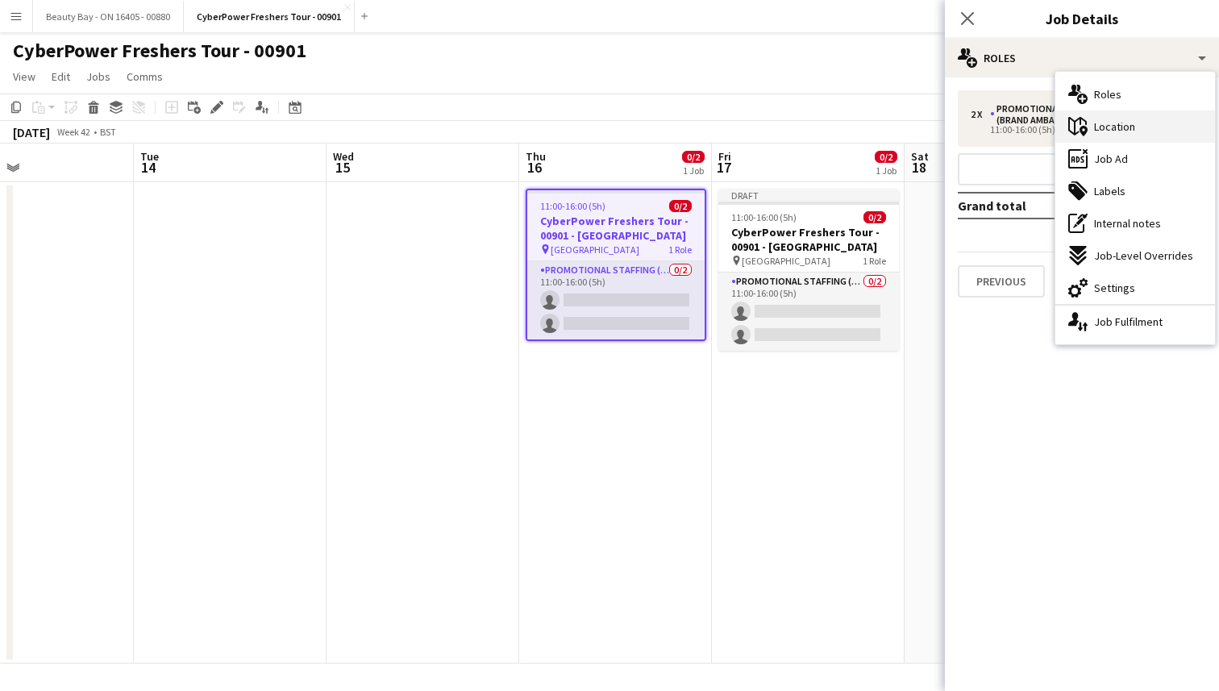
click at [1081, 129] on icon "maps-pin-1" at bounding box center [1077, 126] width 19 height 19
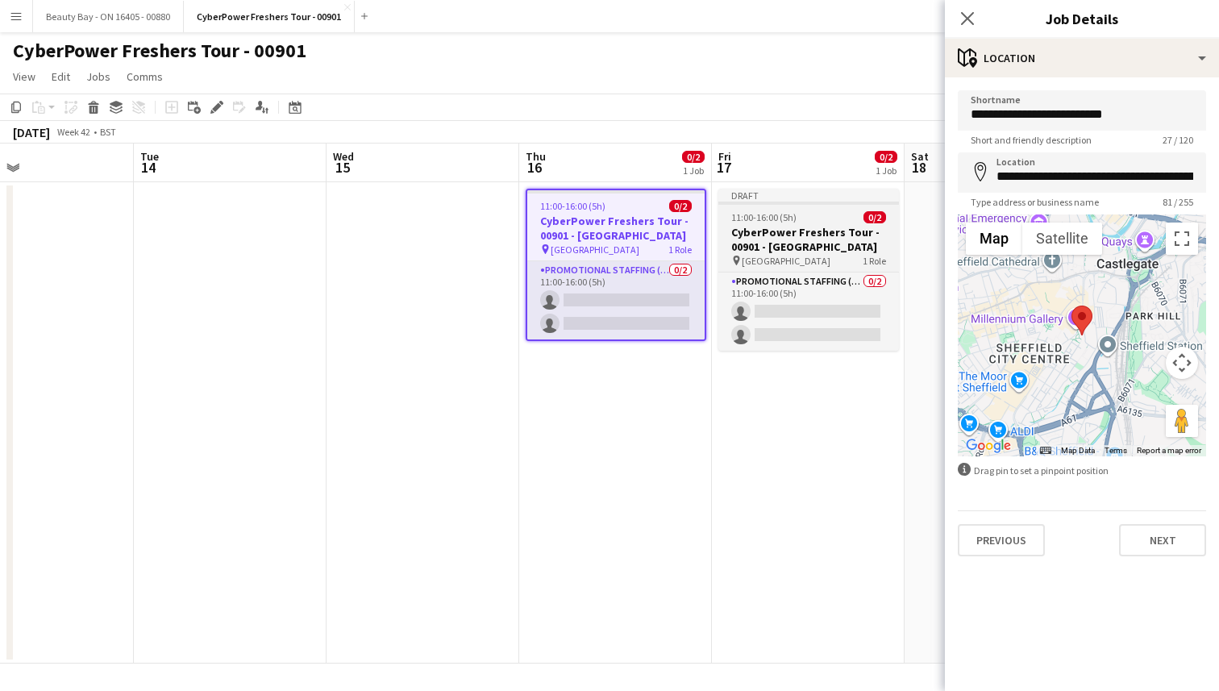
click at [776, 224] on app-job-card "Draft 11:00-16:00 (5h) 0/2 CyberPower Freshers Tour - 00901 - Warwick Universit…" at bounding box center [808, 270] width 181 height 162
type input "**********"
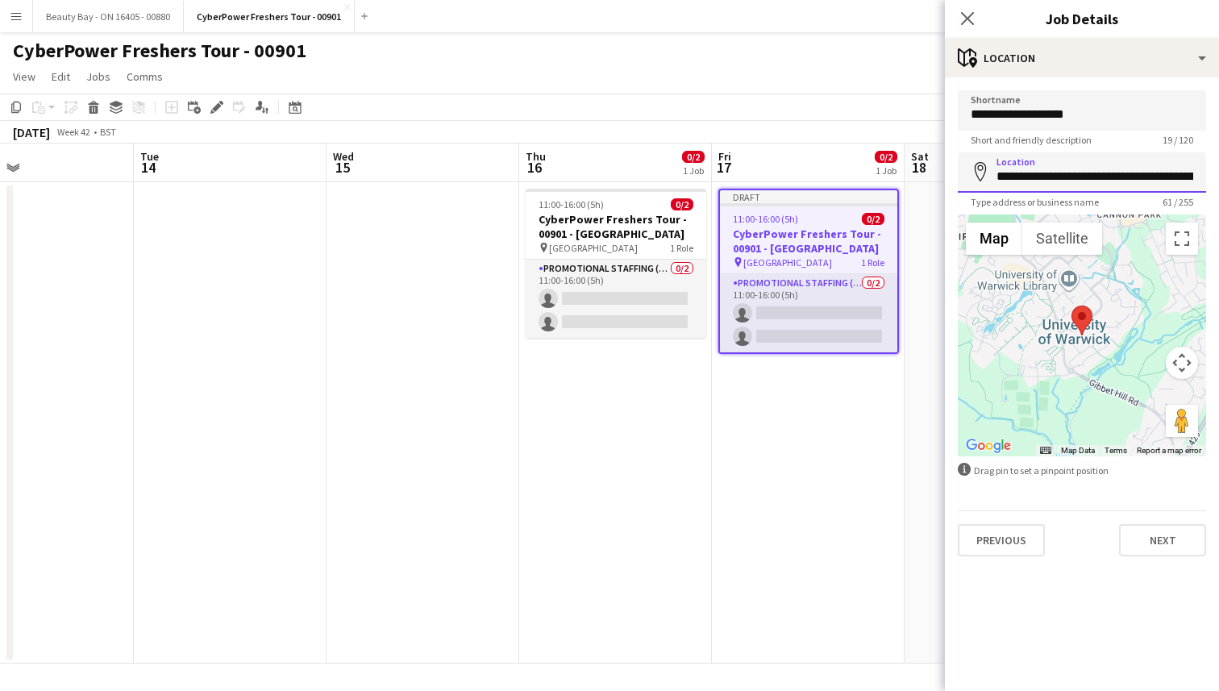
click at [1065, 170] on input "**********" at bounding box center [1081, 172] width 248 height 40
click at [1020, 160] on input "**********" at bounding box center [1081, 172] width 248 height 40
click at [1020, 172] on input "**********" at bounding box center [1081, 172] width 248 height 40
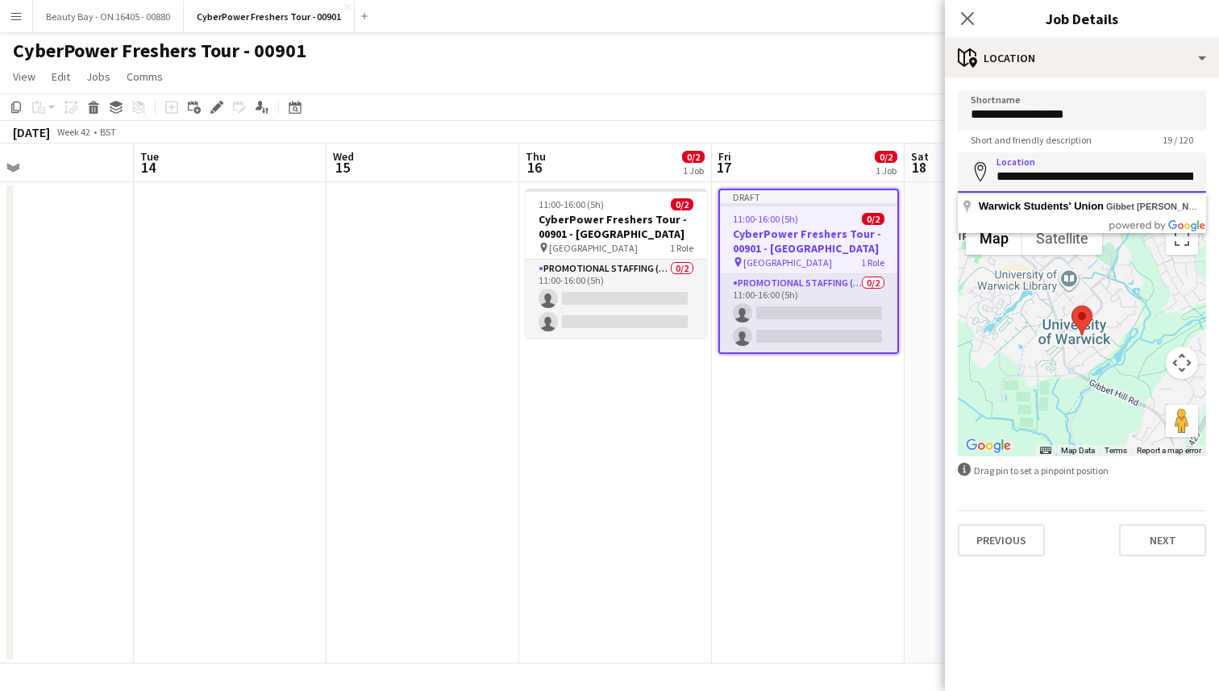
paste input "**********"
type input "**********"
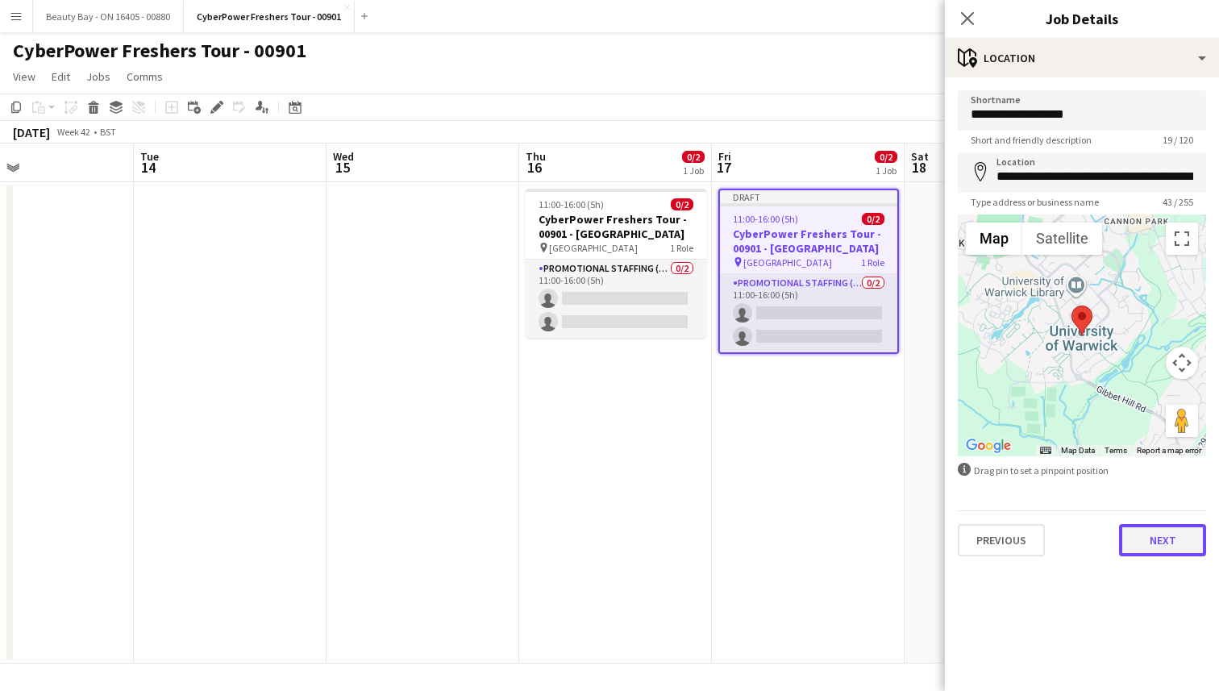
click at [1160, 542] on button "Next" at bounding box center [1162, 540] width 87 height 32
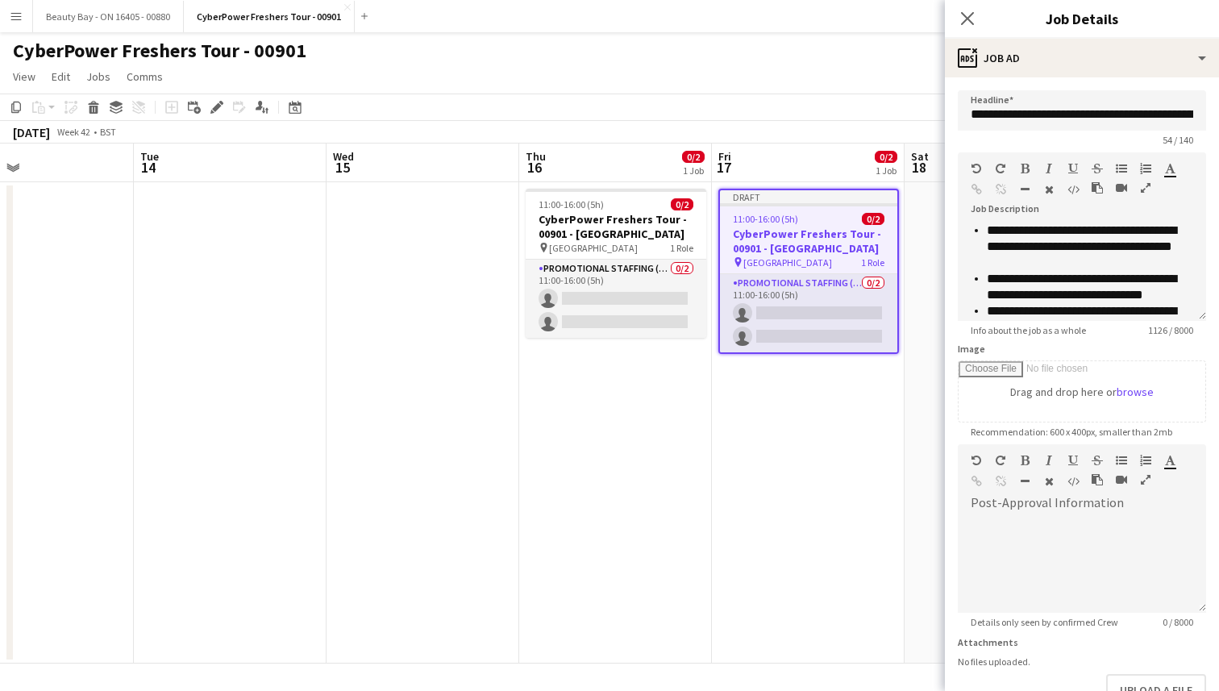
scroll to position [511, 0]
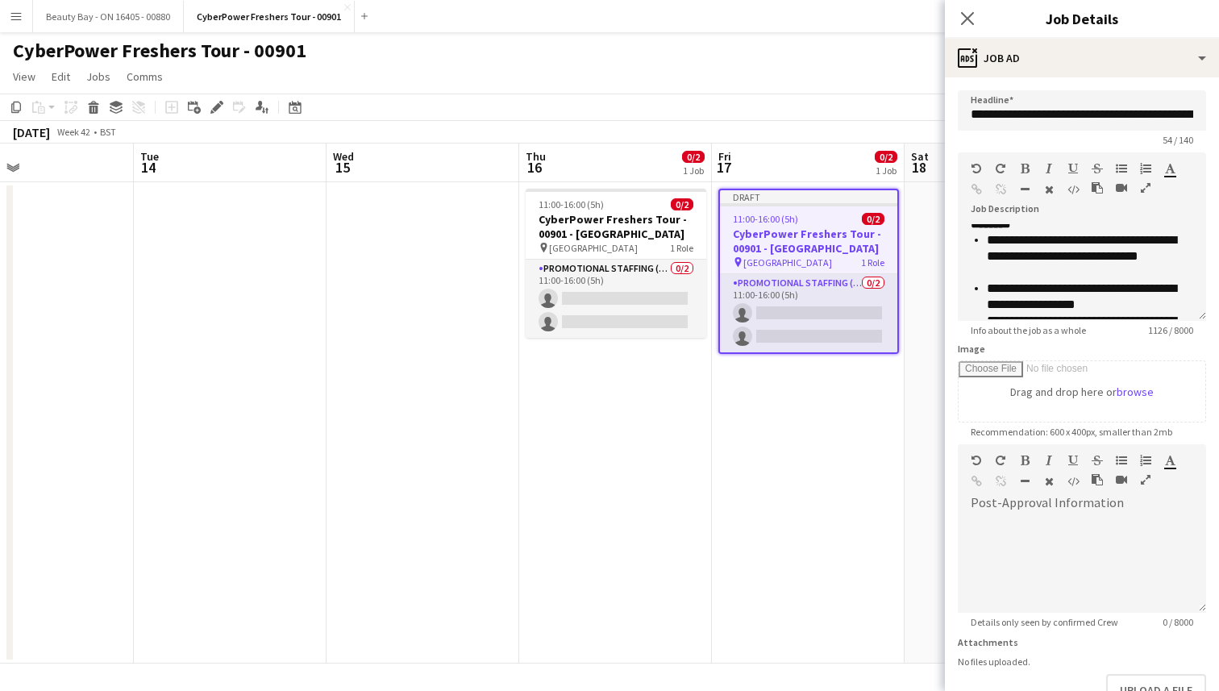
click at [830, 441] on app-date-cell "Draft 11:00-16:00 (5h) 0/2 CyberPower Freshers Tour - 00901 - Warwick Universit…" at bounding box center [808, 422] width 193 height 481
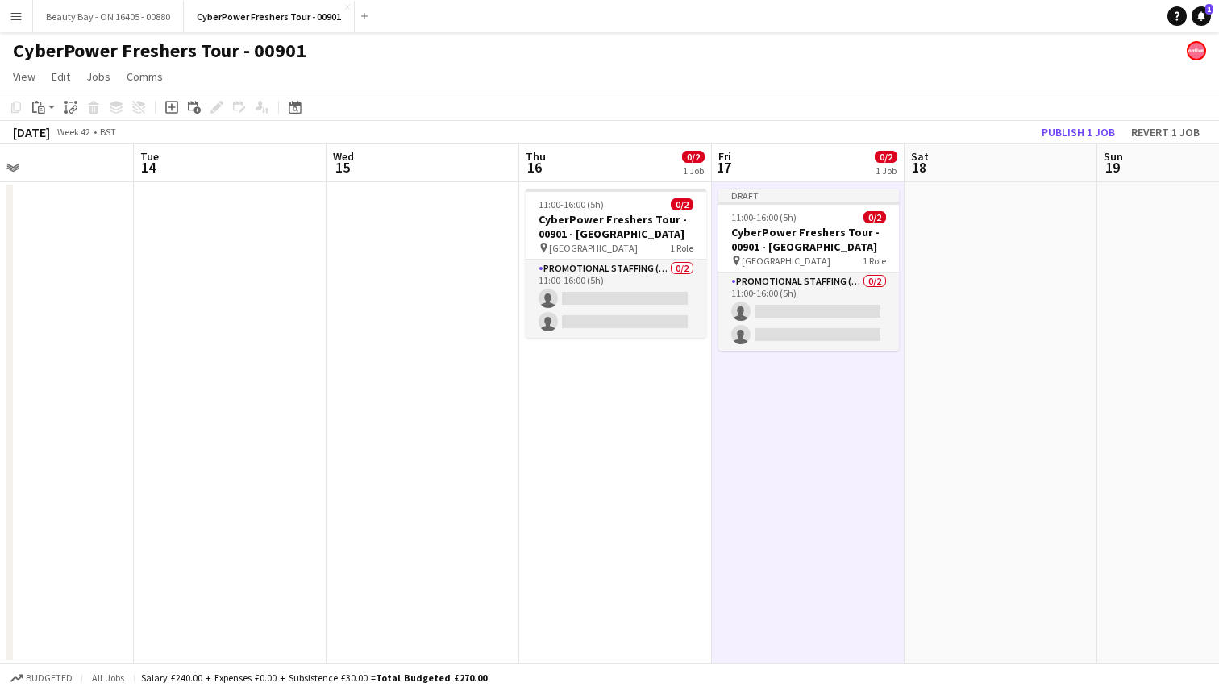
click at [668, 393] on app-date-cell "11:00-16:00 (5h) 0/2 CyberPower Freshers Tour - 00901 - Sheffield Hallam pin Sh…" at bounding box center [615, 422] width 193 height 481
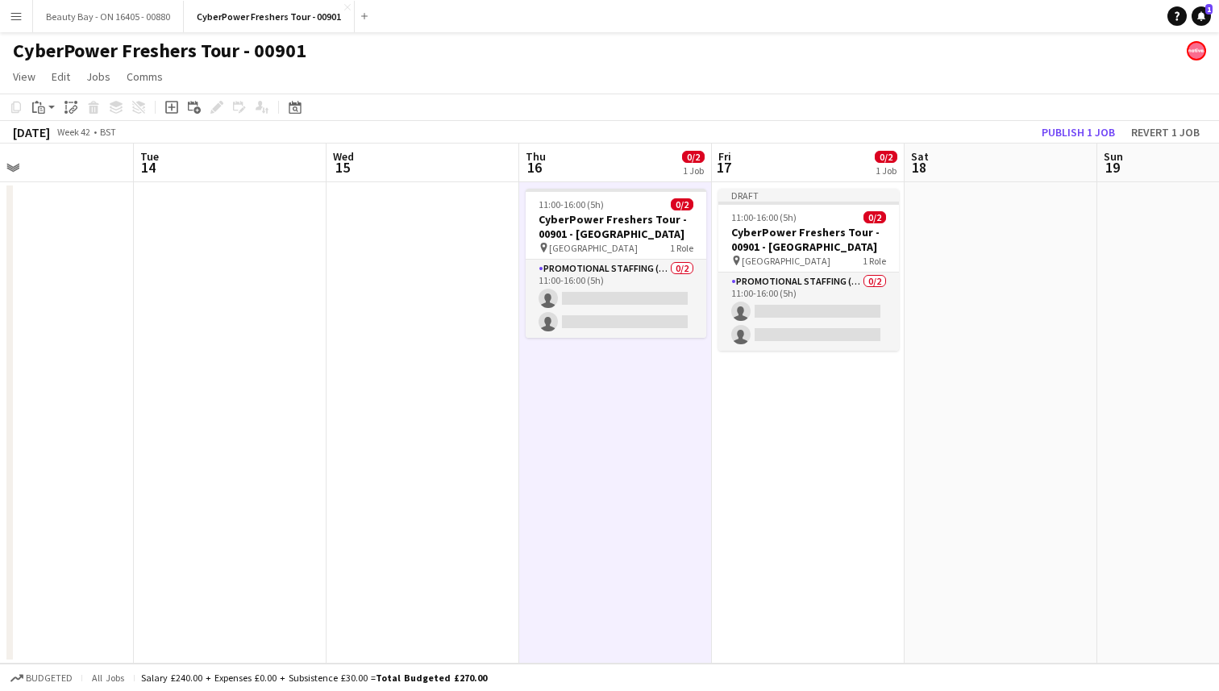
click at [786, 413] on app-date-cell "Draft 11:00-16:00 (5h) 0/2 CyberPower Freshers Tour - 00901 - Warwick Universit…" at bounding box center [808, 422] width 193 height 481
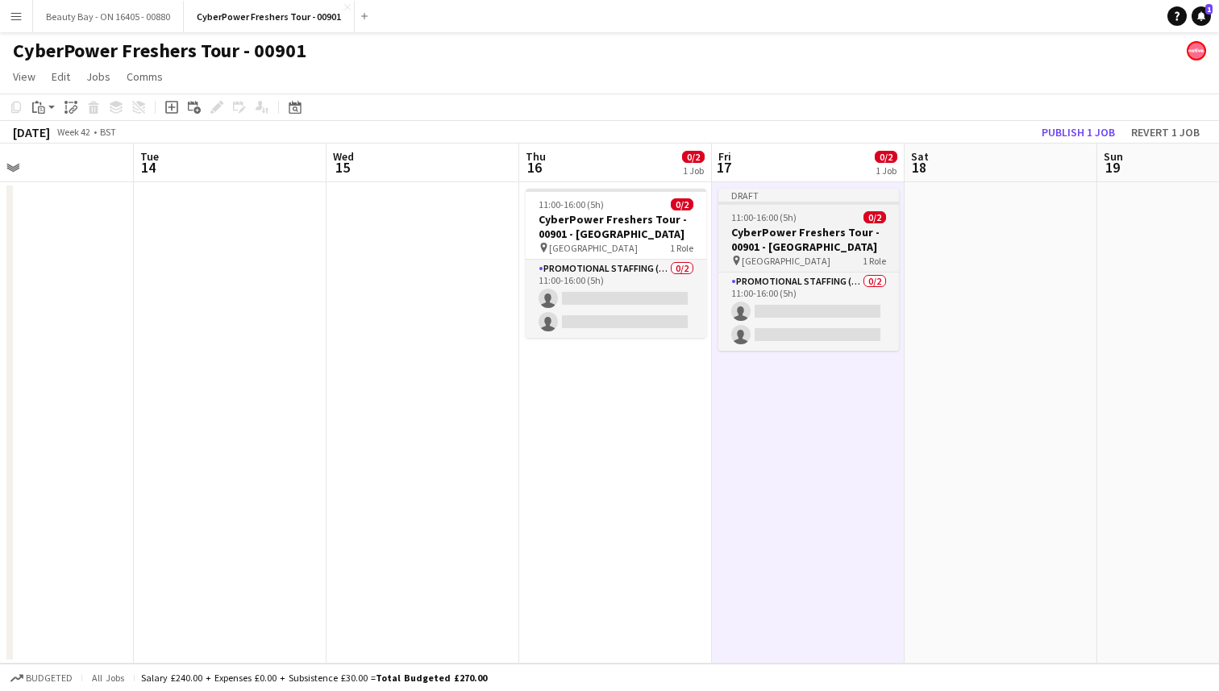
click at [780, 222] on span "11:00-16:00 (5h)" at bounding box center [763, 217] width 65 height 12
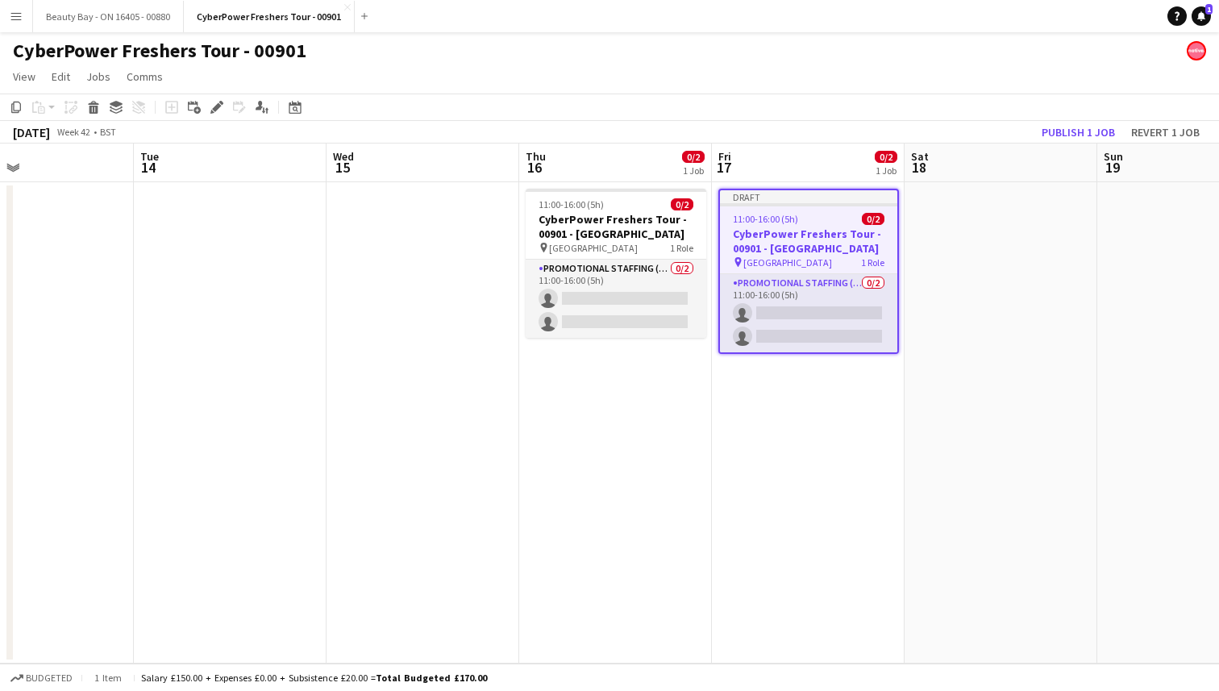
click at [780, 222] on span "11:00-16:00 (5h)" at bounding box center [765, 219] width 65 height 12
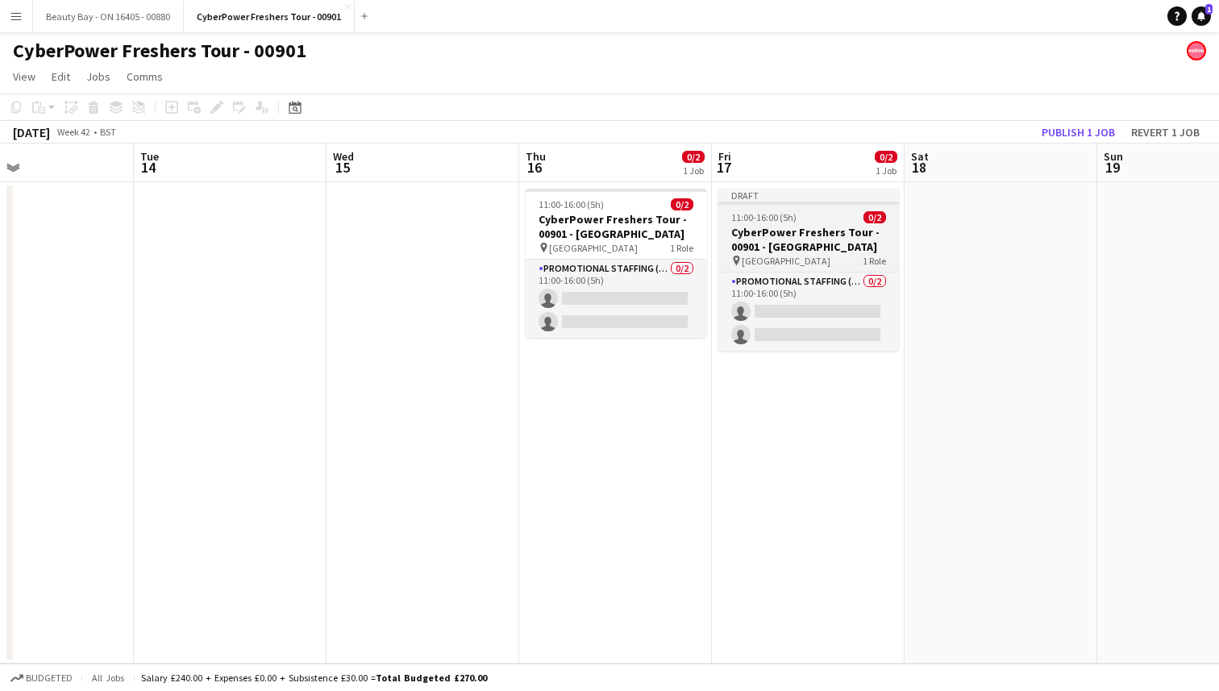
click at [780, 224] on app-job-card "Draft 11:00-16:00 (5h) 0/2 CyberPower Freshers Tour - 00901 - Warwick Universit…" at bounding box center [808, 270] width 181 height 162
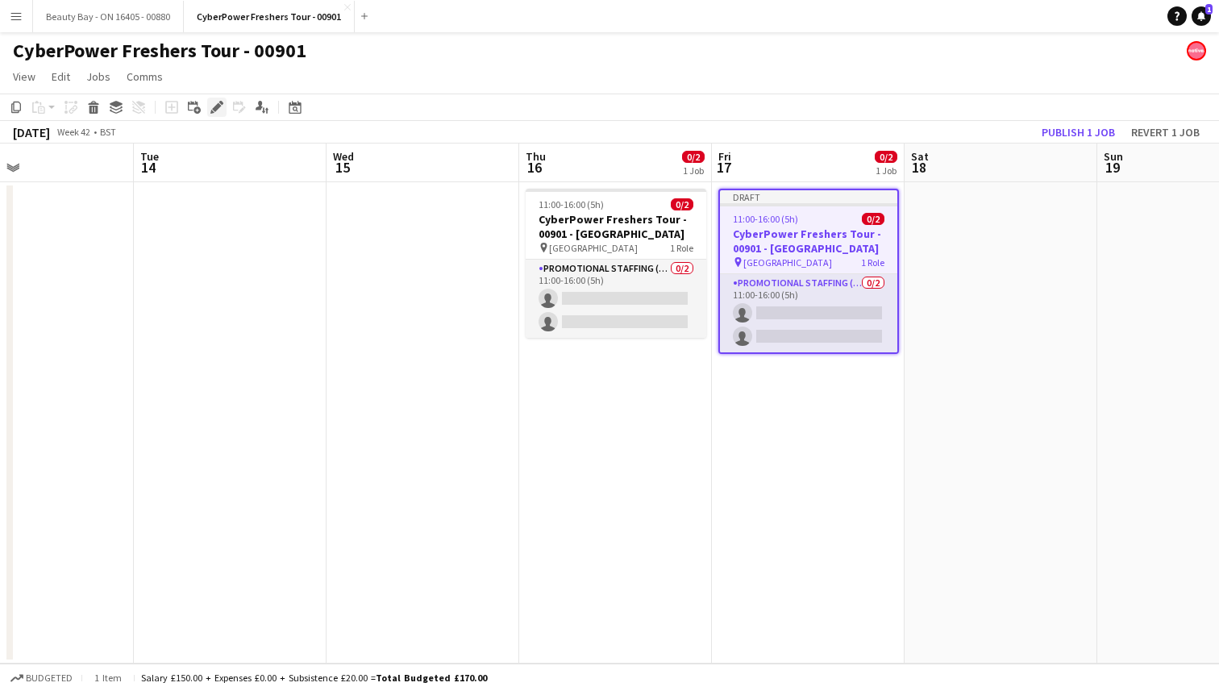
click at [218, 110] on icon "Edit" at bounding box center [216, 107] width 13 height 13
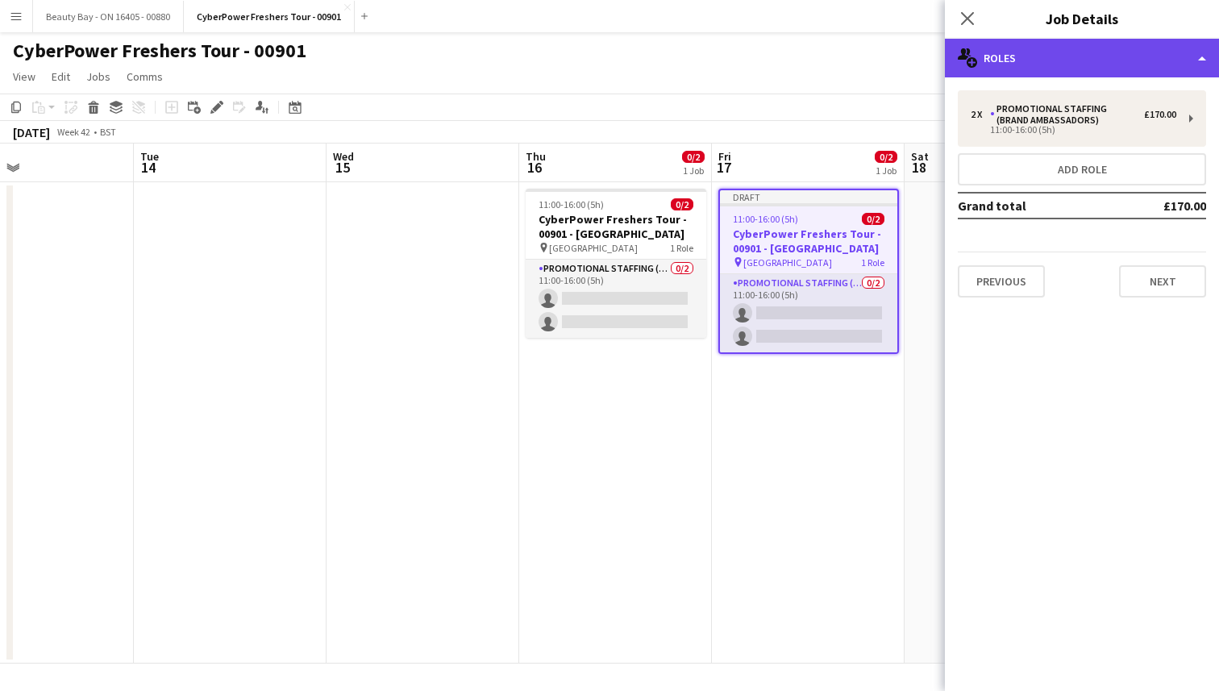
click at [1057, 73] on div "multiple-users-add Roles" at bounding box center [1081, 58] width 274 height 39
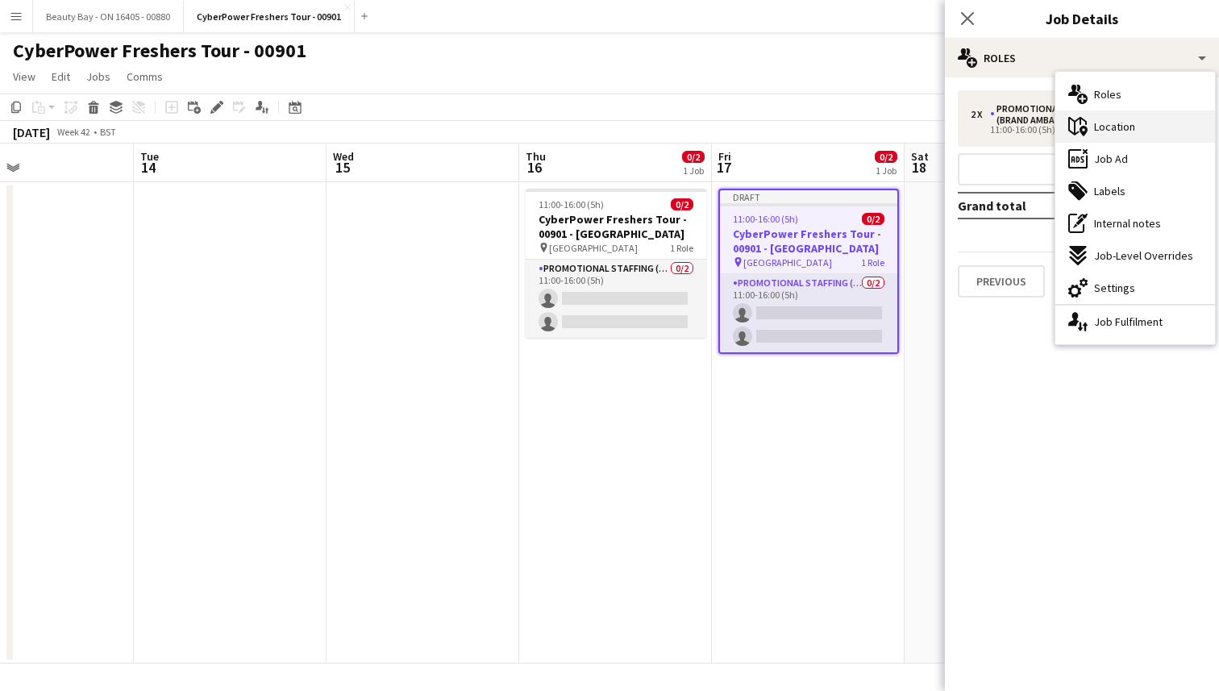
click at [1094, 129] on span "Location" at bounding box center [1114, 126] width 41 height 15
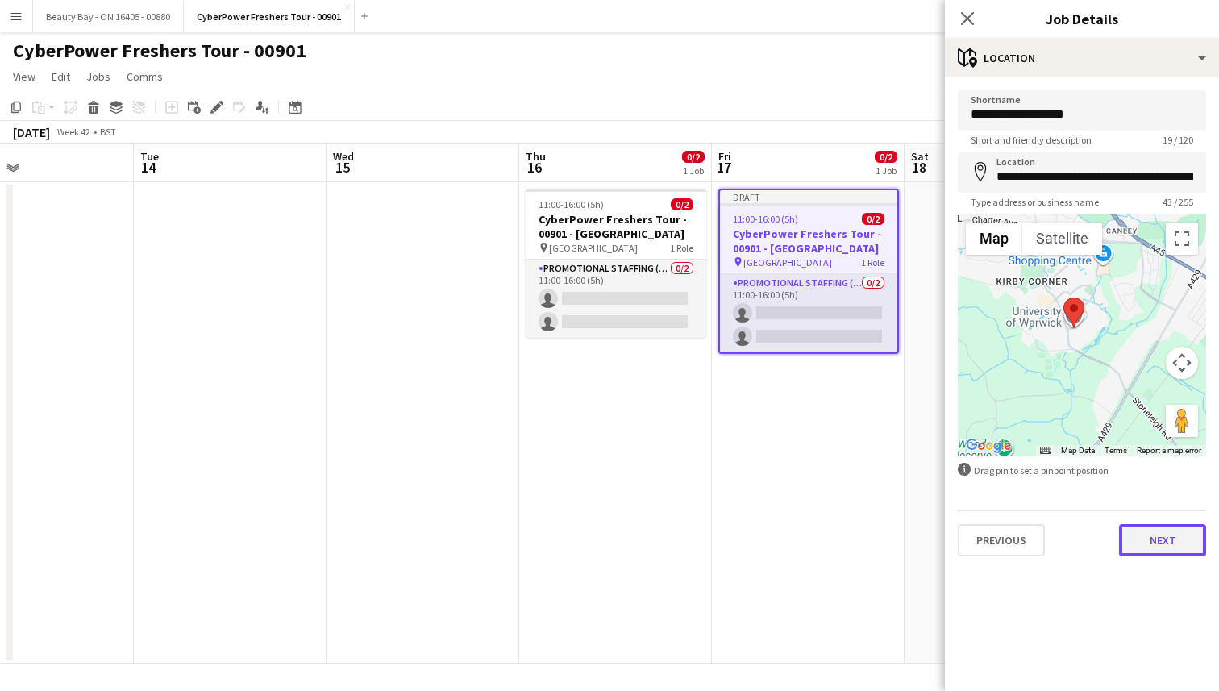
click at [1154, 539] on button "Next" at bounding box center [1162, 540] width 87 height 32
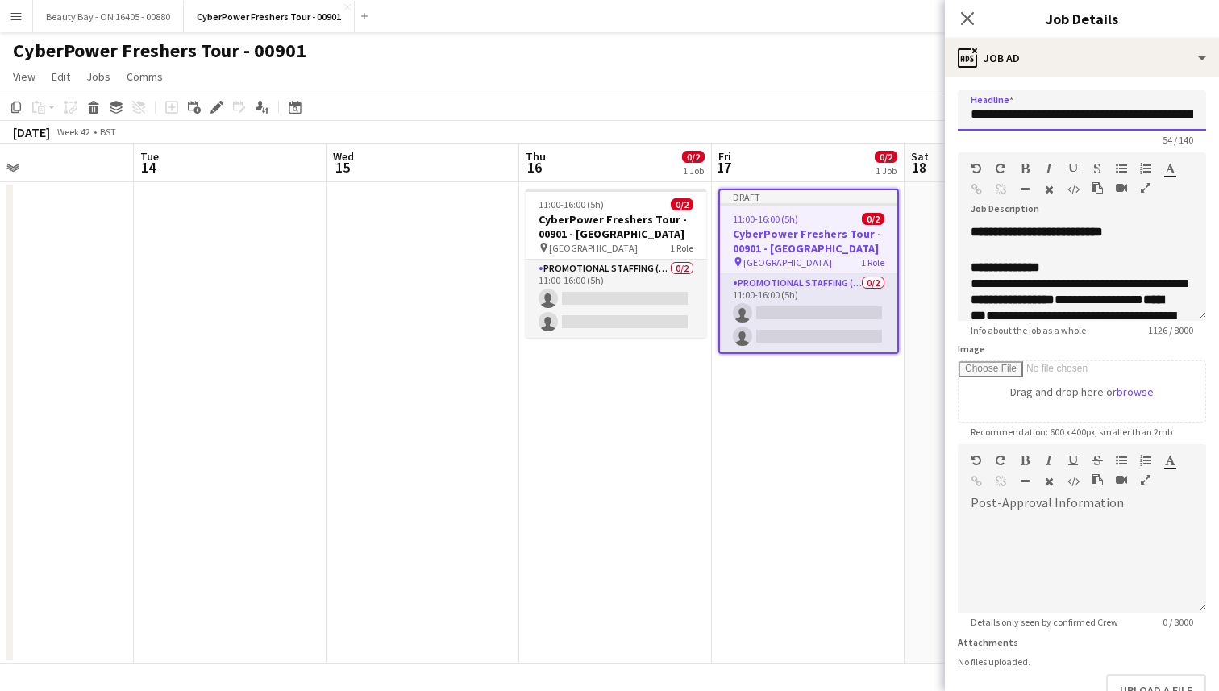
scroll to position [0, 73]
drag, startPoint x: 1163, startPoint y: 110, endPoint x: 1214, endPoint y: 114, distance: 51.7
click at [1214, 114] on form "**********" at bounding box center [1081, 437] width 274 height 694
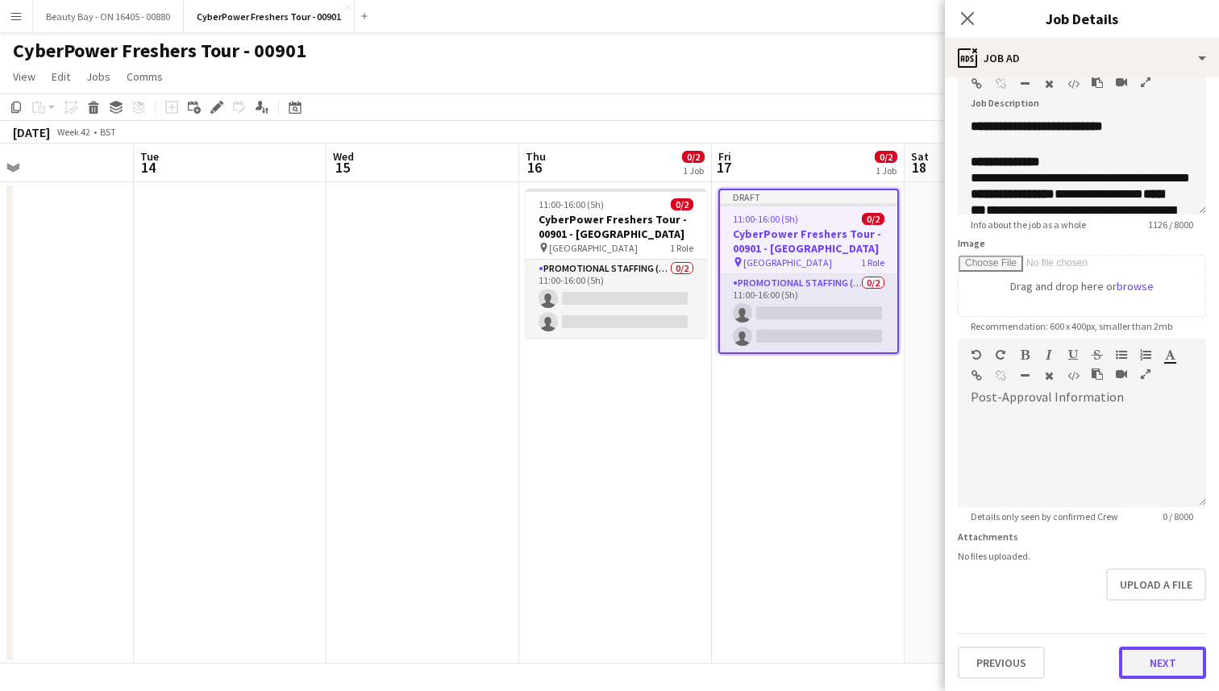
click at [1142, 659] on button "Next" at bounding box center [1162, 662] width 87 height 32
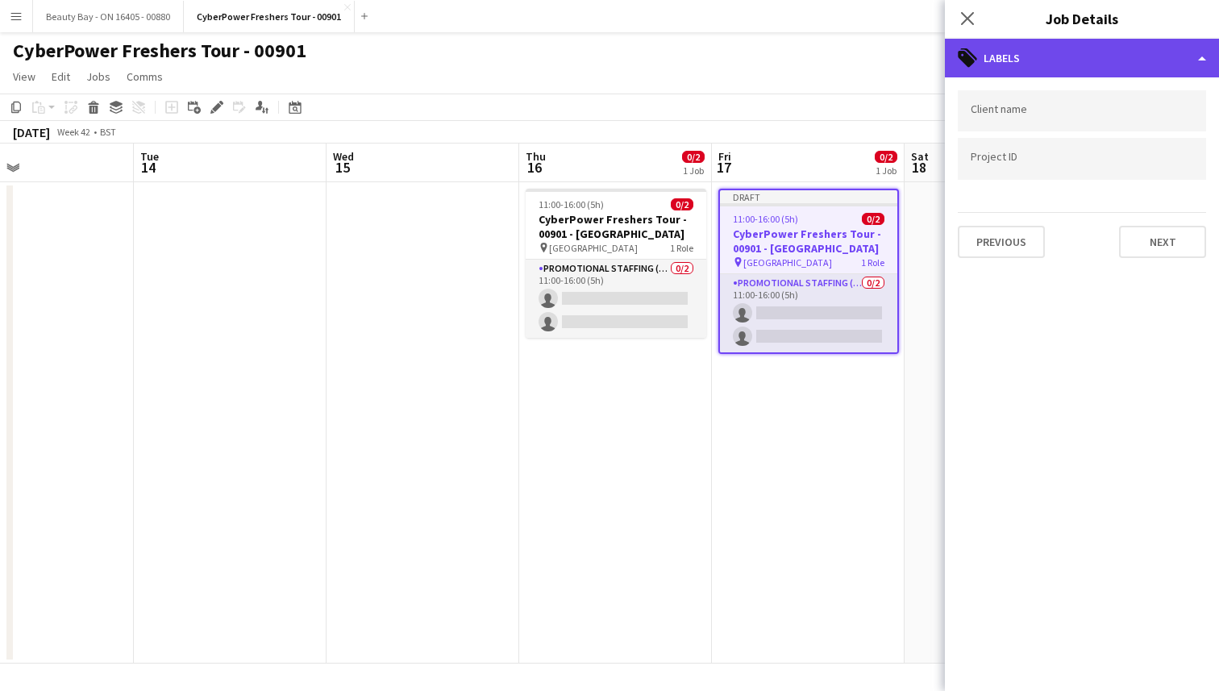
click at [1144, 61] on div "tags-double Labels" at bounding box center [1081, 58] width 274 height 39
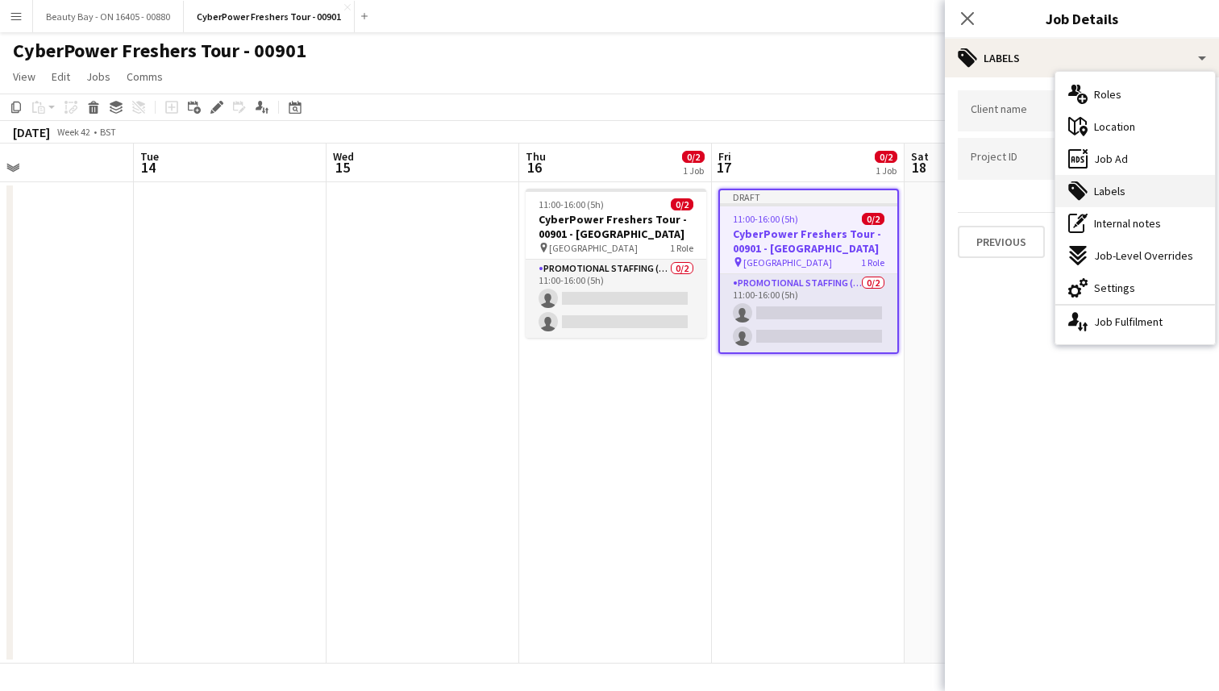
click at [1104, 183] on div "tags-double Labels" at bounding box center [1135, 191] width 160 height 32
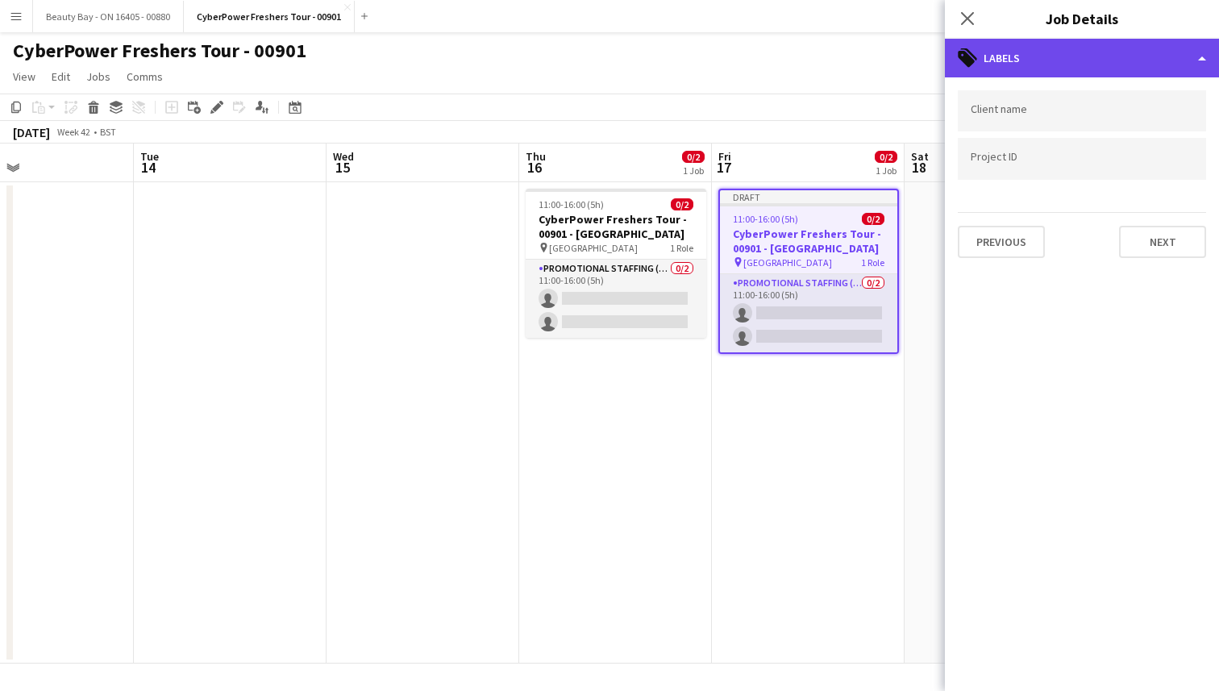
click at [1081, 70] on div "tags-double Labels" at bounding box center [1081, 58] width 274 height 39
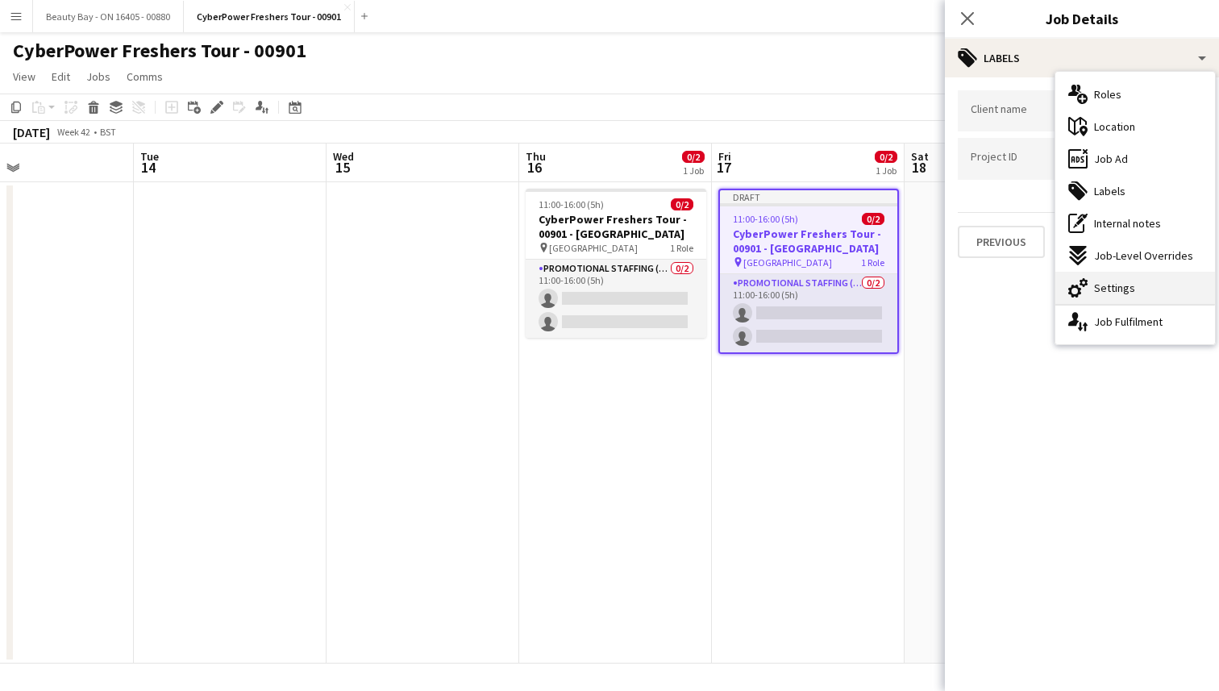
click at [1155, 284] on div "cog-double-3 Settings" at bounding box center [1135, 288] width 160 height 32
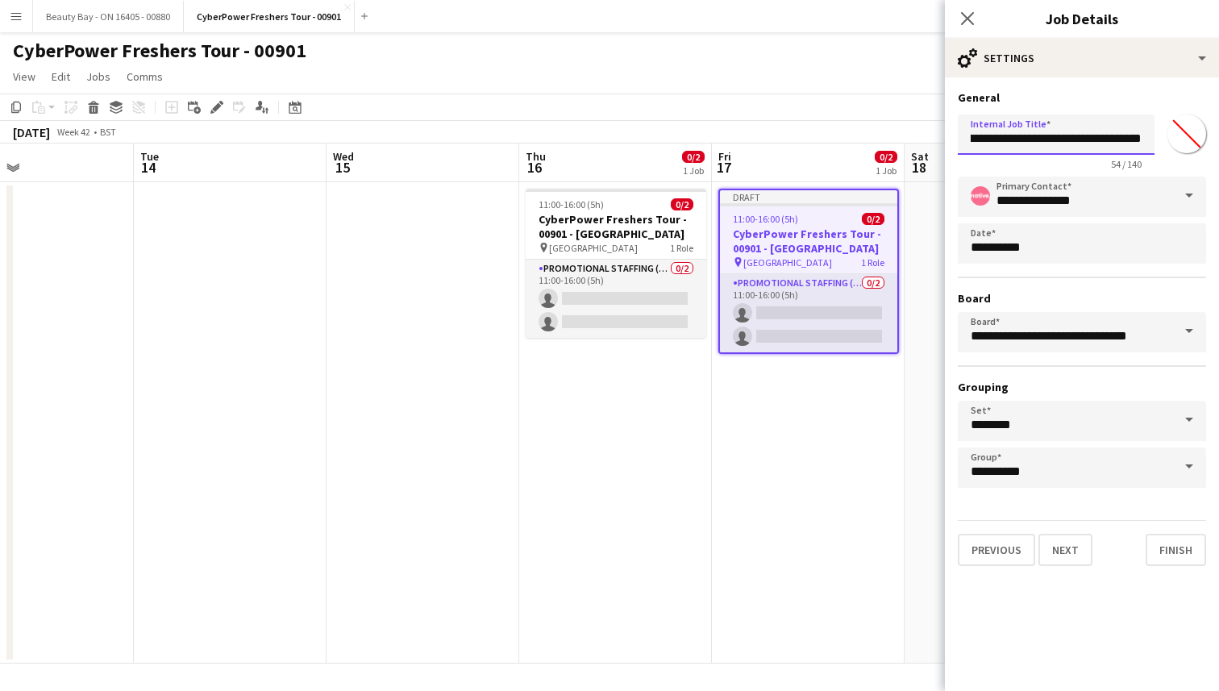
scroll to position [0, 125]
drag, startPoint x: 1097, startPoint y: 132, endPoint x: 1179, endPoint y: 133, distance: 82.2
click at [1181, 133] on div "**********" at bounding box center [1081, 139] width 248 height 62
click at [1128, 513] on form "**********" at bounding box center [1081, 327] width 274 height 475
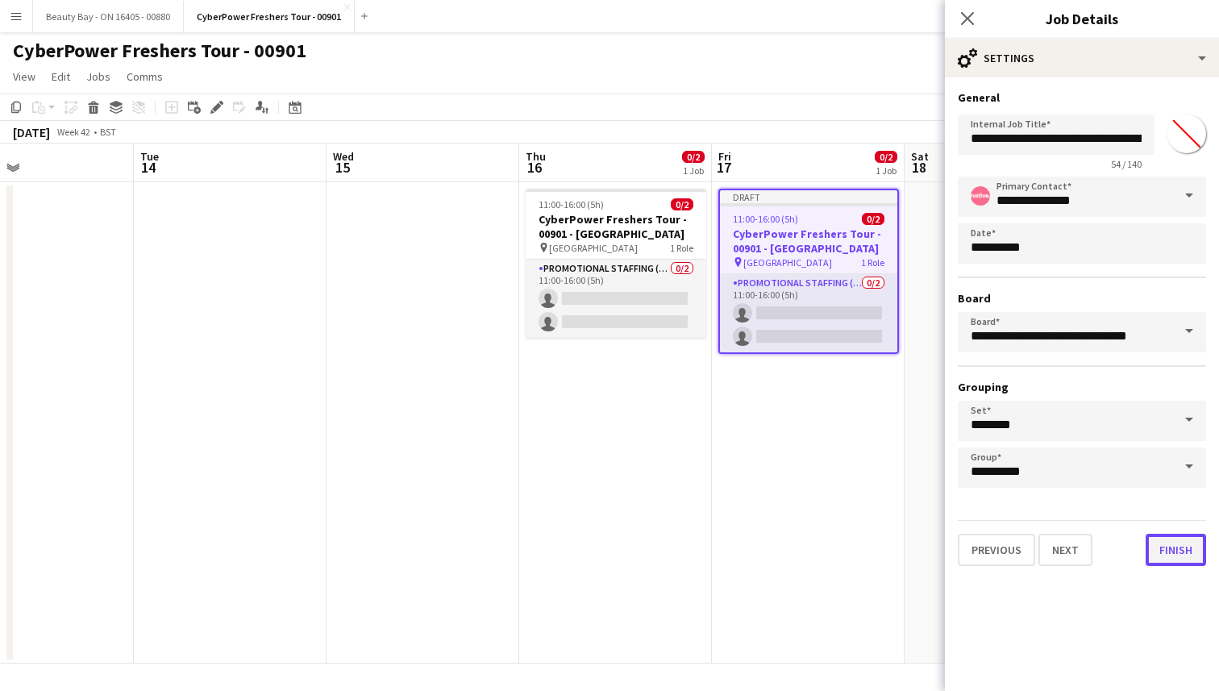
click at [1156, 543] on button "Finish" at bounding box center [1175, 549] width 60 height 32
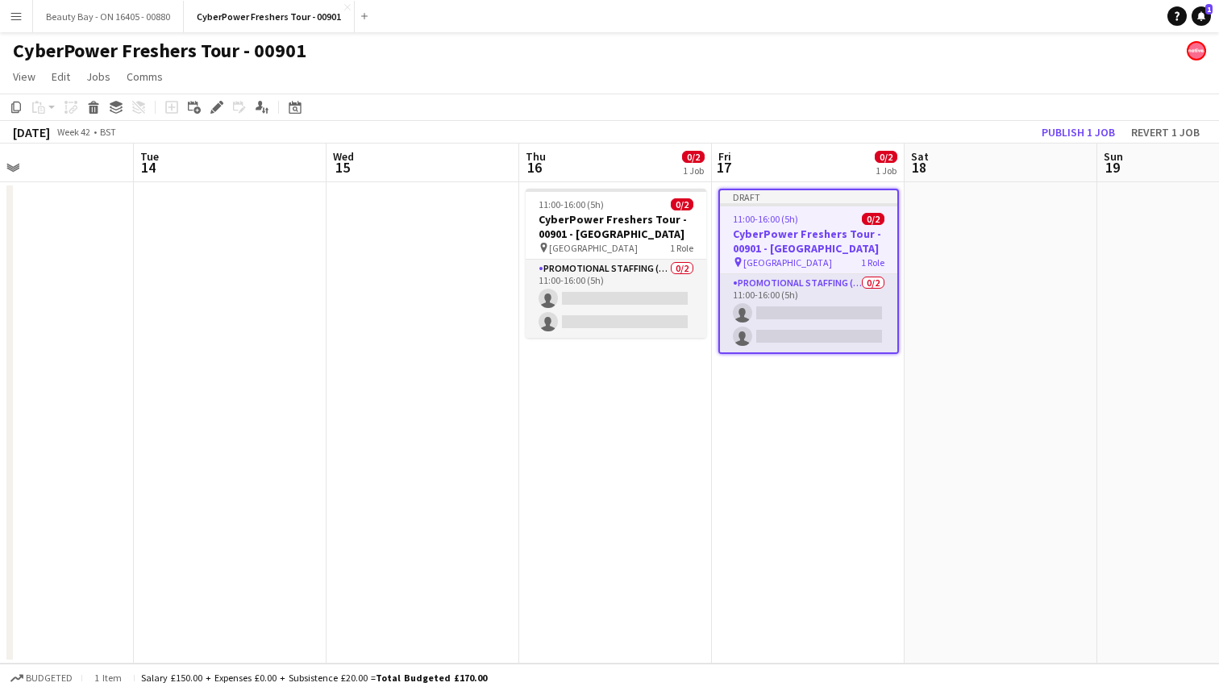
click at [832, 456] on app-date-cell "Draft 11:00-16:00 (5h) 0/2 CyberPower Freshers Tour - 00901 - Warwick Universit…" at bounding box center [808, 422] width 193 height 481
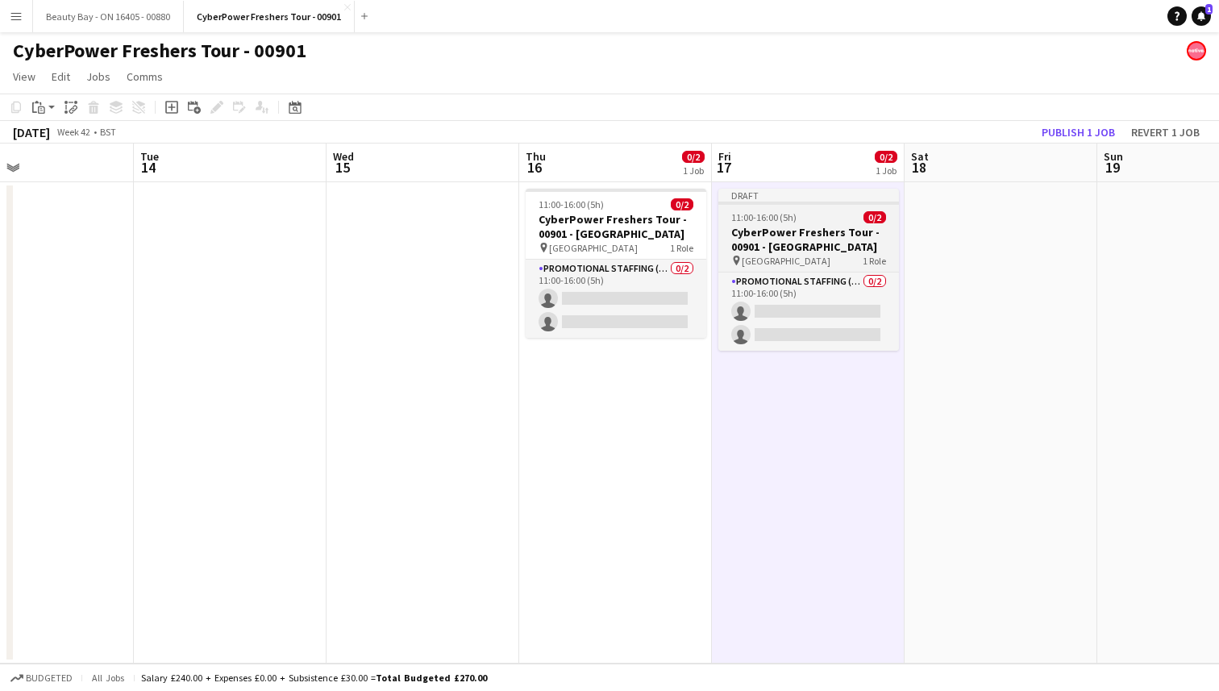
click at [782, 247] on h3 "CyberPower Freshers Tour - 00901 - Warwick University" at bounding box center [808, 239] width 181 height 29
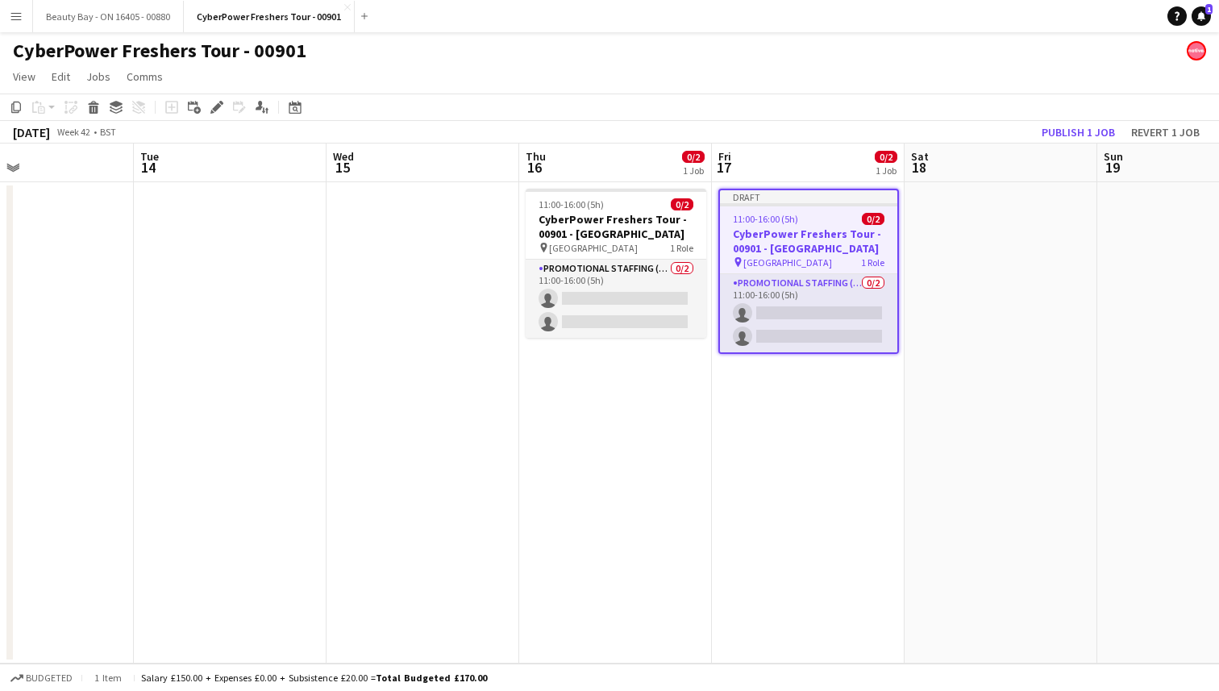
click at [782, 247] on h3 "CyberPower Freshers Tour - 00901 - Warwick University" at bounding box center [808, 240] width 177 height 29
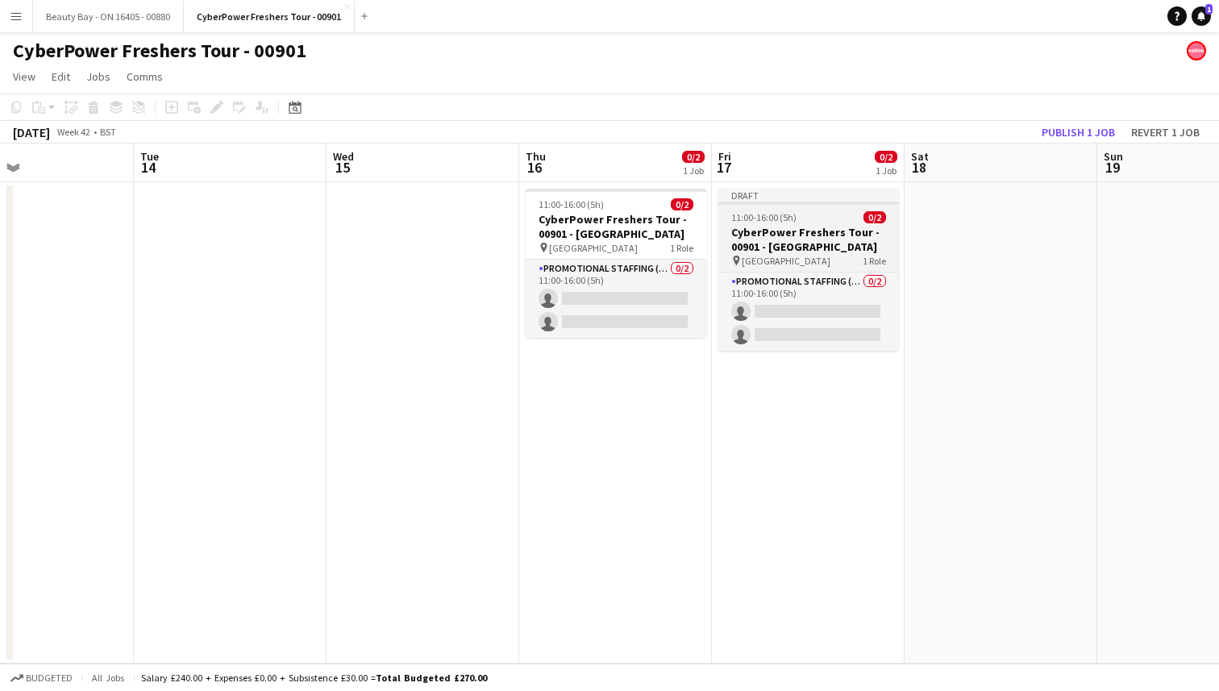
click at [782, 247] on h3 "CyberPower Freshers Tour - 00901 - Warwick University" at bounding box center [808, 239] width 181 height 29
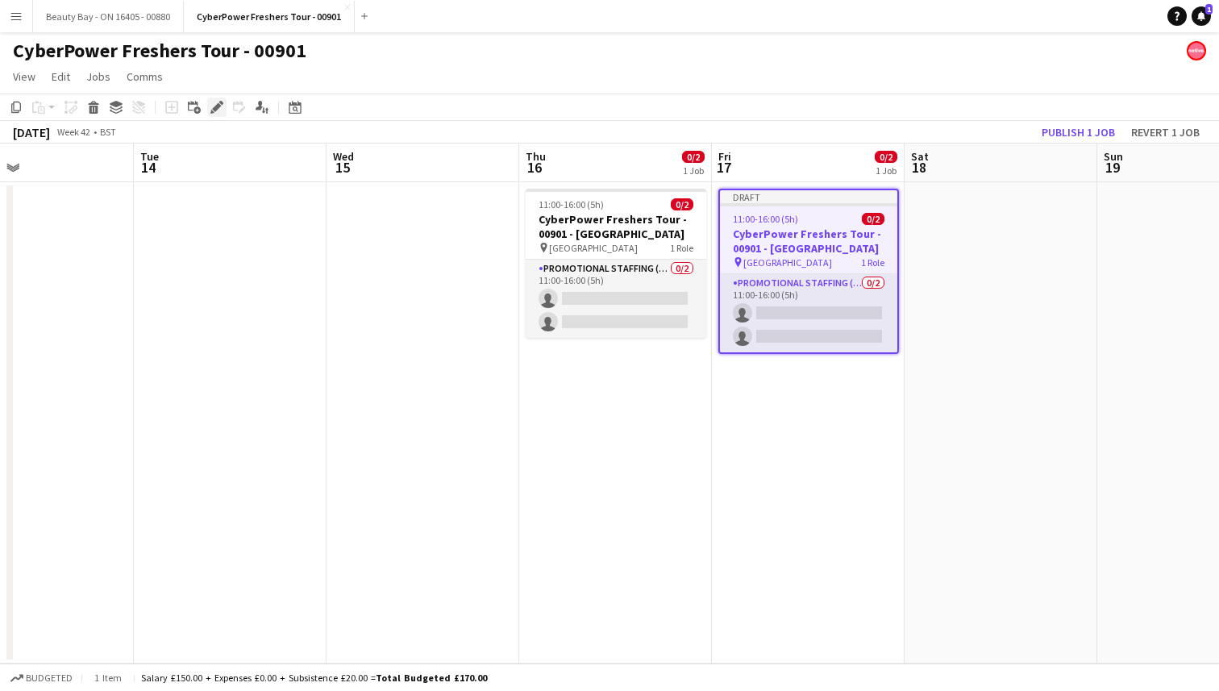
click at [217, 114] on div "Edit" at bounding box center [216, 107] width 19 height 19
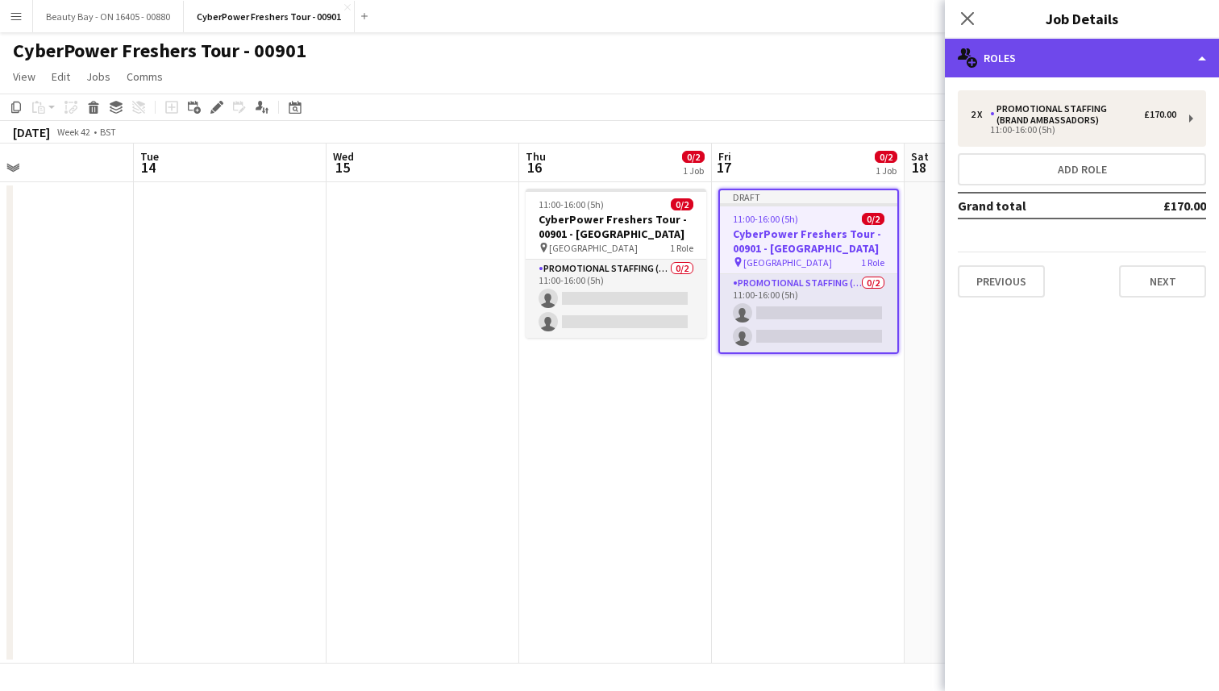
click at [1102, 64] on div "multiple-users-add Roles" at bounding box center [1081, 58] width 274 height 39
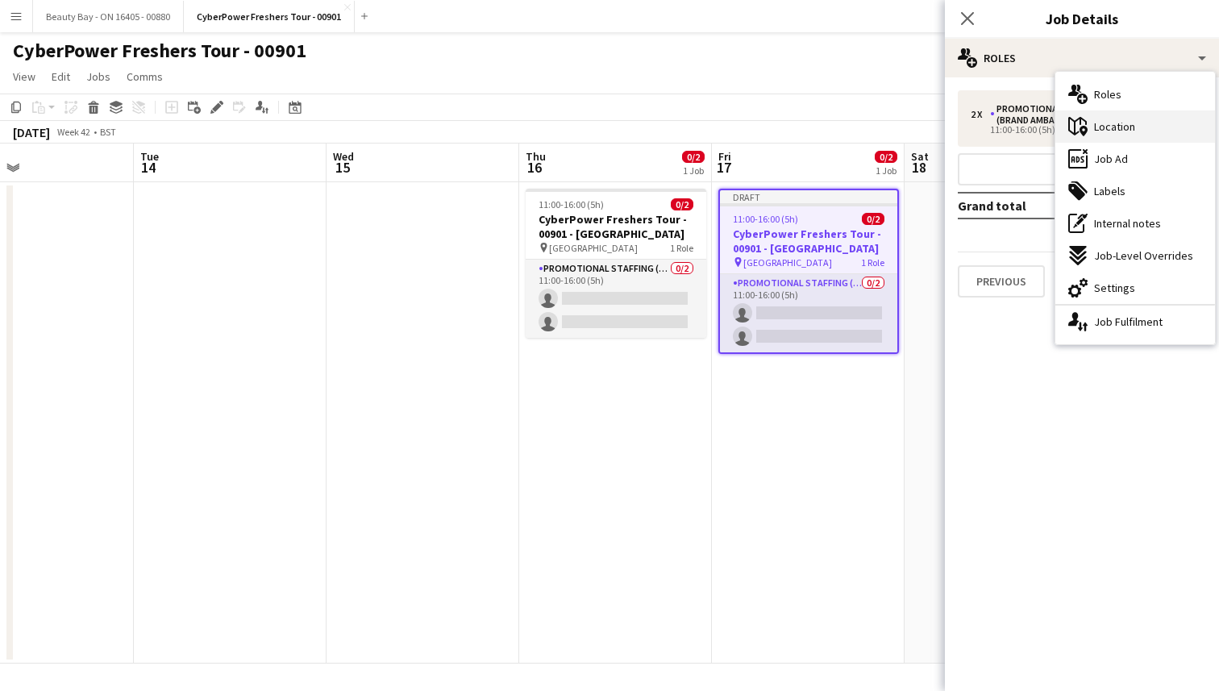
click at [1129, 134] on div "maps-pin-1 Location" at bounding box center [1135, 126] width 160 height 32
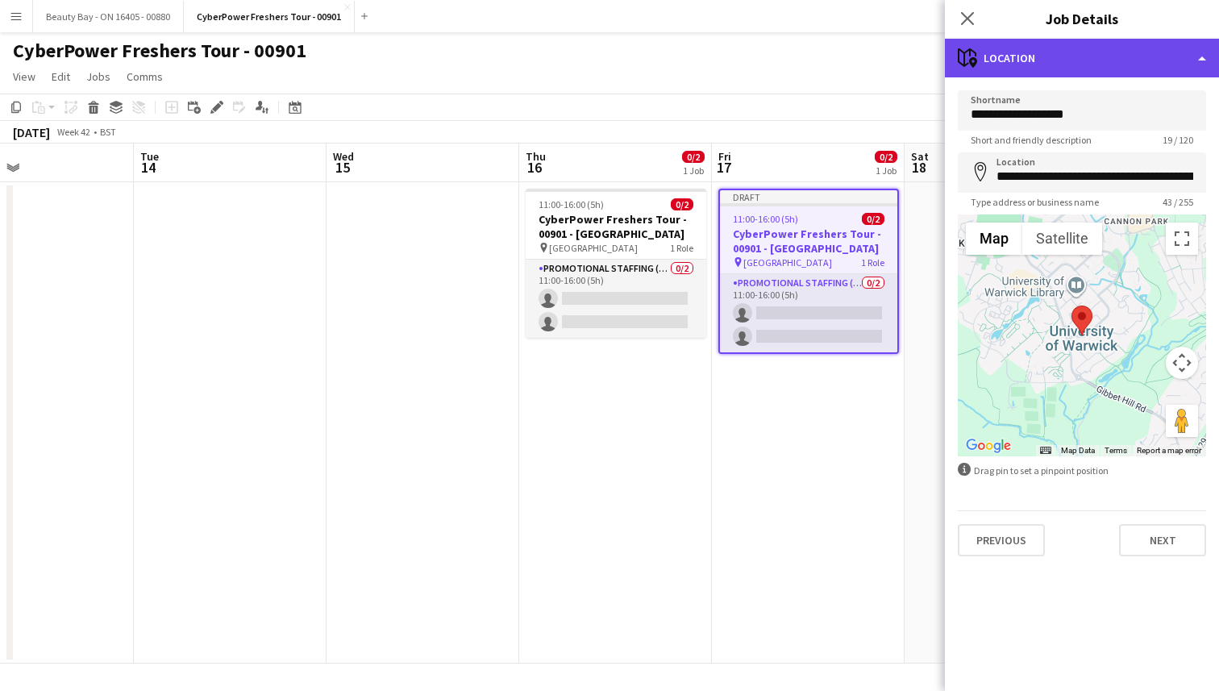
click at [1086, 62] on div "maps-pin-1 Location" at bounding box center [1081, 58] width 274 height 39
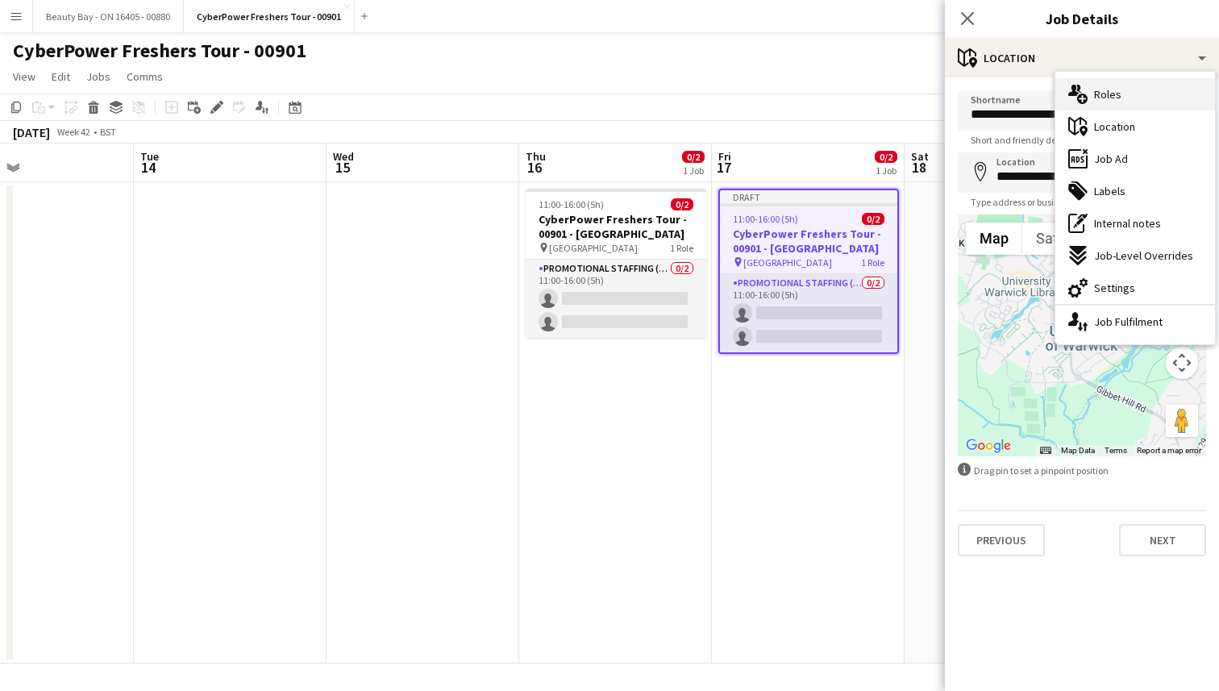
click at [1110, 102] on div "multiple-users-add Roles" at bounding box center [1135, 94] width 160 height 32
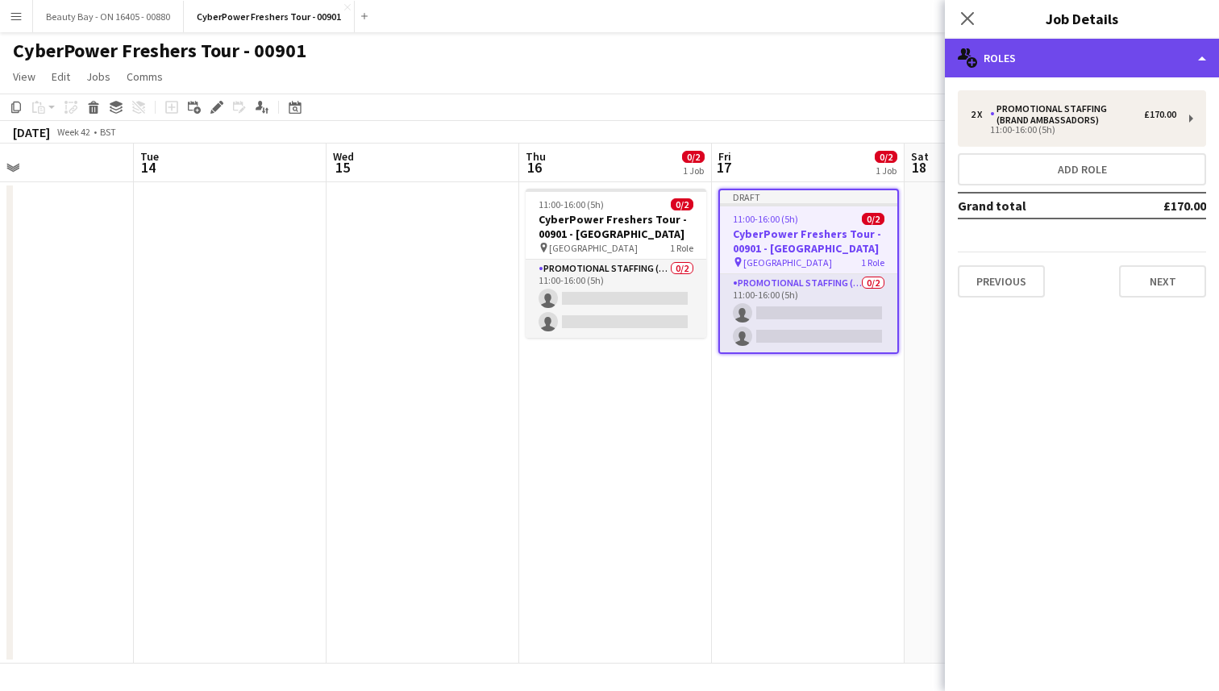
click at [1059, 54] on div "multiple-users-add Roles" at bounding box center [1081, 58] width 274 height 39
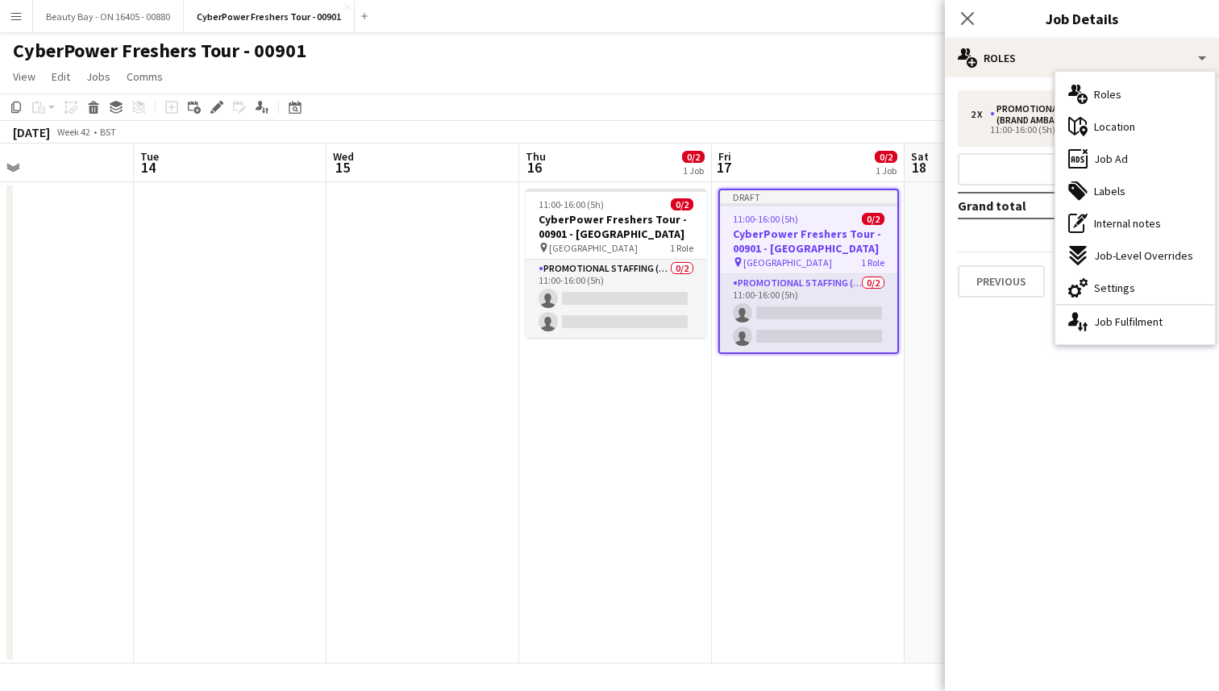
click at [824, 367] on app-date-cell "Draft 11:00-16:00 (5h) 0/2 CyberPower Freshers Tour - 00901 - Warwick Universit…" at bounding box center [808, 422] width 193 height 481
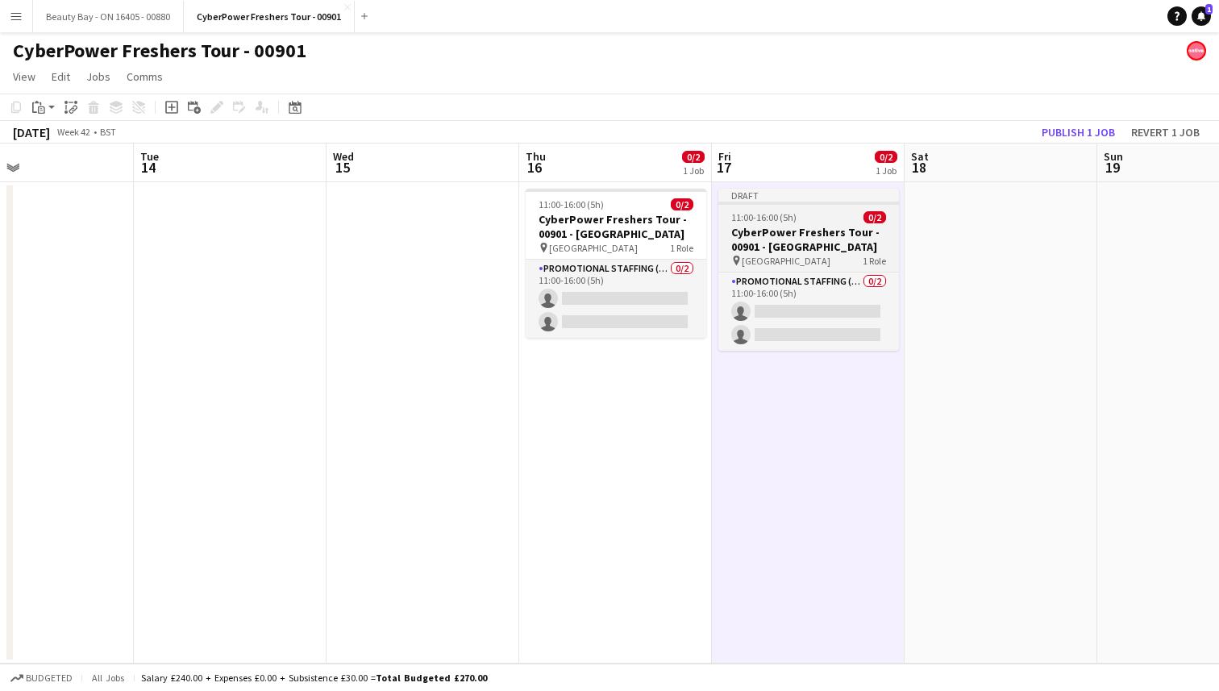
click at [807, 219] on div "11:00-16:00 (5h) 0/2" at bounding box center [808, 217] width 181 height 12
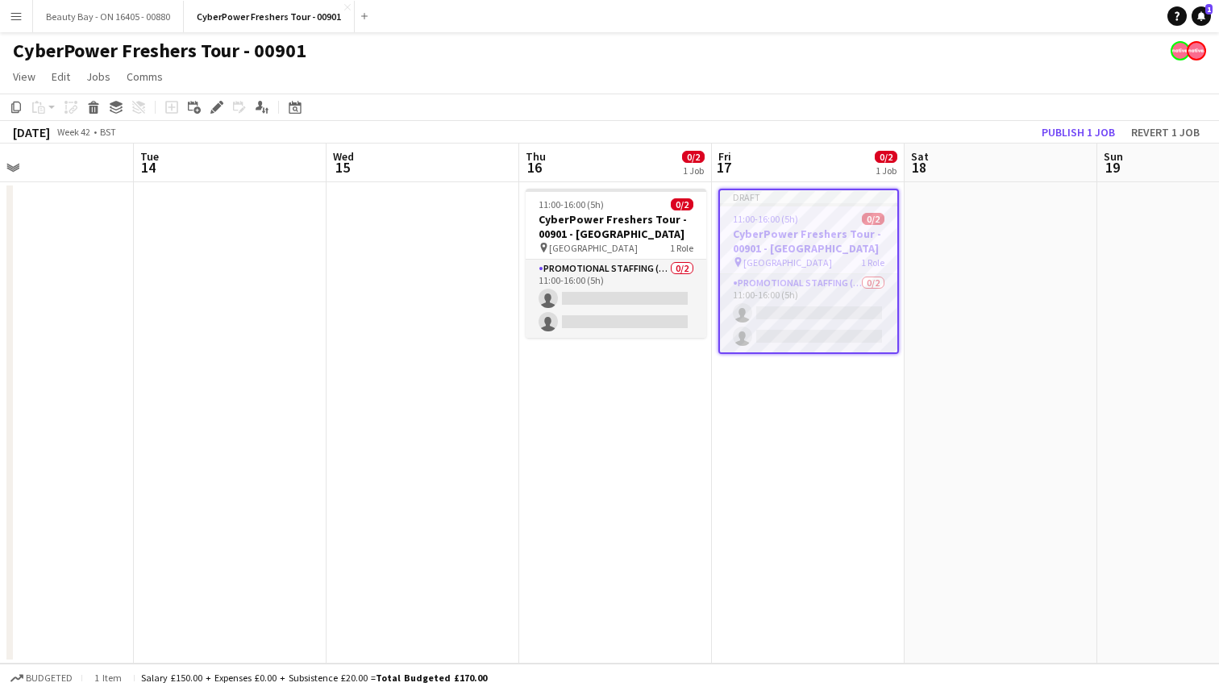
click at [800, 421] on app-date-cell "Draft 11:00-16:00 (5h) 0/2 CyberPower Freshers Tour - 00901 - Warwick Universit…" at bounding box center [808, 422] width 193 height 481
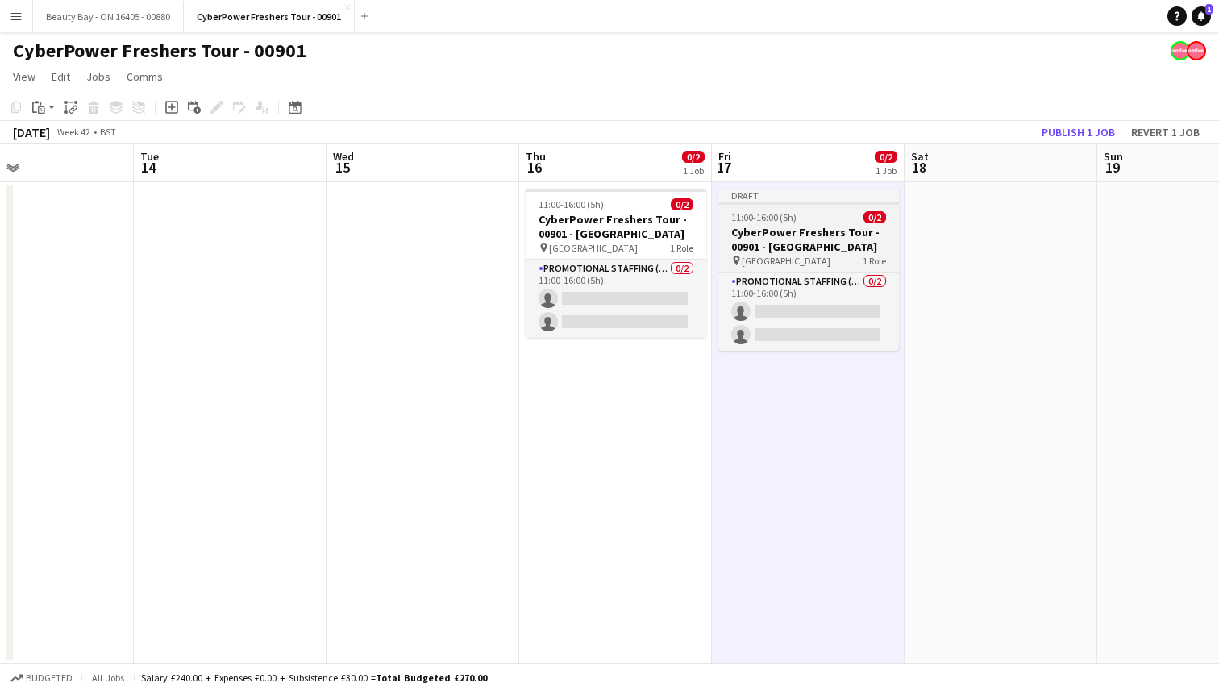
click at [793, 216] on span "11:00-16:00 (5h)" at bounding box center [763, 217] width 65 height 12
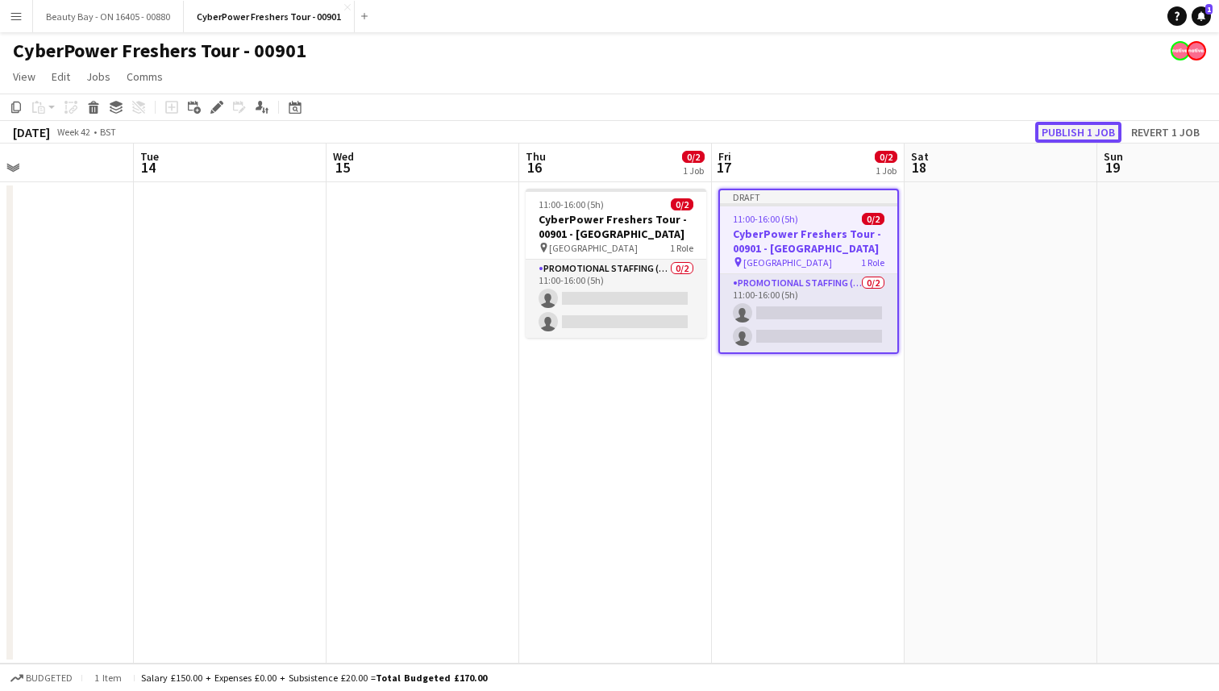
click at [1091, 135] on button "Publish 1 job" at bounding box center [1078, 132] width 86 height 21
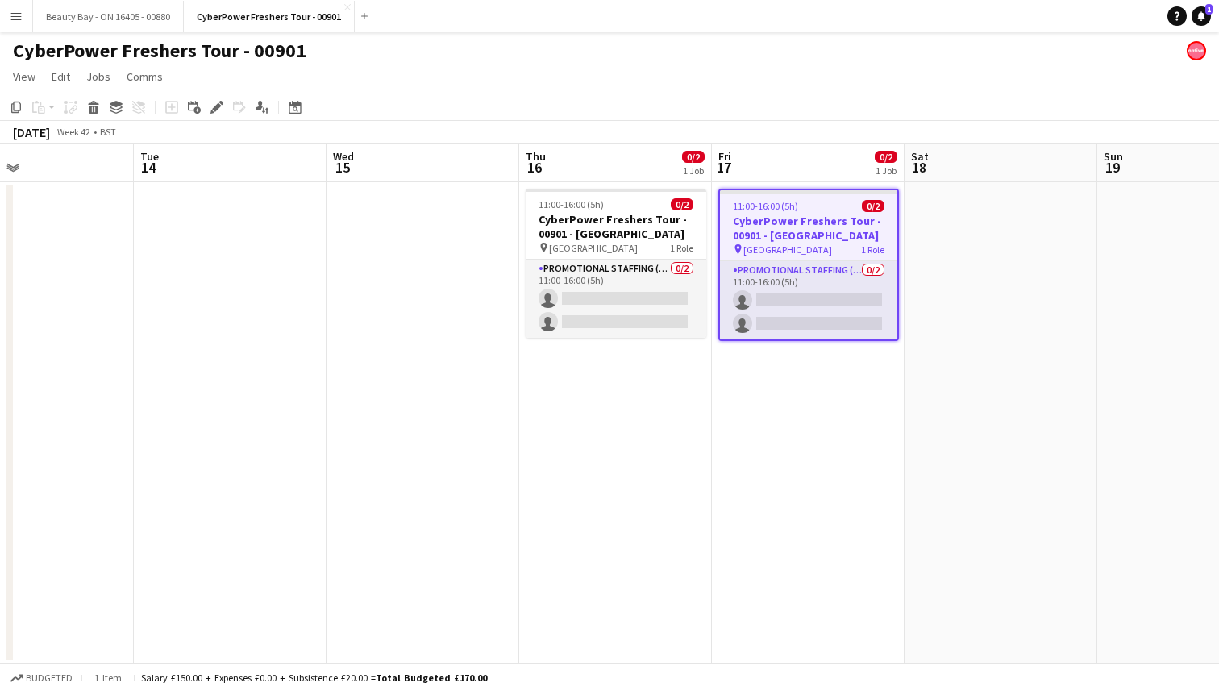
click at [802, 389] on app-date-cell "11:00-16:00 (5h) 0/2 CyberPower Freshers Tour - 00901 - Warwick University pin …" at bounding box center [808, 422] width 193 height 481
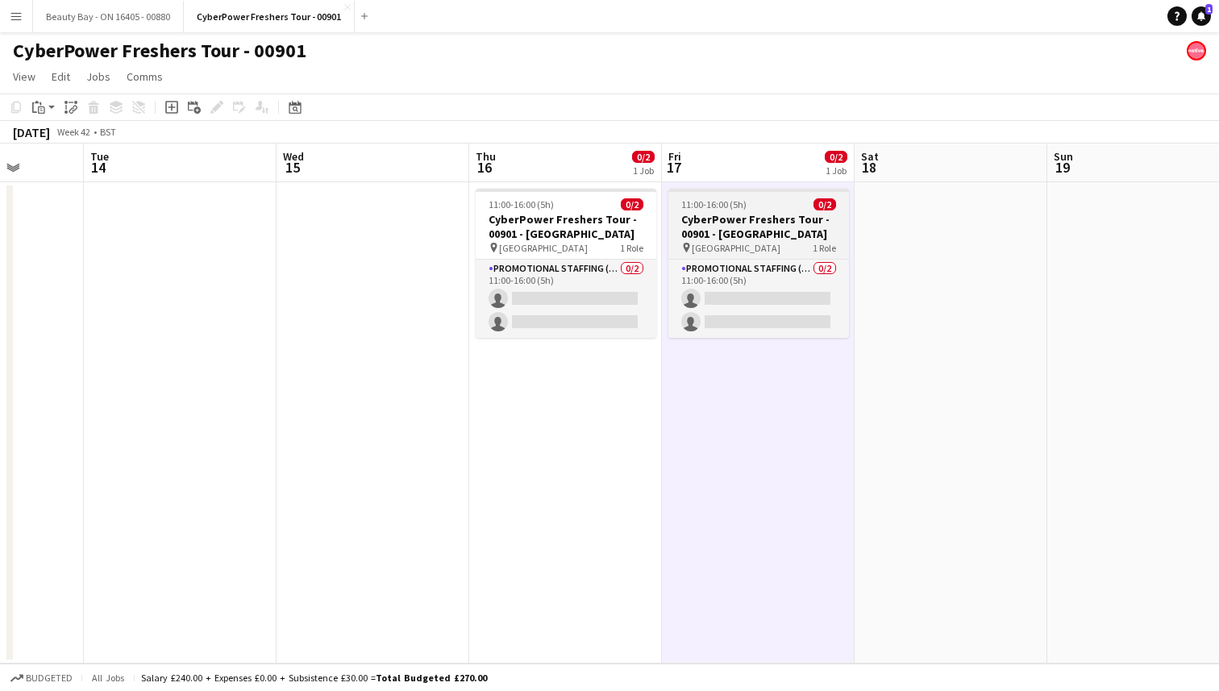
scroll to position [0, 700]
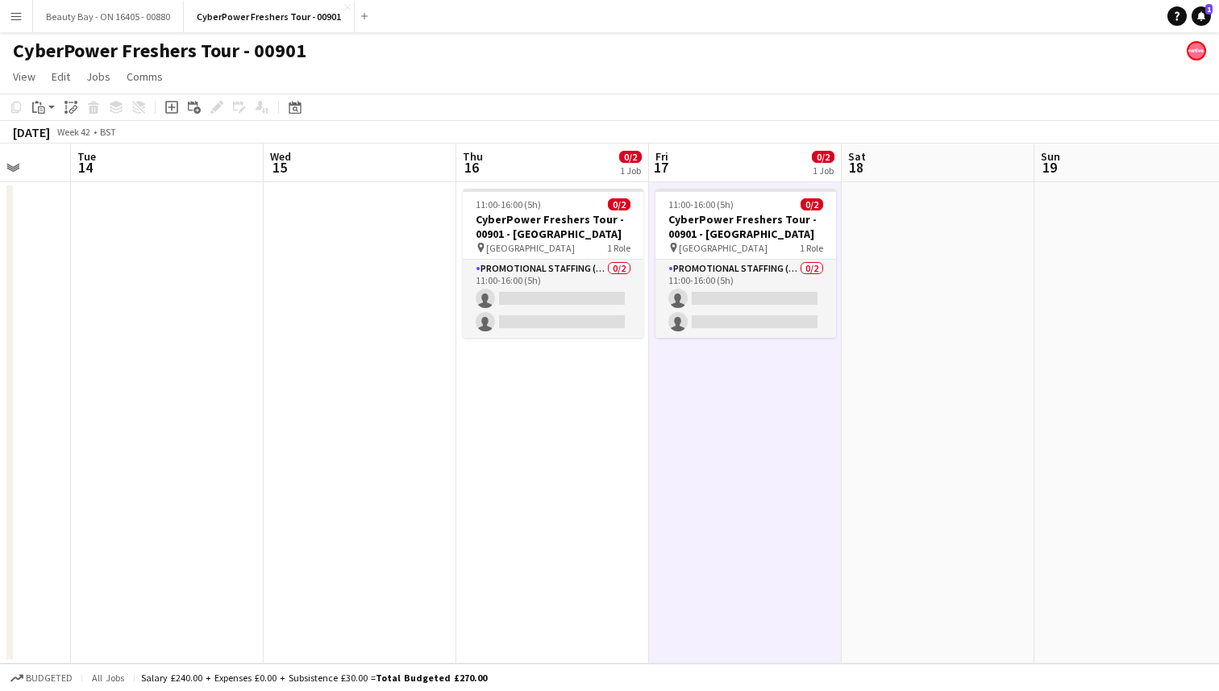
click at [575, 420] on app-date-cell "11:00-16:00 (5h) 0/2 CyberPower Freshers Tour - 00901 - Sheffield Hallam pin Sh…" at bounding box center [552, 422] width 193 height 481
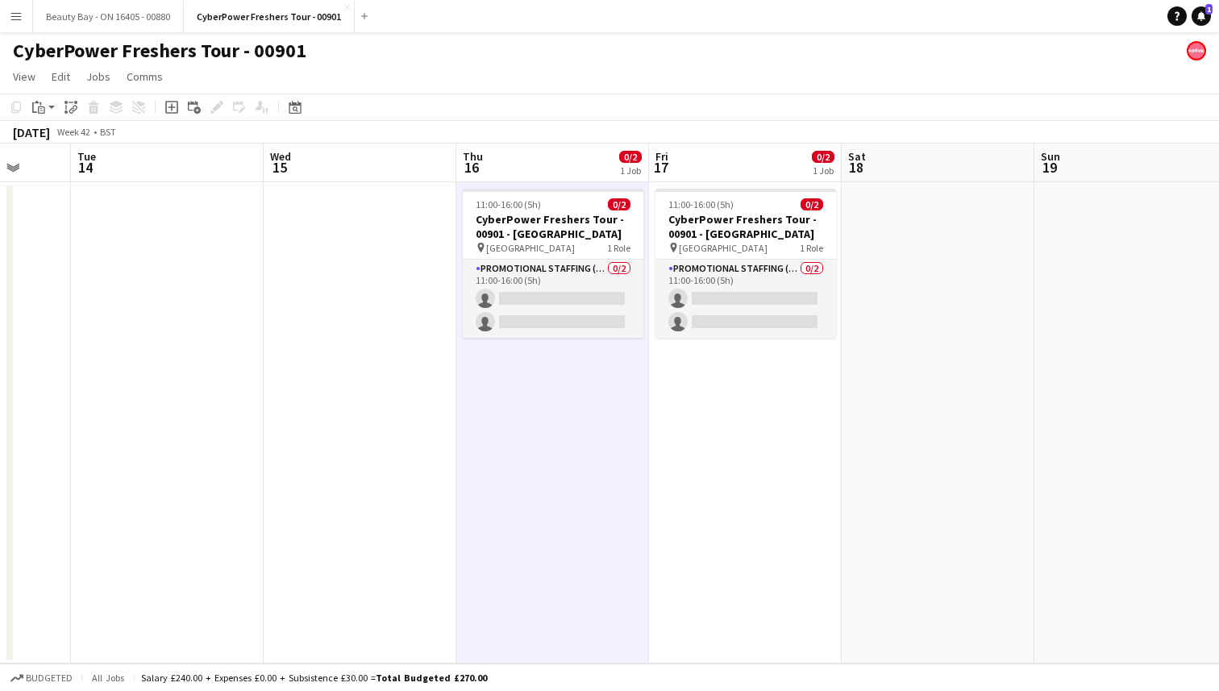
click at [678, 397] on app-date-cell "11:00-16:00 (5h) 0/2 CyberPower Freshers Tour - 00901 - Warwick University pin …" at bounding box center [745, 422] width 193 height 481
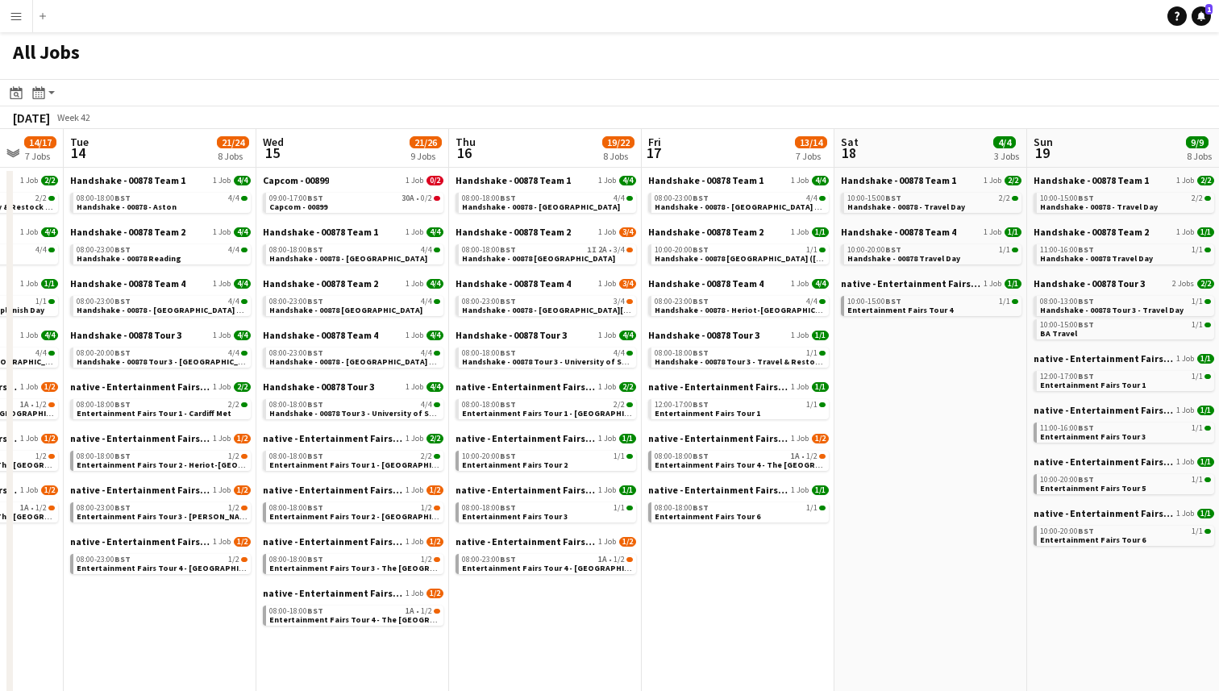
scroll to position [0, 553]
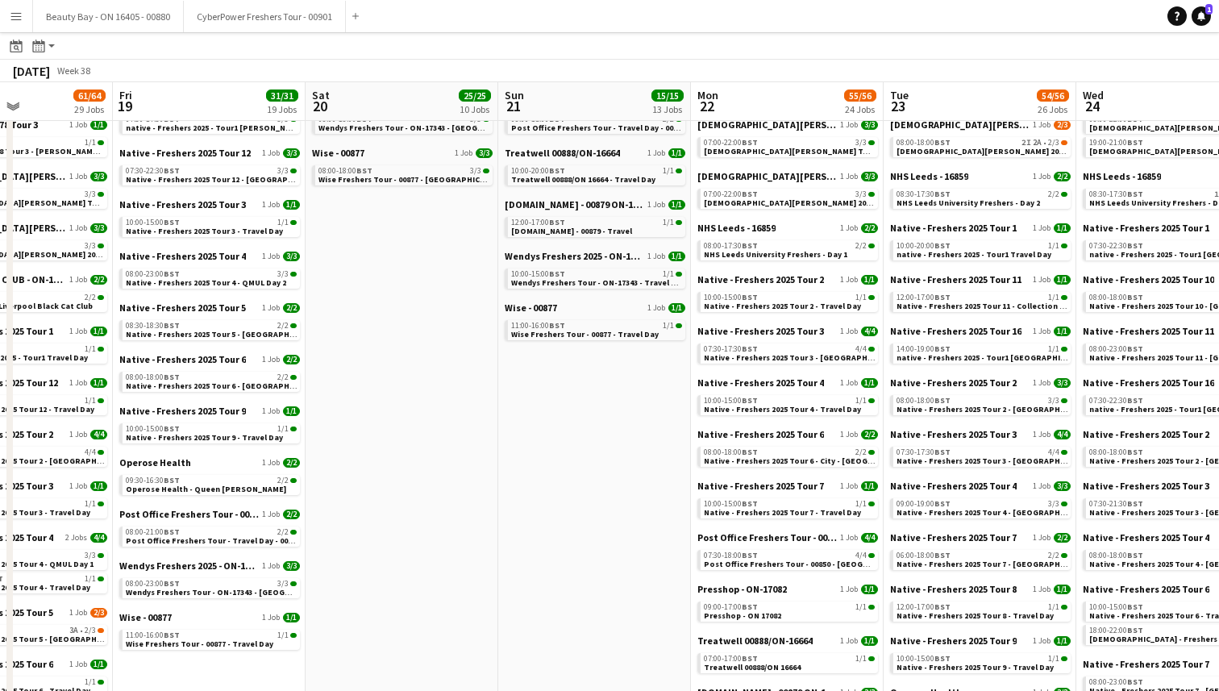
scroll to position [465, 0]
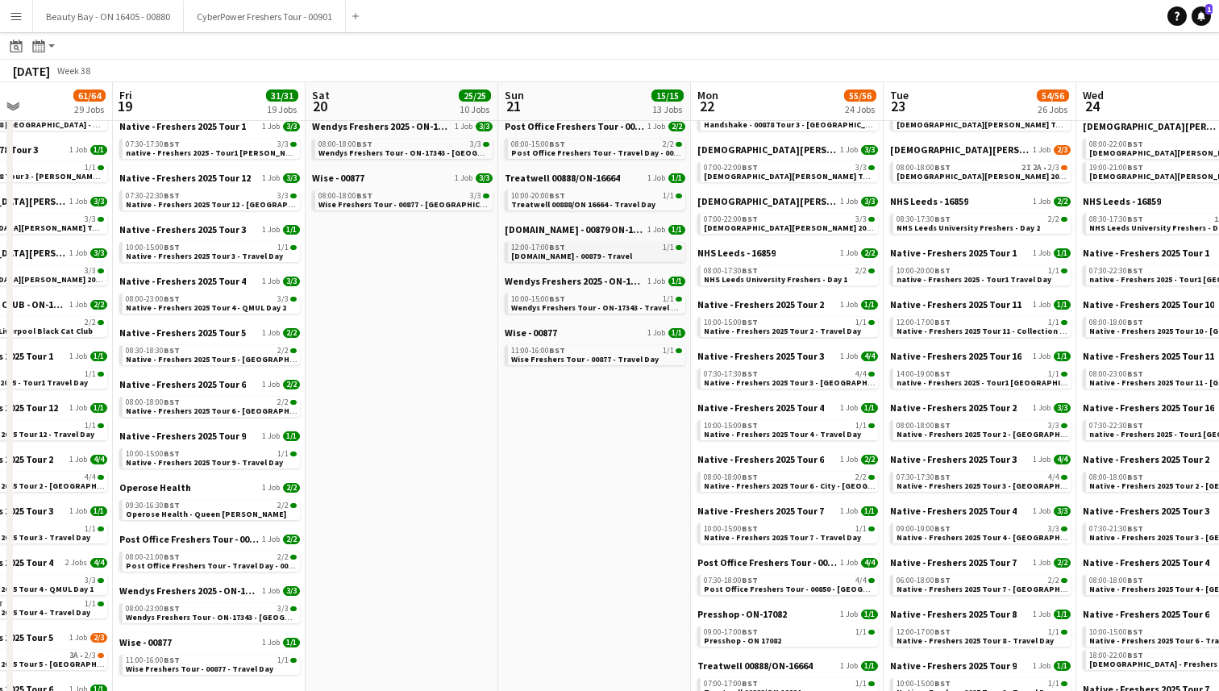
click at [555, 251] on span "Trip.com - 00879 - Travel" at bounding box center [571, 256] width 121 height 10
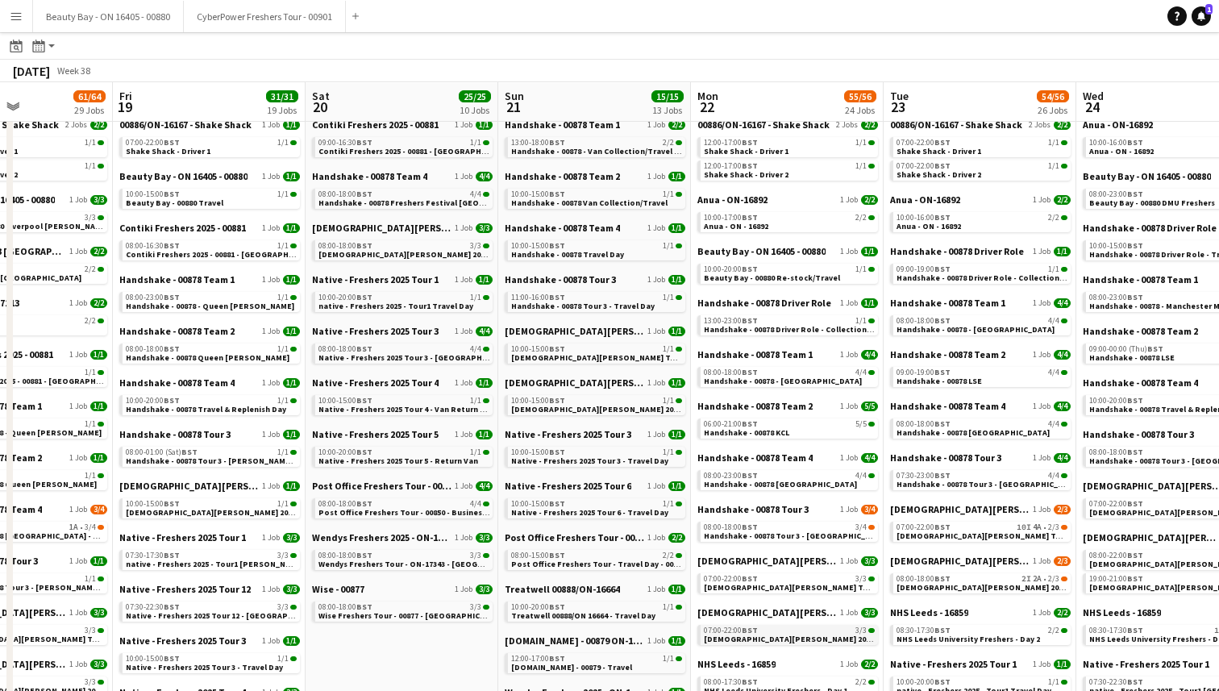
scroll to position [0, 0]
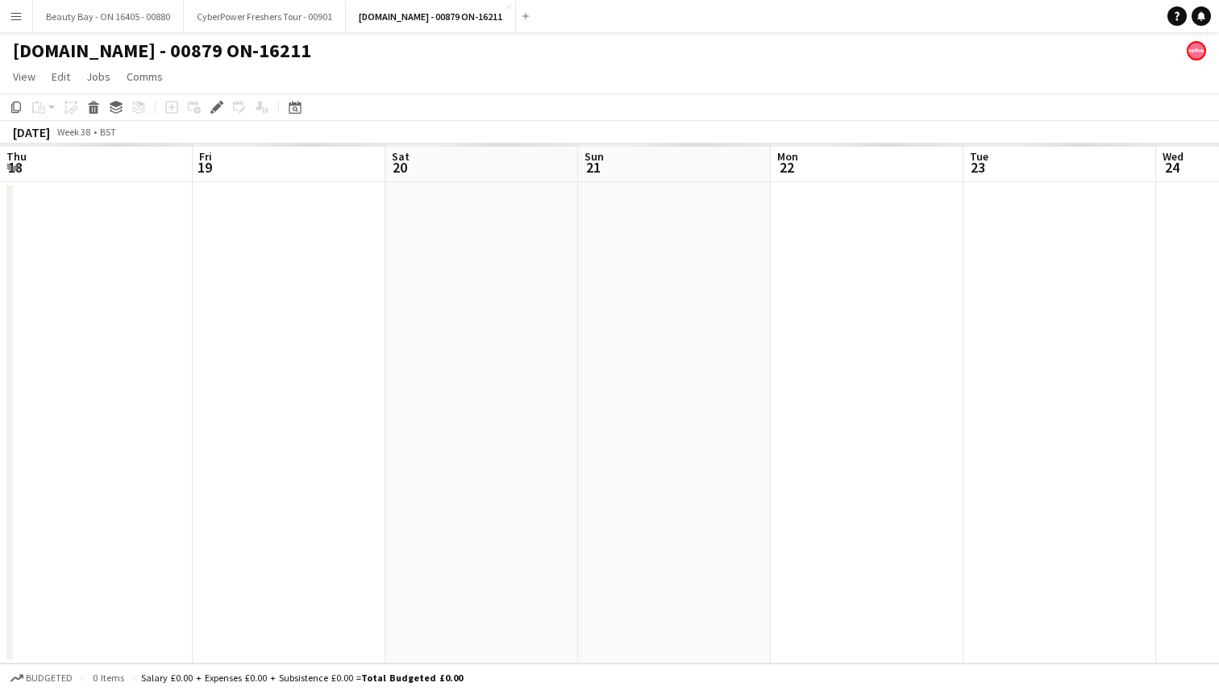
scroll to position [0, 554]
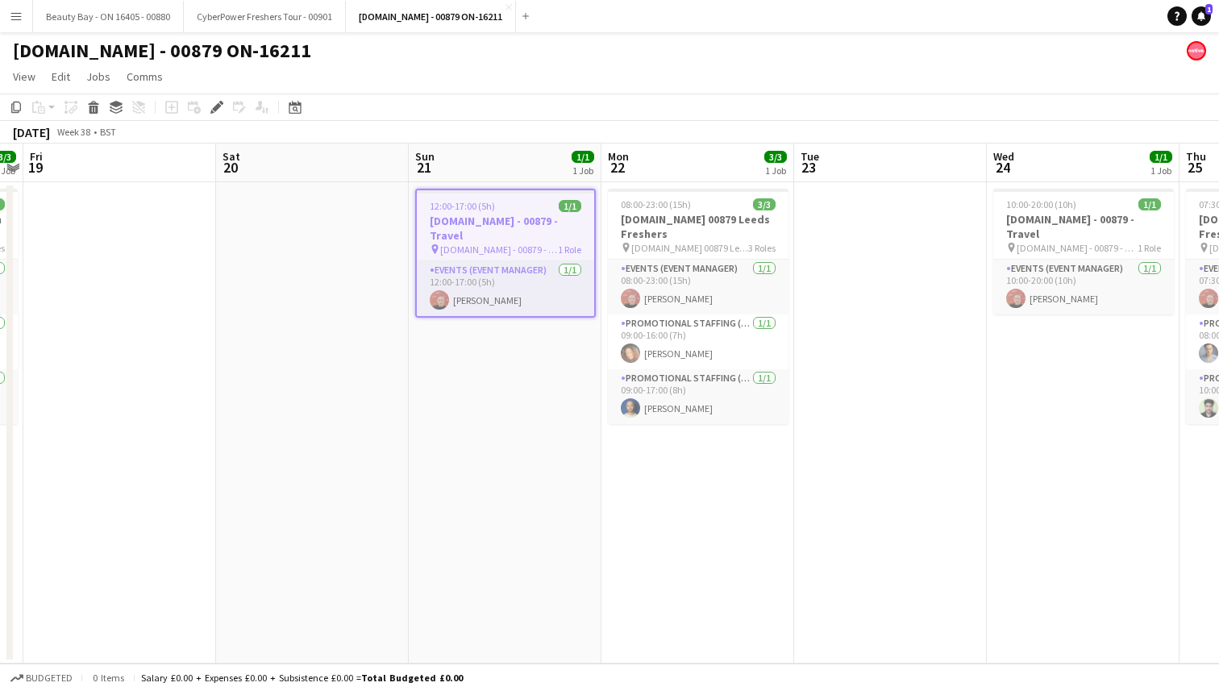
click at [520, 227] on h3 "Trip.com - 00879 - Travel" at bounding box center [505, 228] width 177 height 29
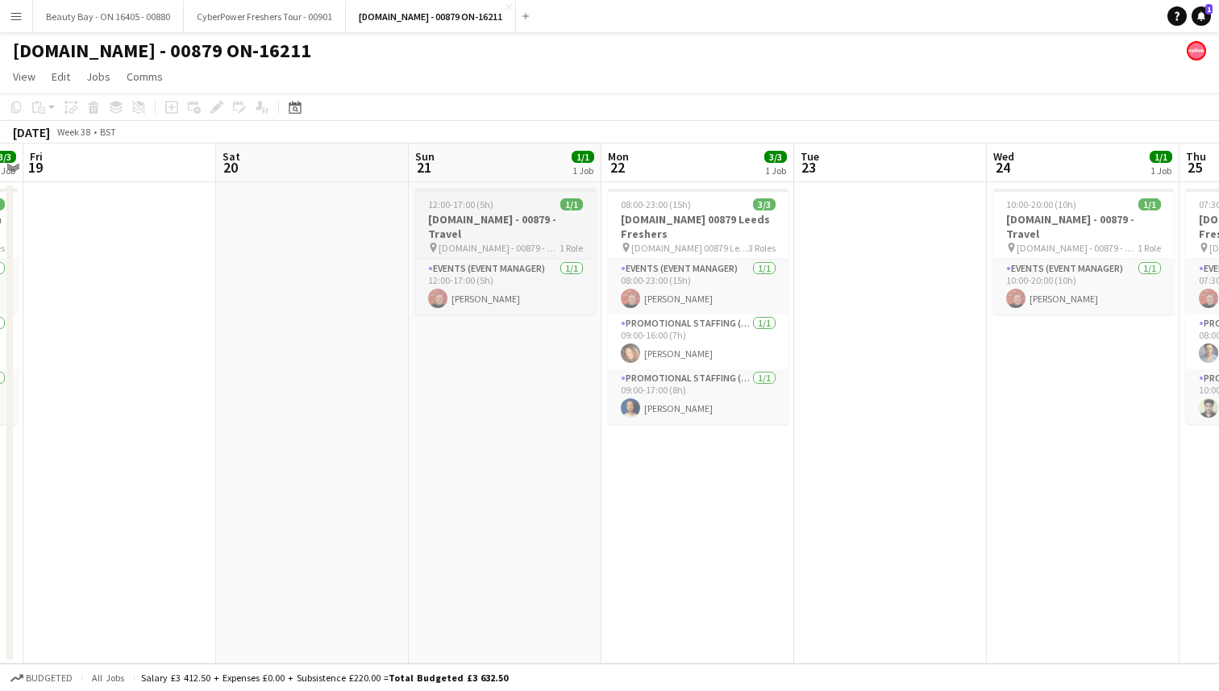
click at [520, 242] on span "Trip.com - 00879 - Travel" at bounding box center [498, 248] width 121 height 12
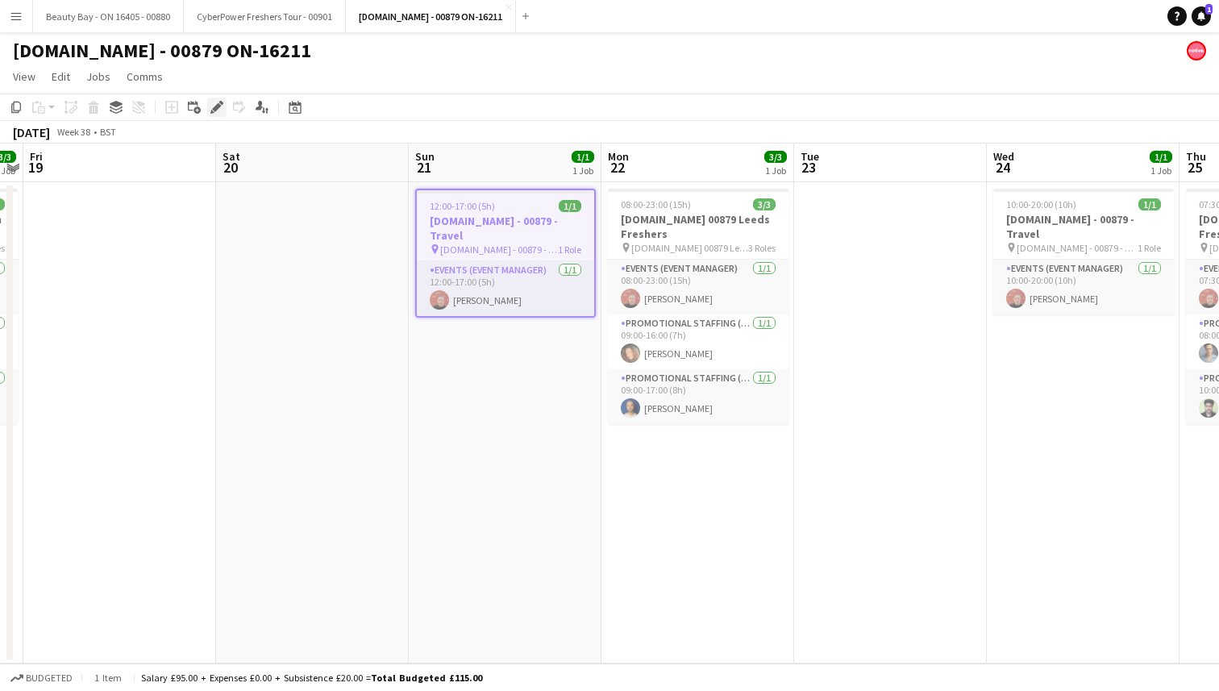
click at [212, 108] on icon "Edit" at bounding box center [216, 107] width 13 height 13
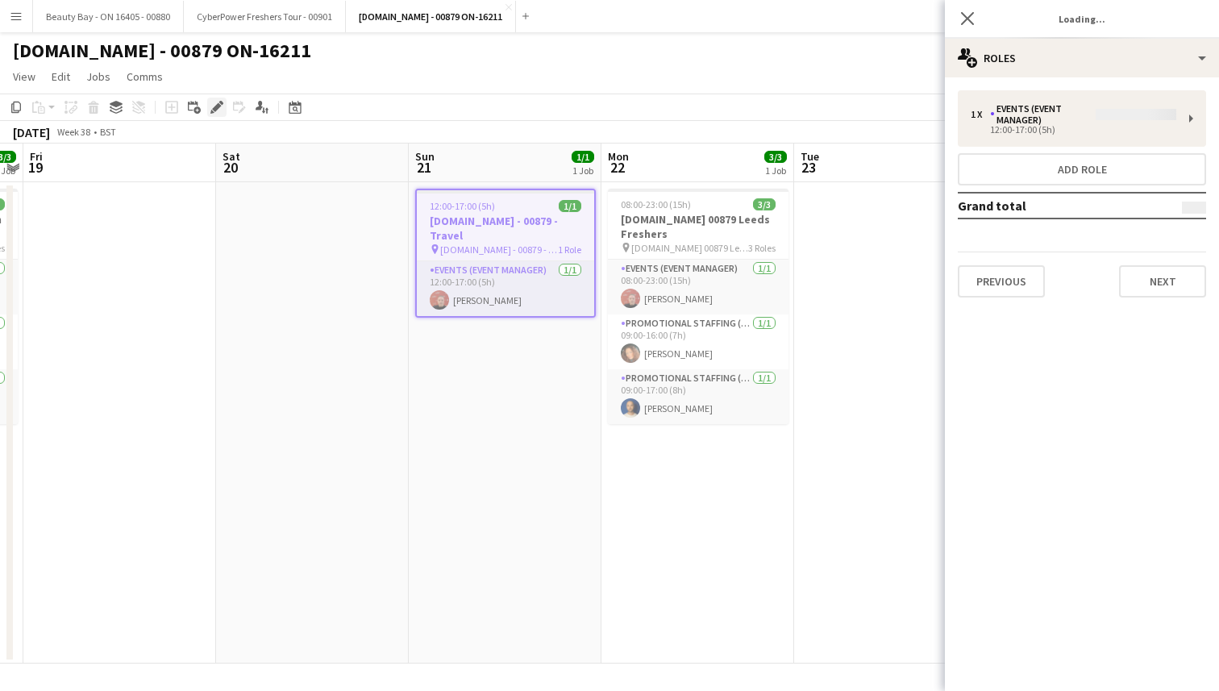
type input "**********"
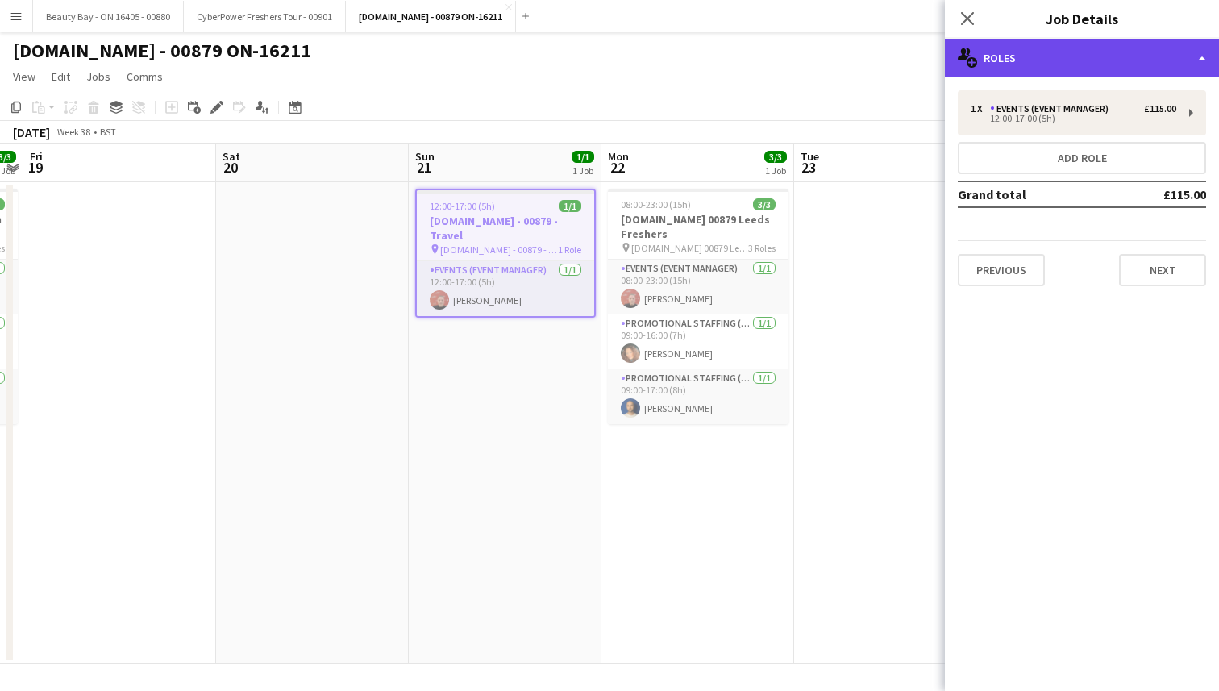
click at [1026, 67] on div "multiple-users-add Roles" at bounding box center [1081, 58] width 274 height 39
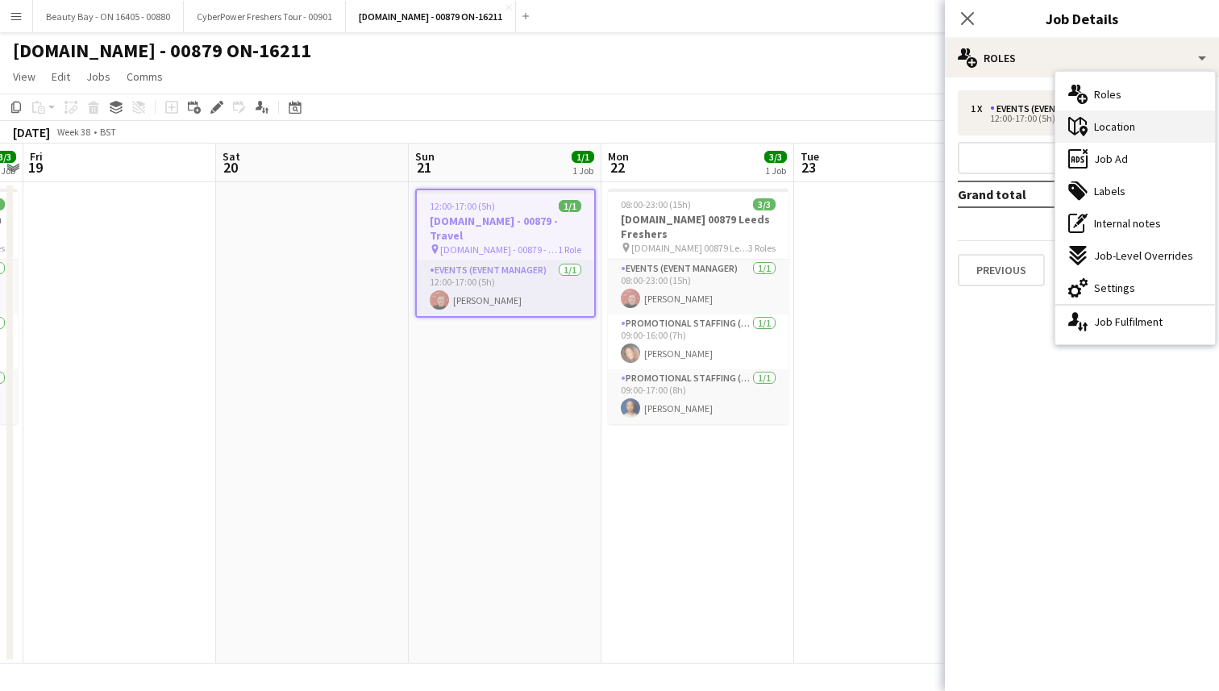
click at [1112, 123] on span "Location" at bounding box center [1114, 126] width 41 height 15
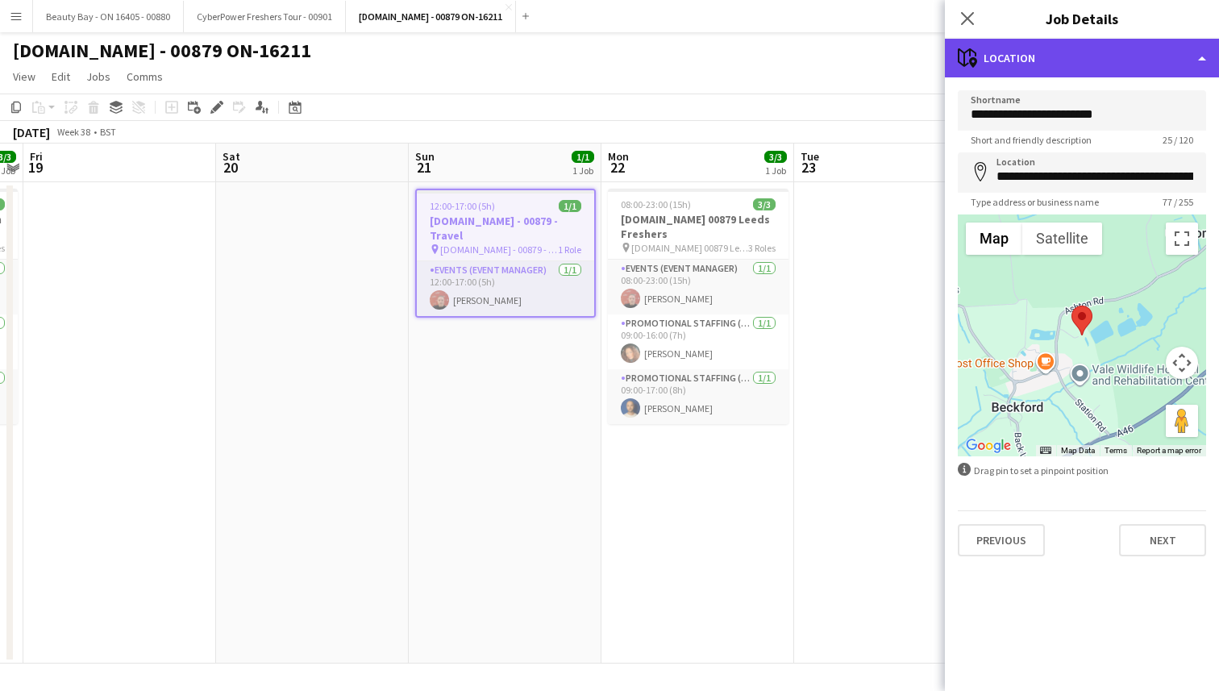
click at [1062, 59] on div "maps-pin-1 Location" at bounding box center [1081, 58] width 274 height 39
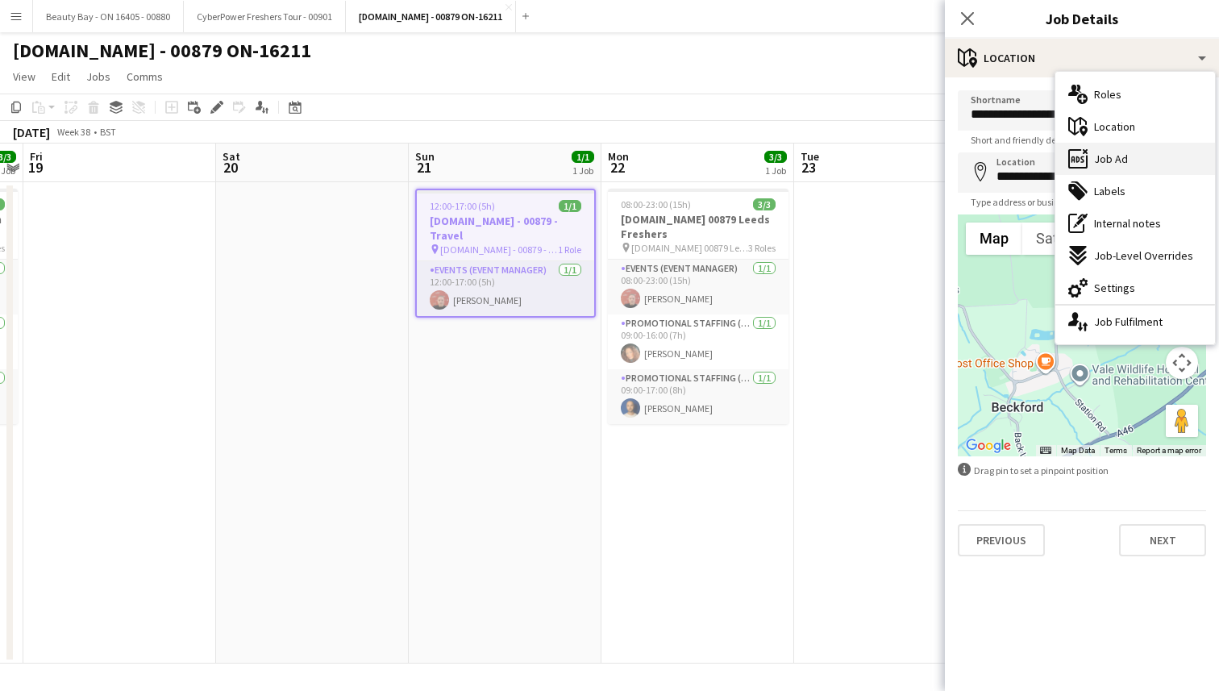
click at [1133, 162] on div "ads-window Job Ad" at bounding box center [1135, 159] width 160 height 32
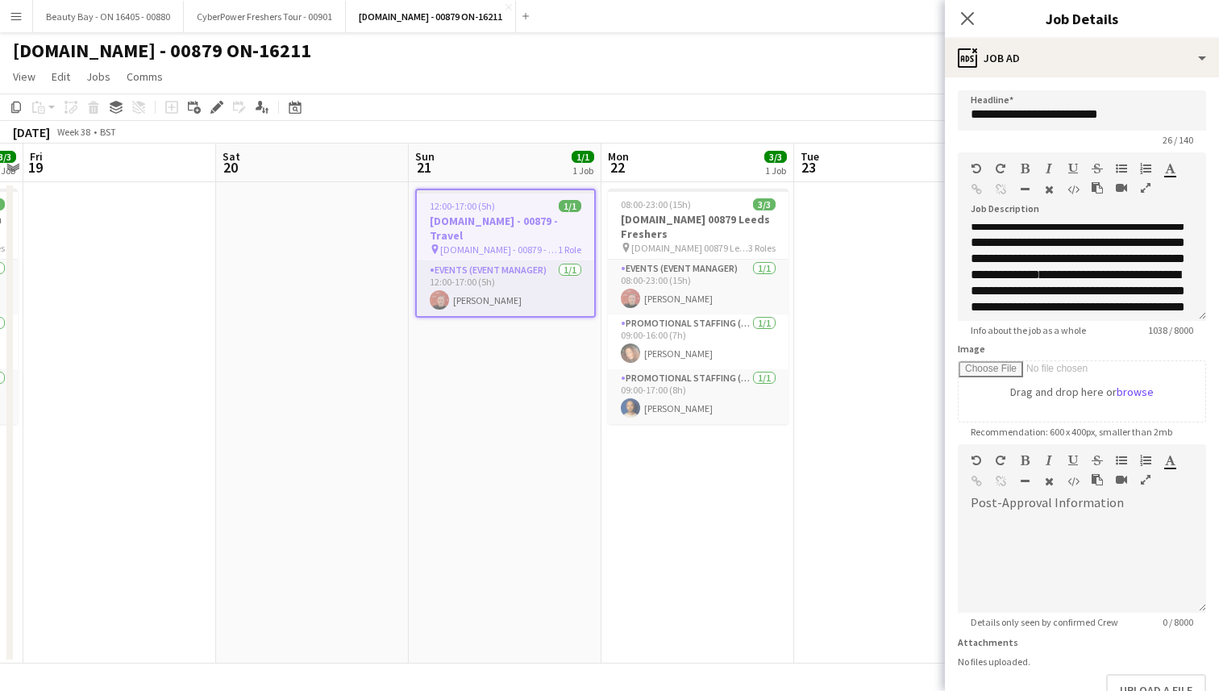
scroll to position [416, 0]
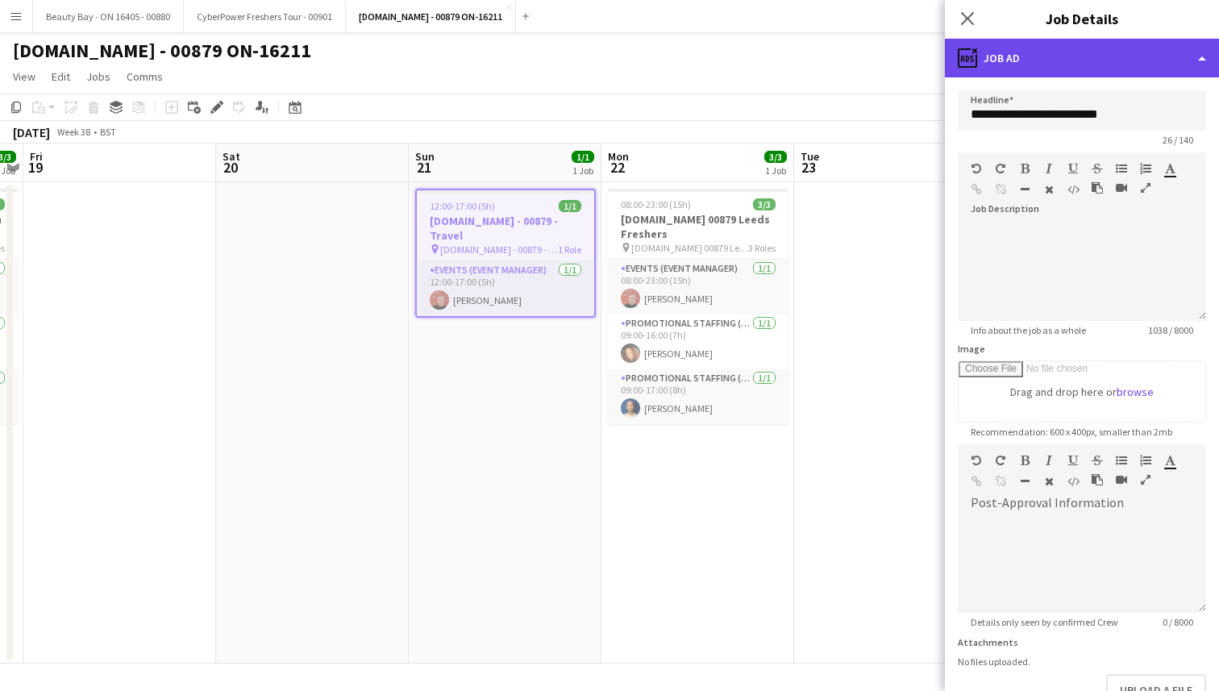
click at [1085, 74] on div "ads-window Job Ad" at bounding box center [1081, 58] width 274 height 39
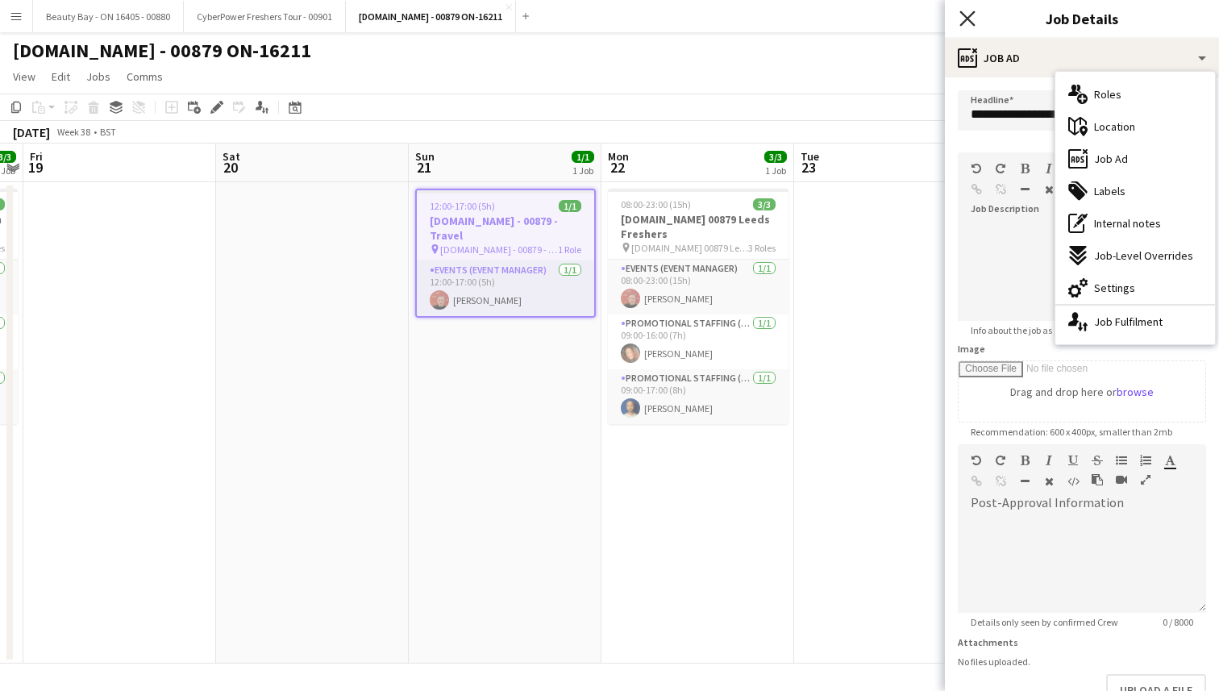
click at [961, 17] on icon "Close pop-in" at bounding box center [966, 17] width 15 height 15
